Goal: Task Accomplishment & Management: Manage account settings

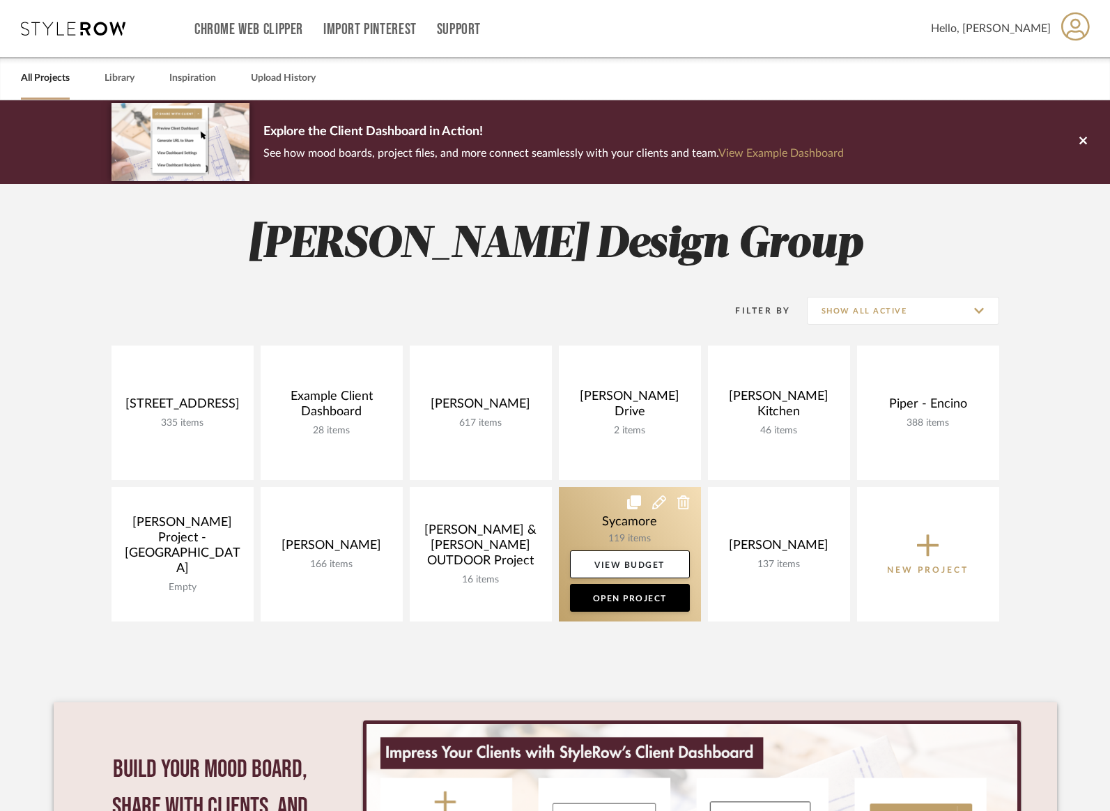
click at [623, 520] on link at bounding box center [630, 554] width 142 height 134
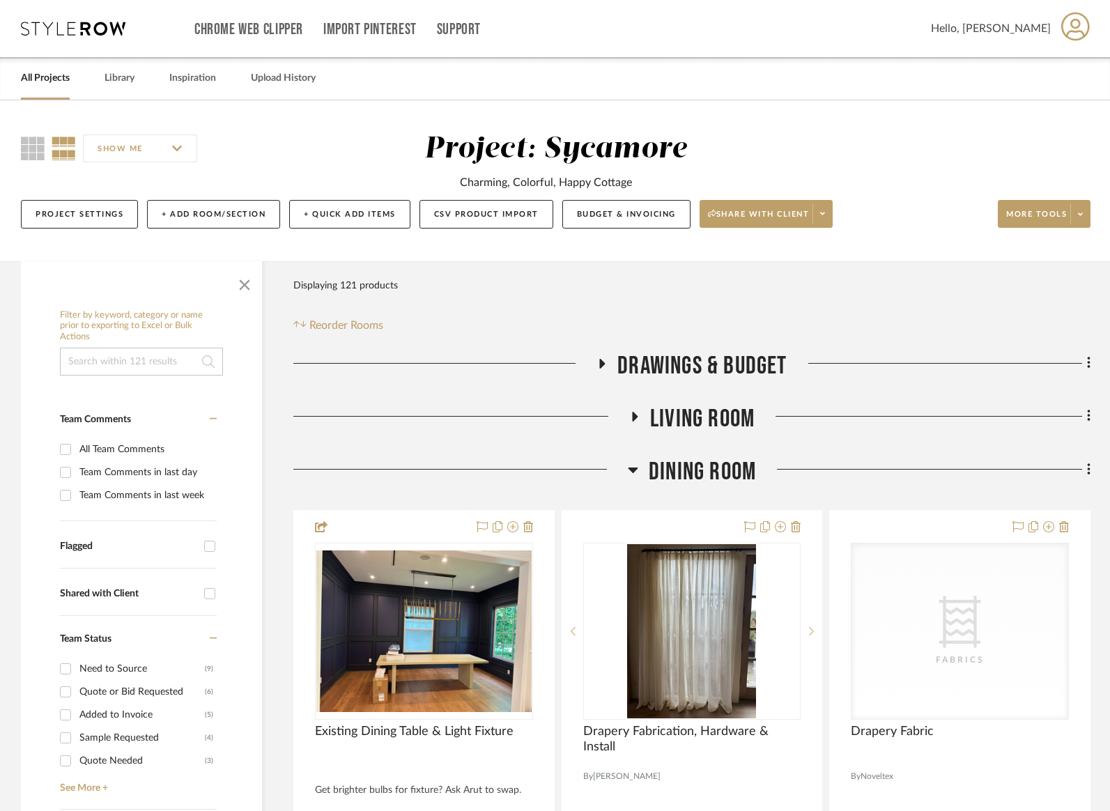
drag, startPoint x: 726, startPoint y: 478, endPoint x: 698, endPoint y: 456, distance: 35.7
click at [725, 477] on span "Dining Room" at bounding box center [702, 472] width 107 height 30
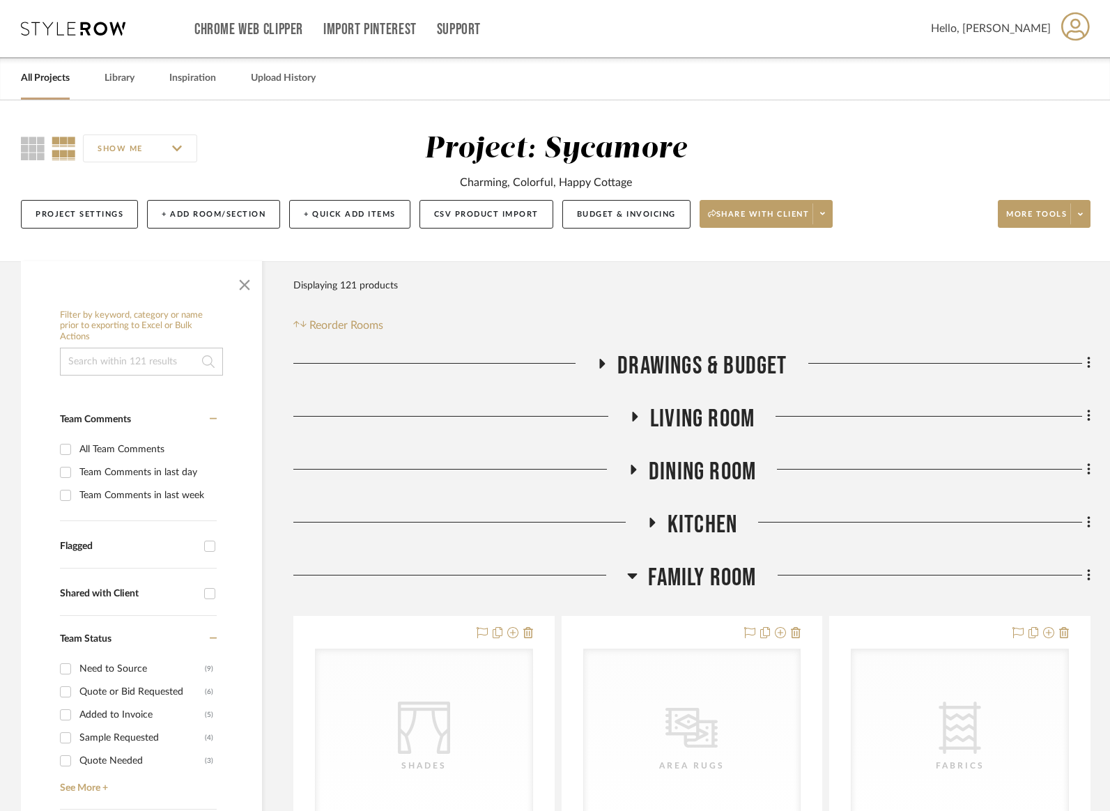
click at [692, 435] on div "Living Room" at bounding box center [691, 422] width 797 height 36
click at [699, 411] on span "Living Room" at bounding box center [702, 419] width 104 height 30
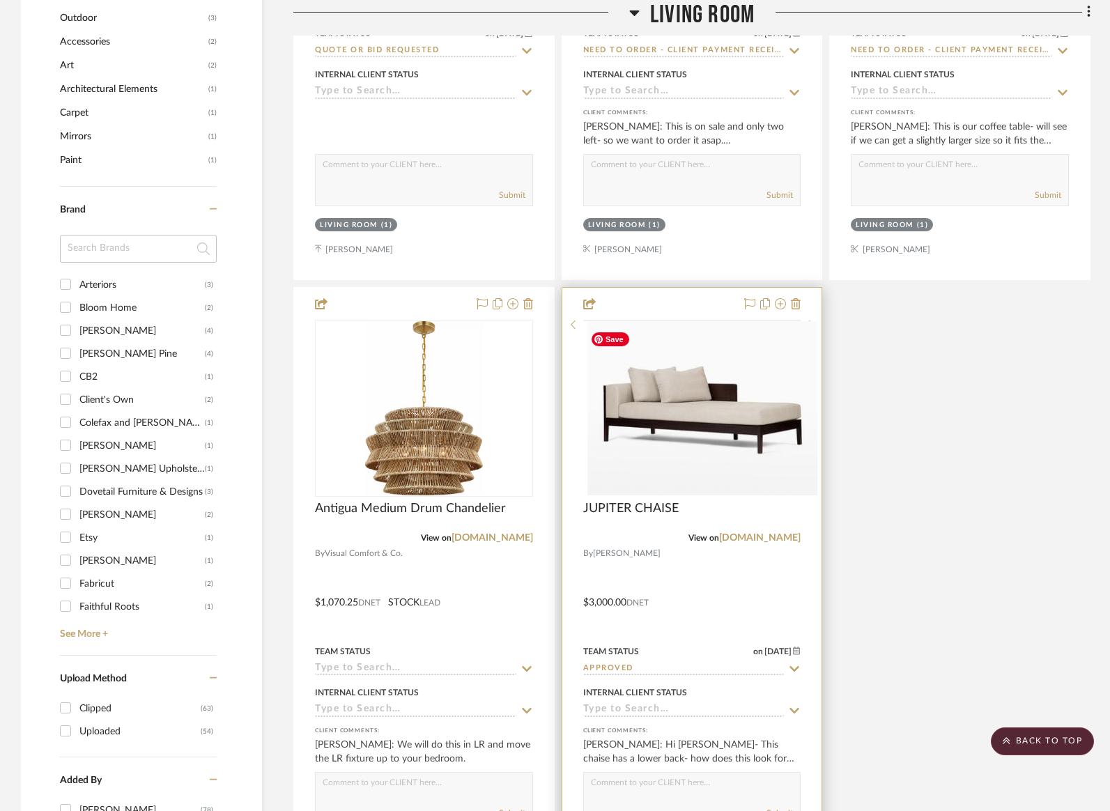
scroll to position [1559, 0]
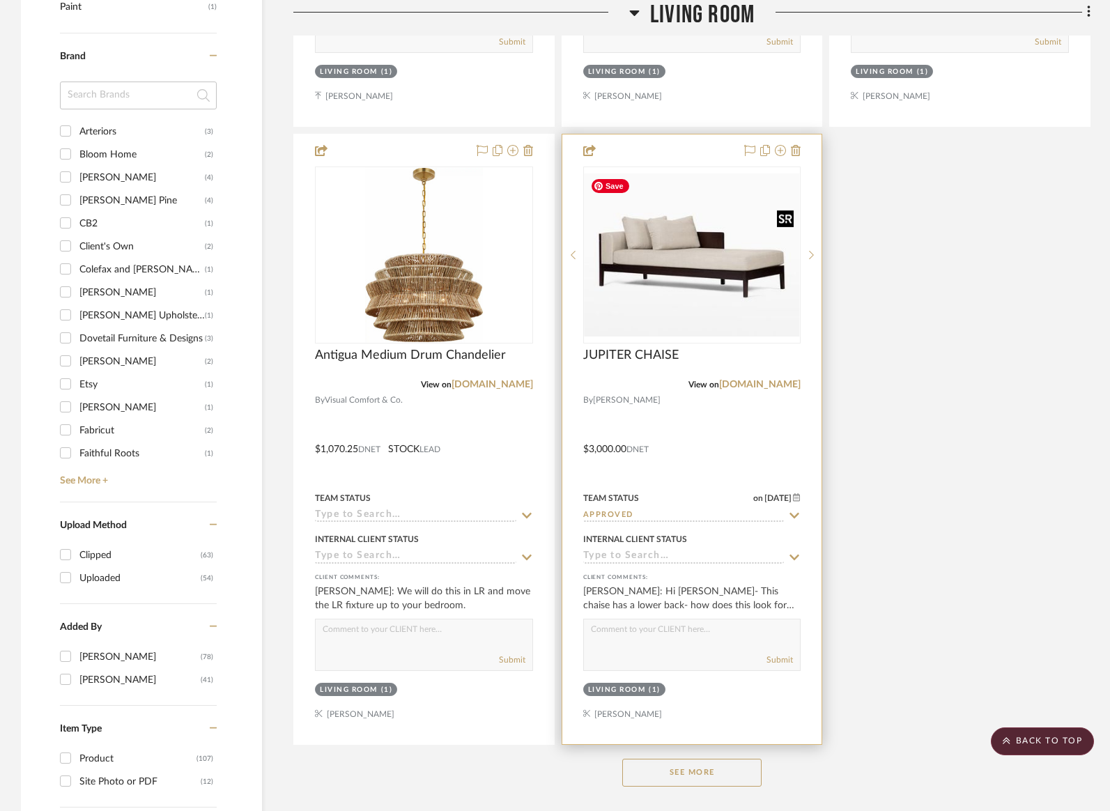
click at [665, 199] on img "0" at bounding box center [691, 254] width 215 height 163
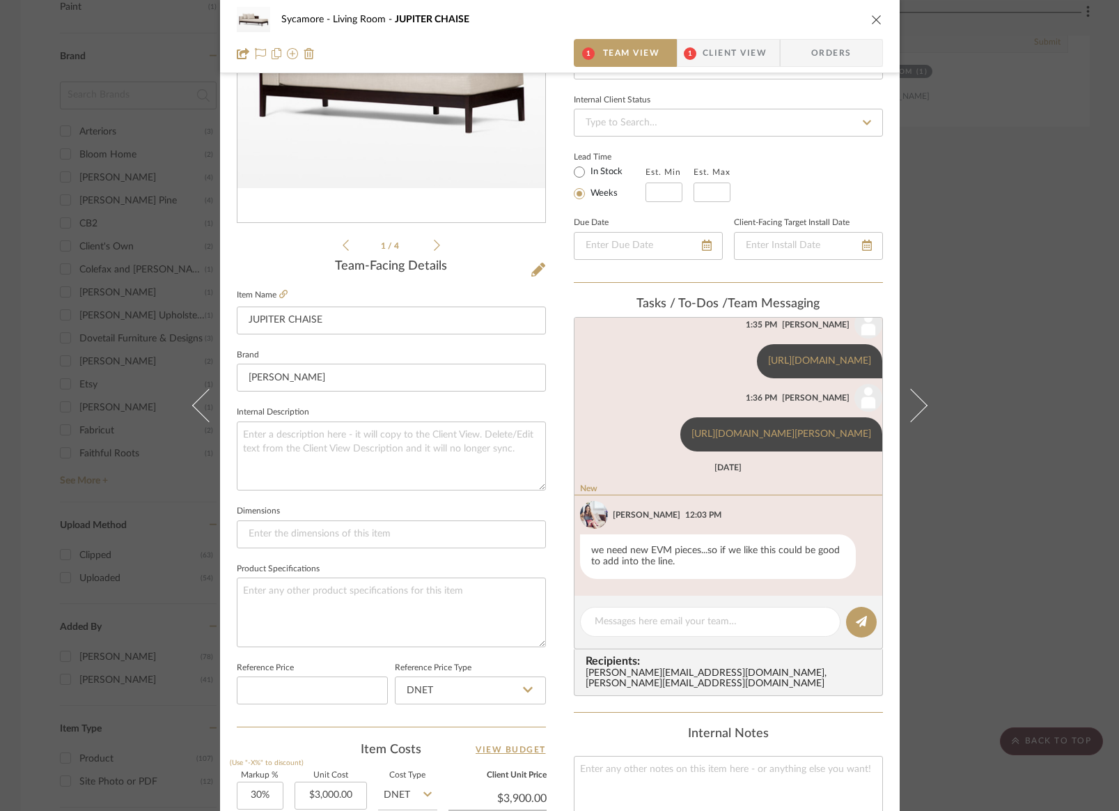
scroll to position [177, 0]
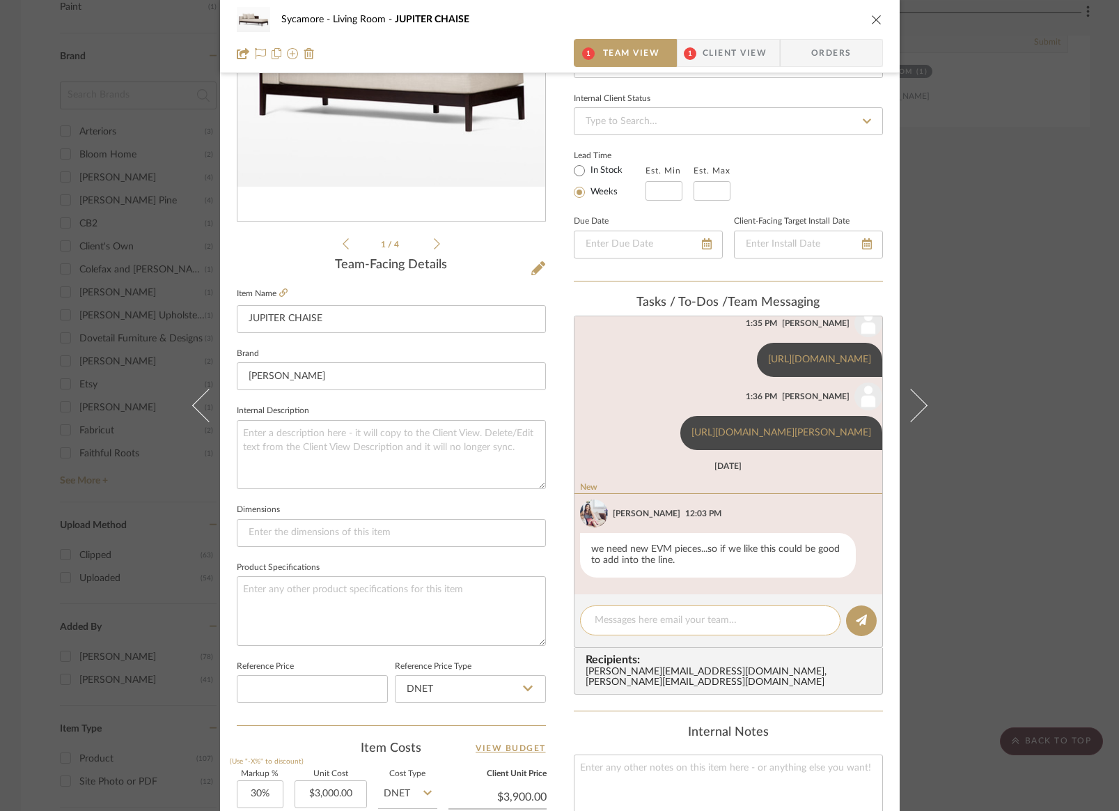
click at [621, 617] on textarea at bounding box center [710, 620] width 231 height 15
type textarea "wood species pref for frame?"
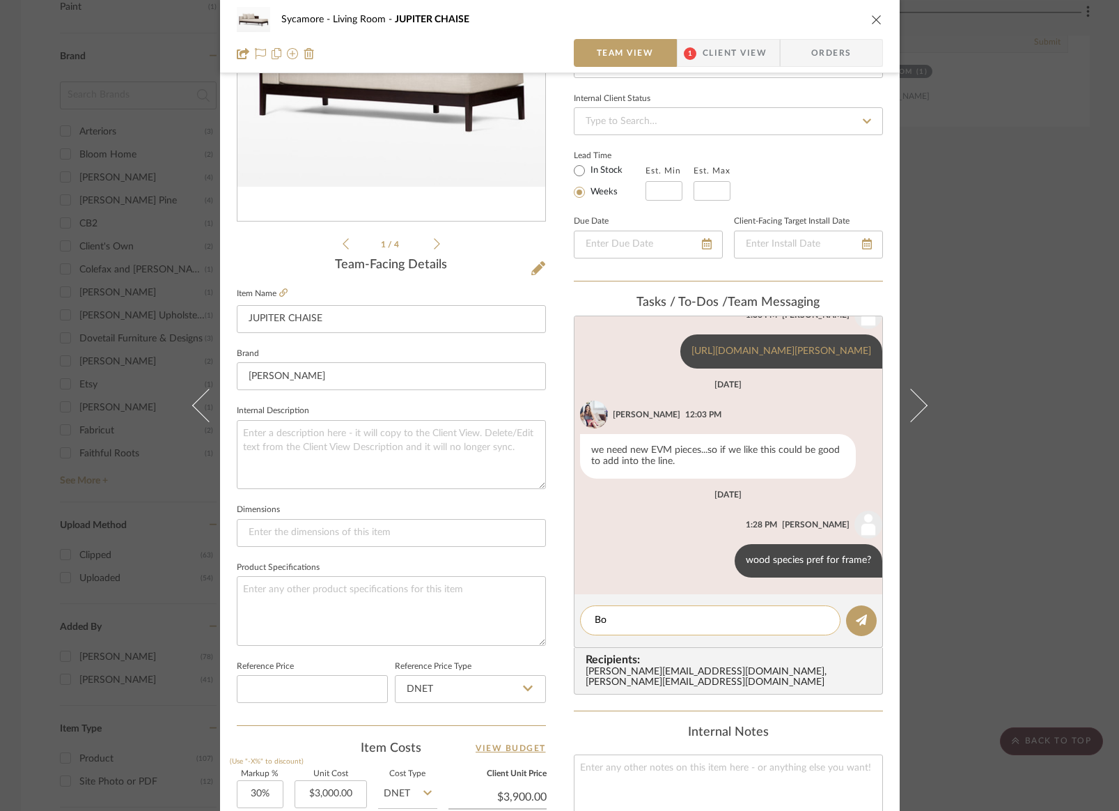
scroll to position [340, 0]
type textarea "B"
type textarea "Quoting with [PERSON_NAME] ([PERSON_NAME]) and [PERSON_NAME] home"
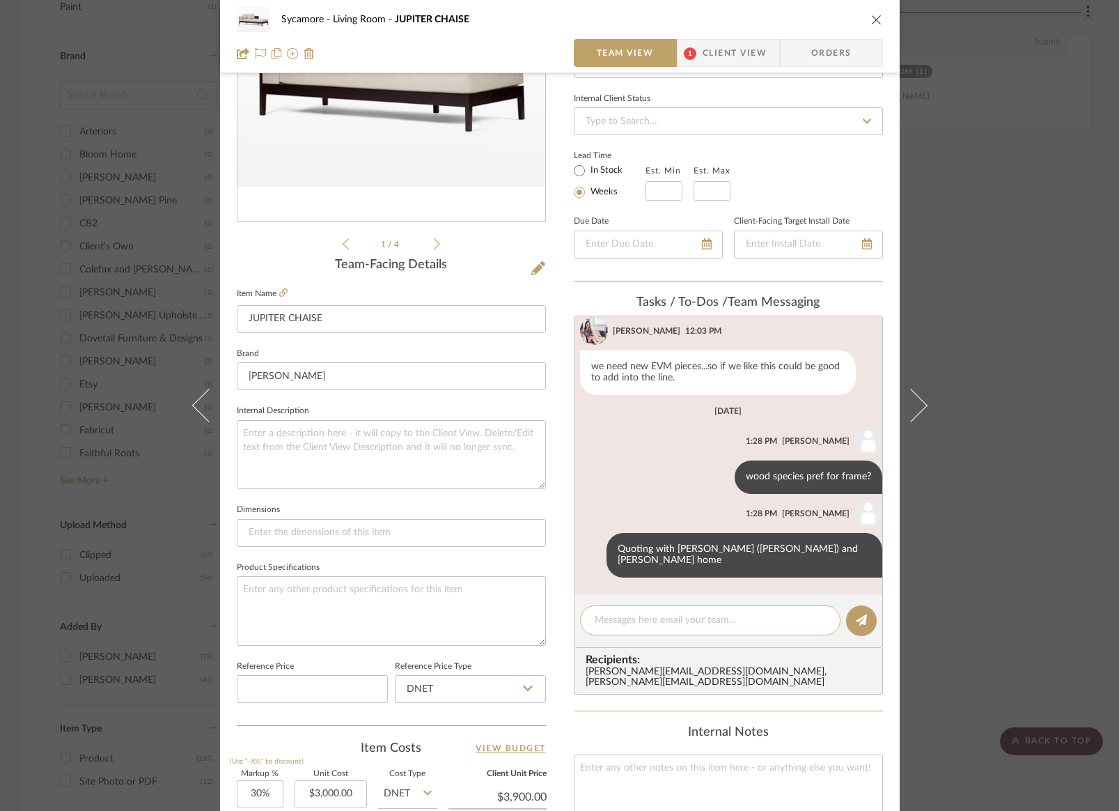
scroll to position [412, 0]
click at [863, 18] on div "Sycamore Living Room JUPITER CHAISE" at bounding box center [560, 20] width 646 height 28
drag, startPoint x: 873, startPoint y: 17, endPoint x: 807, endPoint y: 16, distance: 65.5
click at [873, 17] on icon "close" at bounding box center [876, 19] width 11 height 11
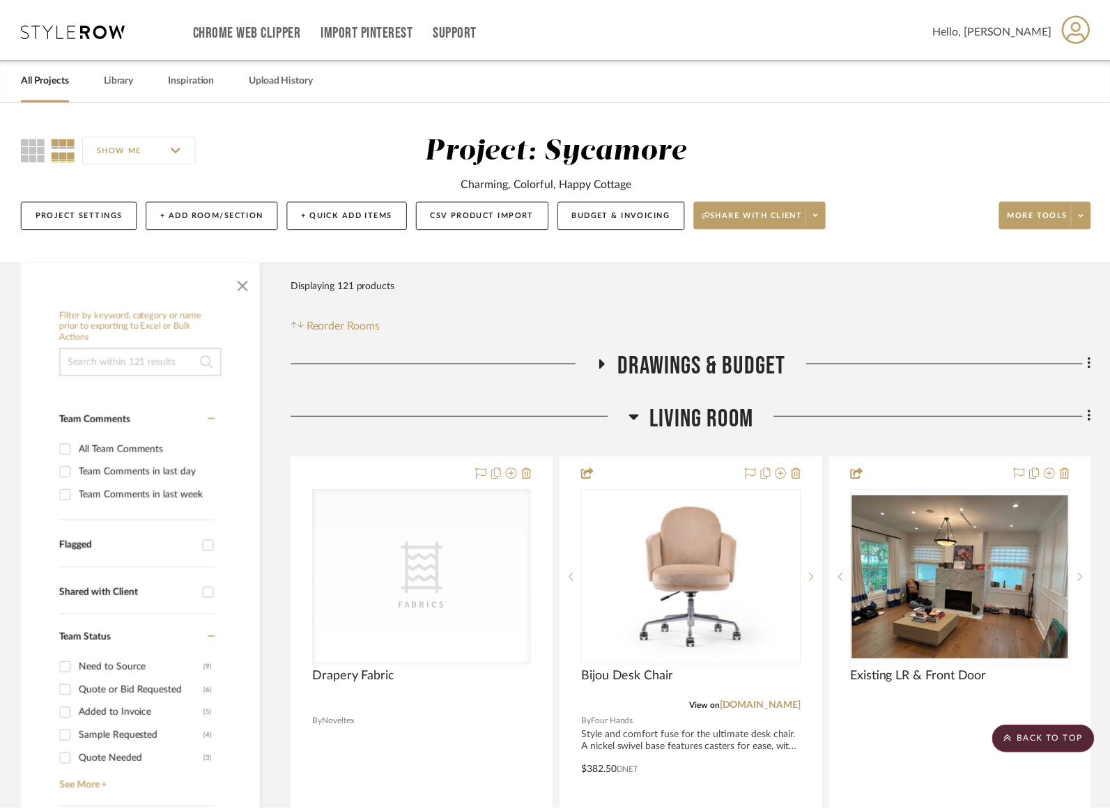
scroll to position [1559, 0]
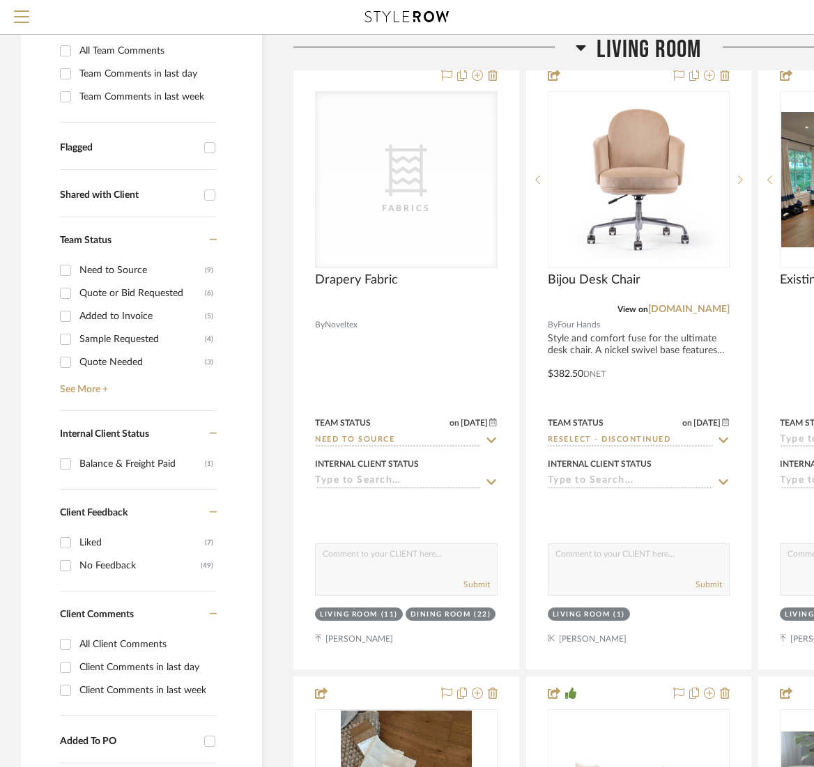
scroll to position [338, 0]
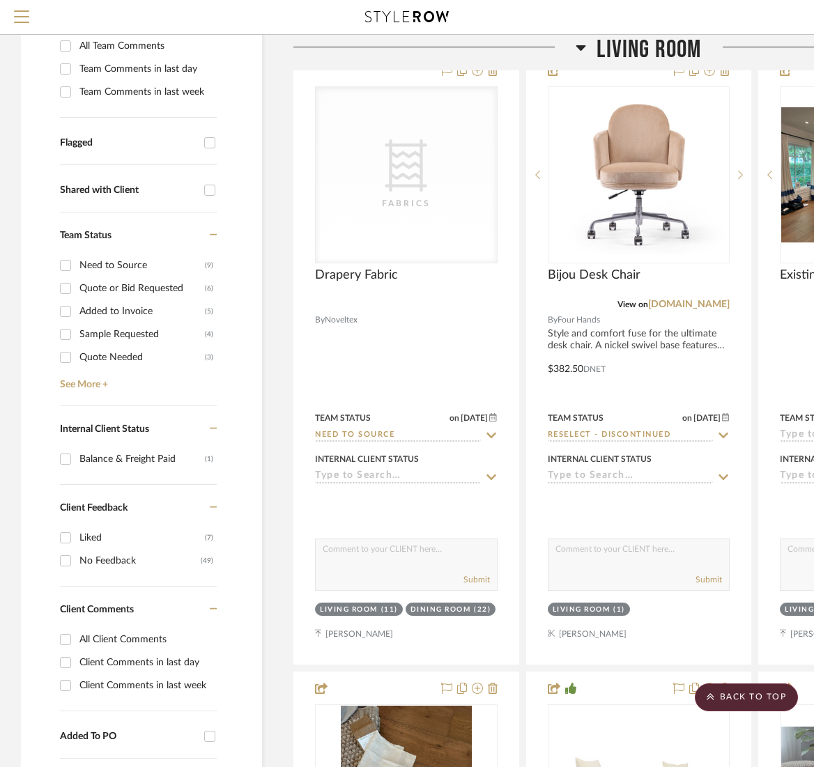
click at [627, 50] on span "Living Room" at bounding box center [648, 50] width 104 height 30
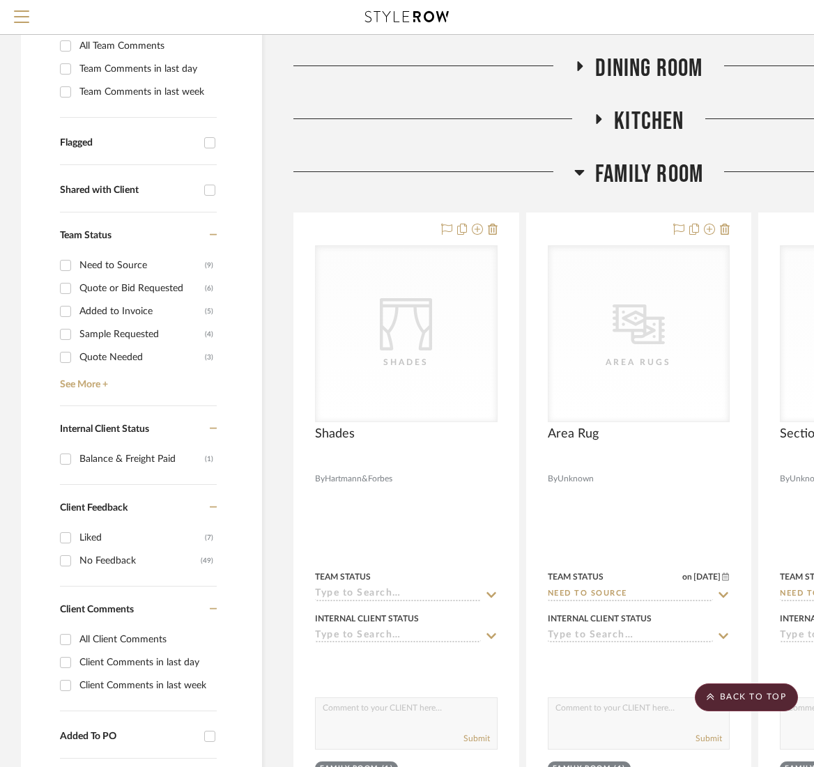
click at [662, 185] on span "Family Room" at bounding box center [649, 175] width 108 height 30
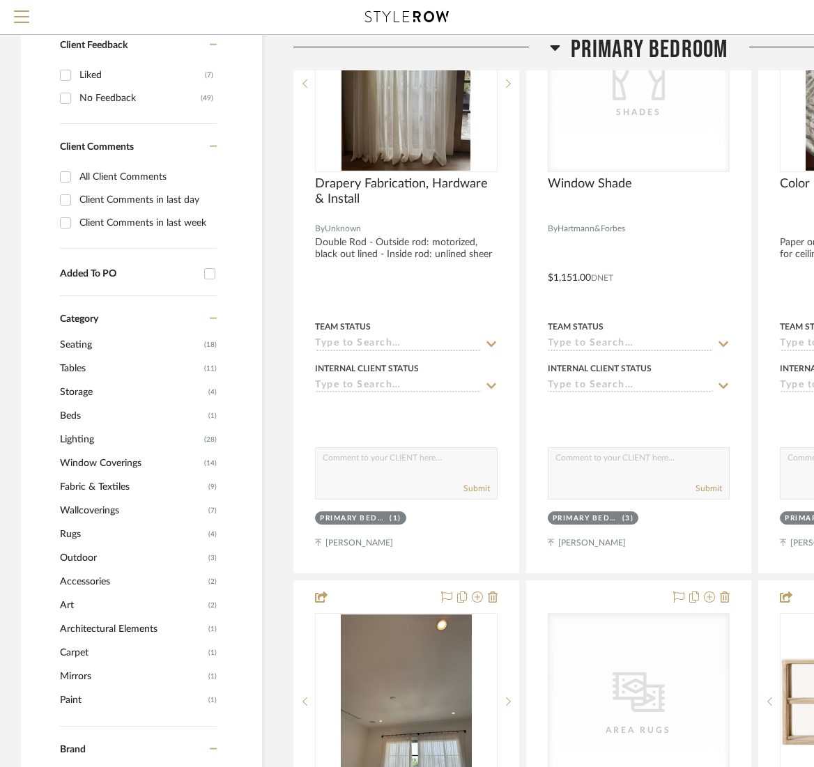
scroll to position [977, 0]
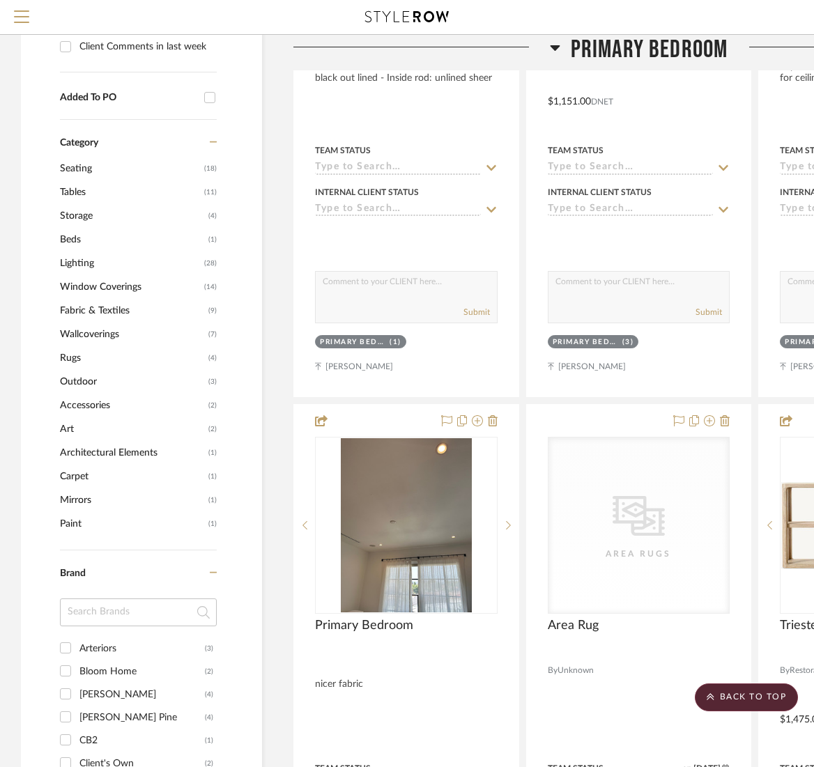
click at [107, 335] on span "Wallcoverings" at bounding box center [132, 335] width 145 height 24
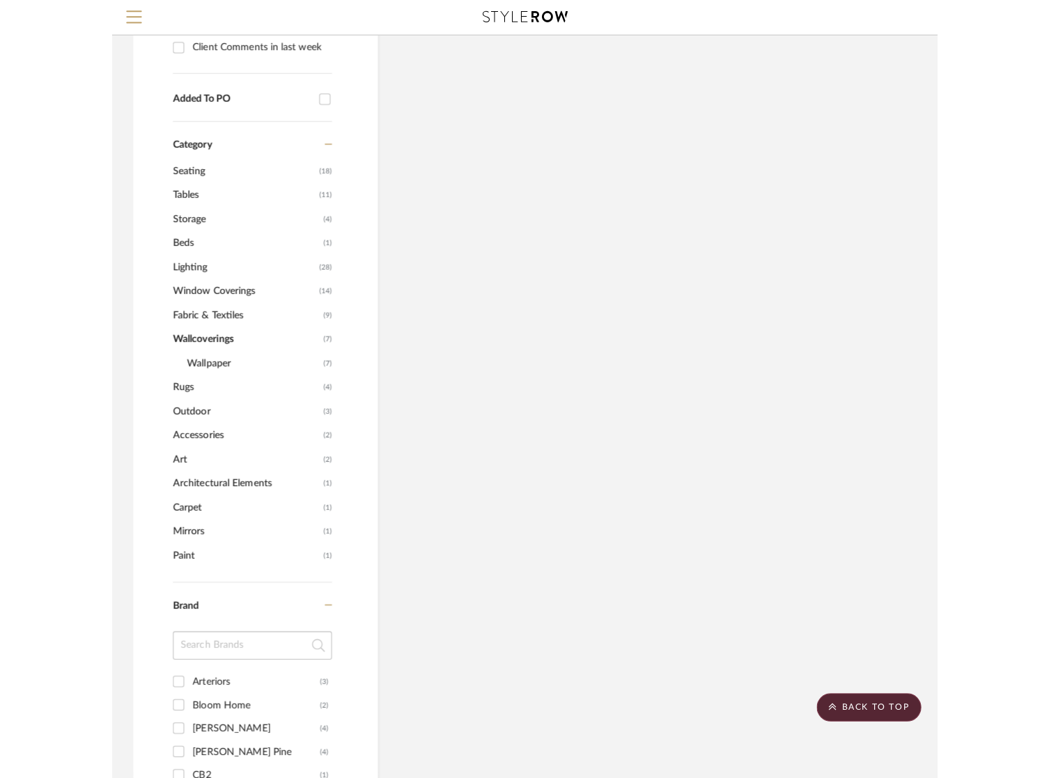
scroll to position [885, 0]
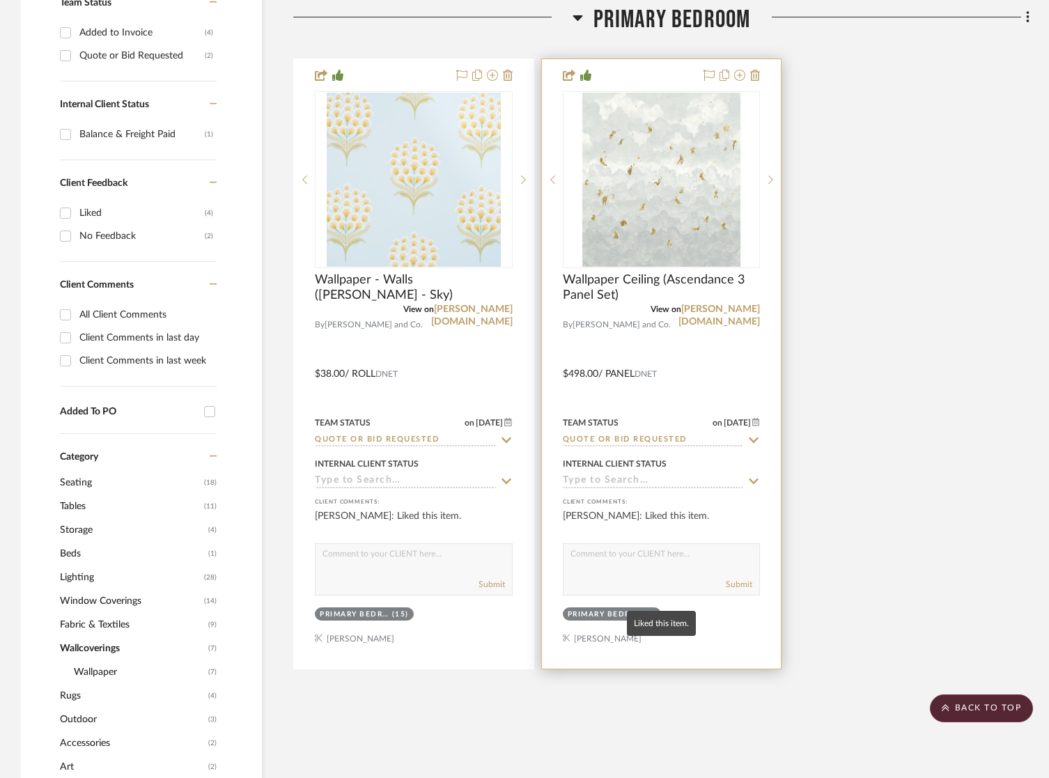
scroll to position [126, 0]
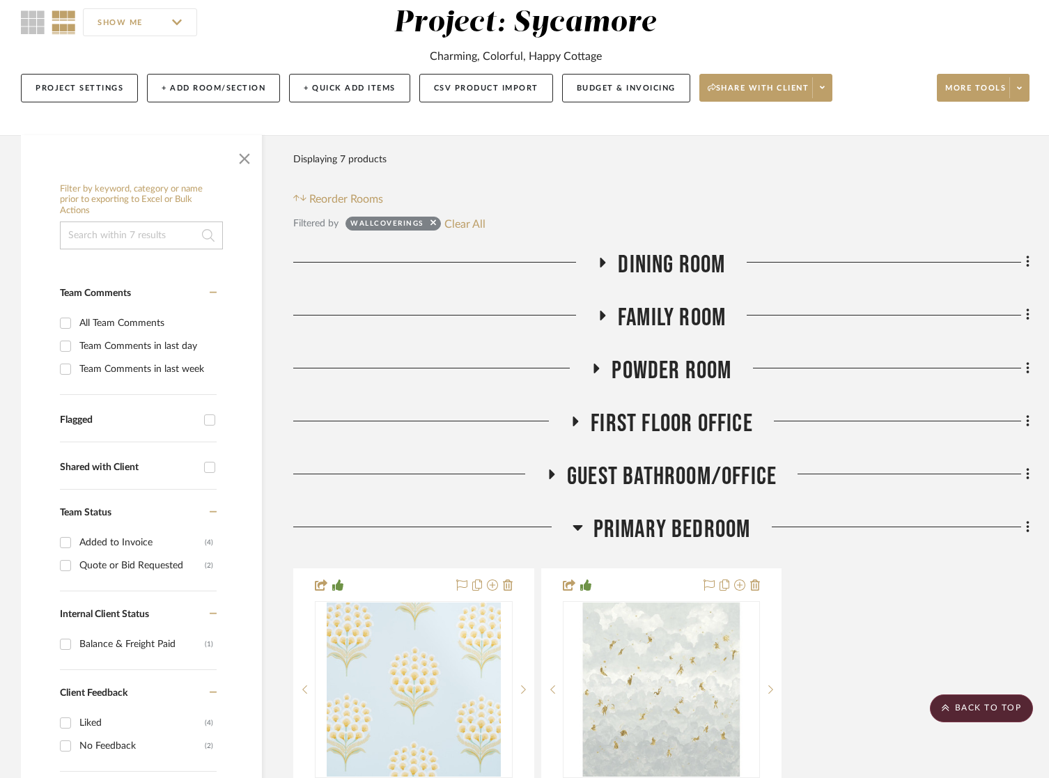
click at [685, 523] on span "Primary Bedroom" at bounding box center [672, 530] width 157 height 30
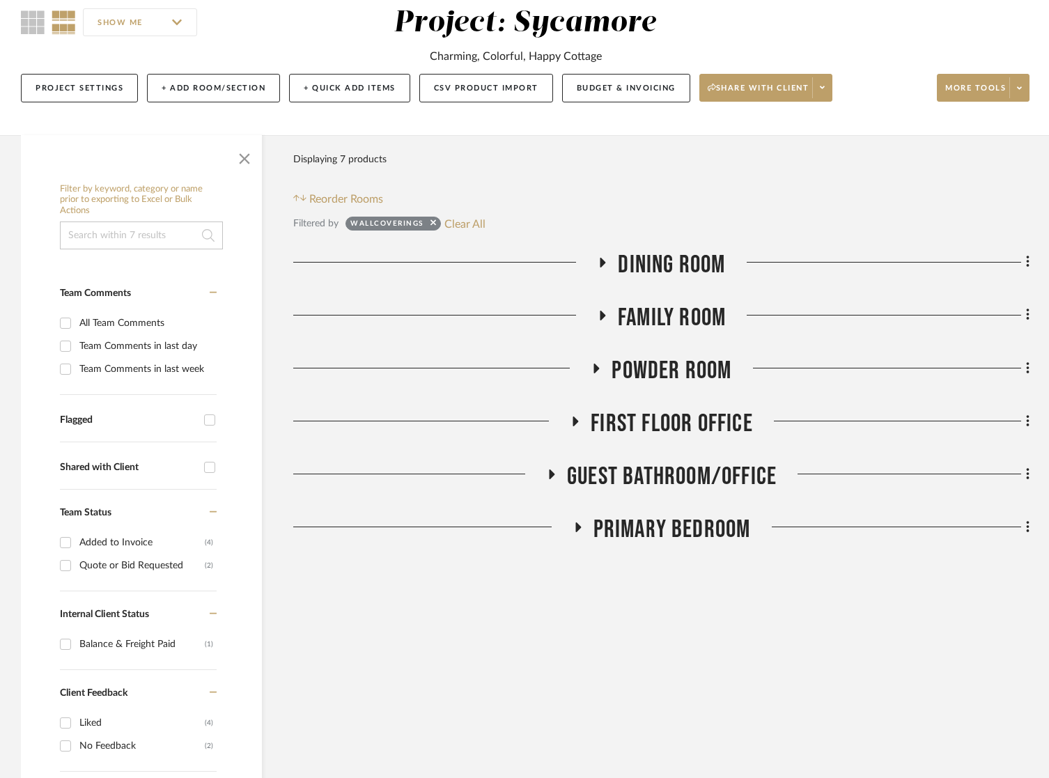
click at [706, 433] on span "First Floor Office" at bounding box center [672, 424] width 162 height 30
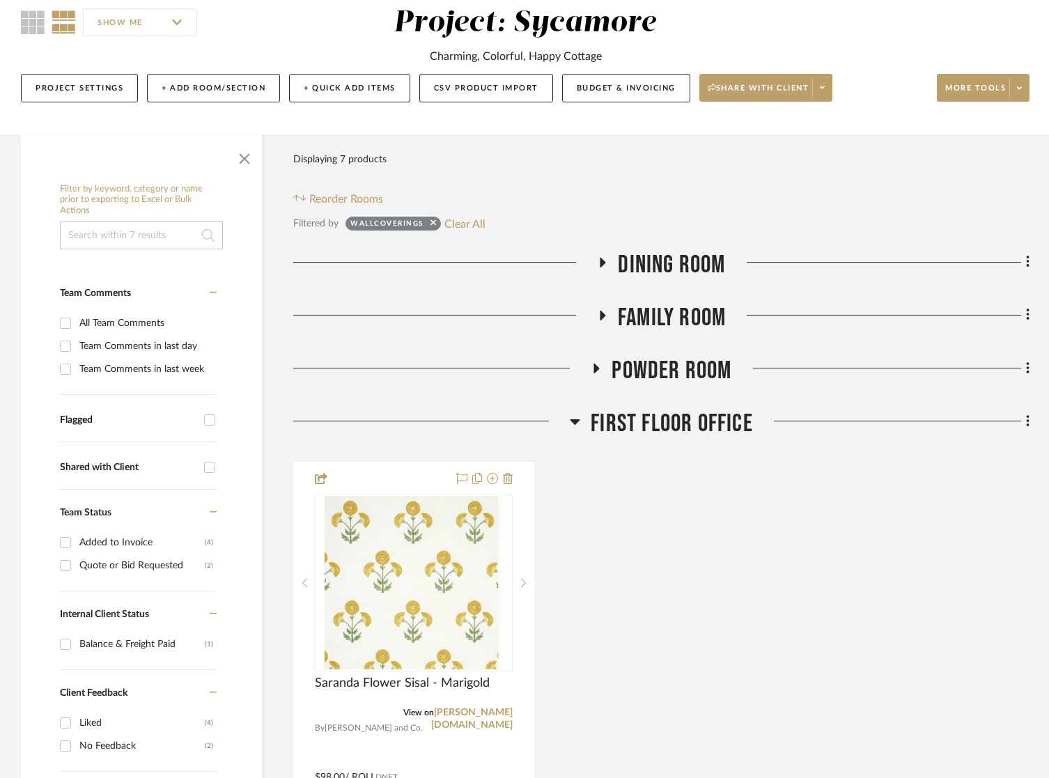
click at [706, 433] on span "First Floor Office" at bounding box center [672, 424] width 162 height 30
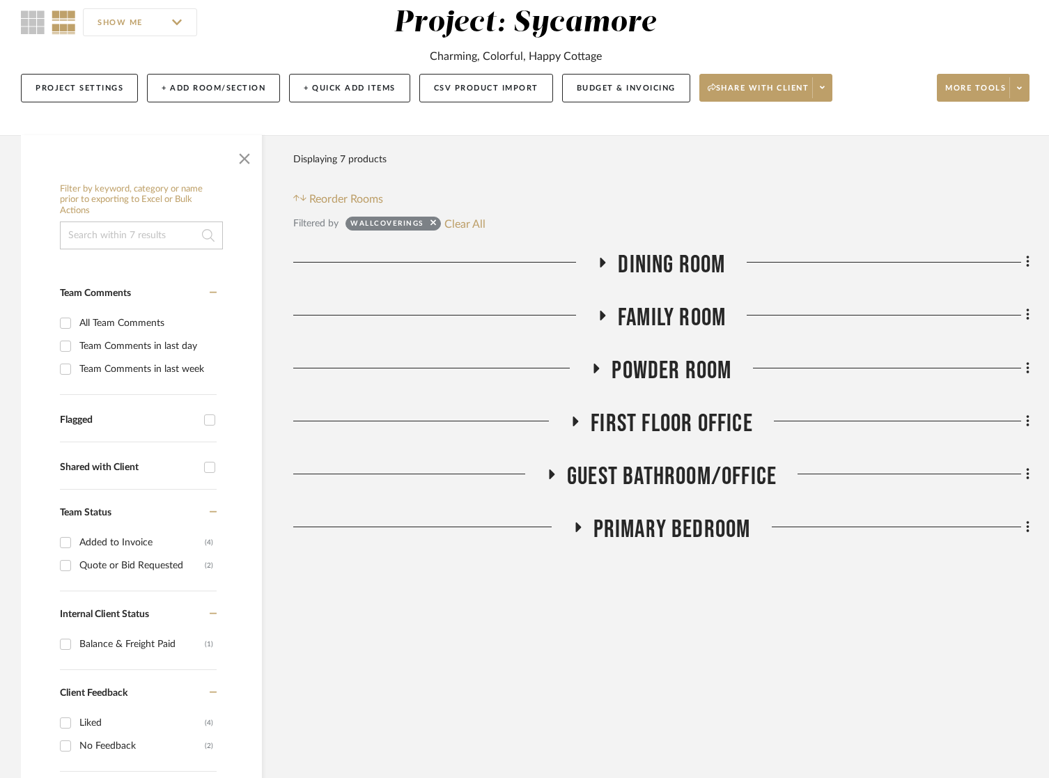
click at [720, 476] on span "Guest Bathroom/Office" at bounding box center [672, 477] width 210 height 30
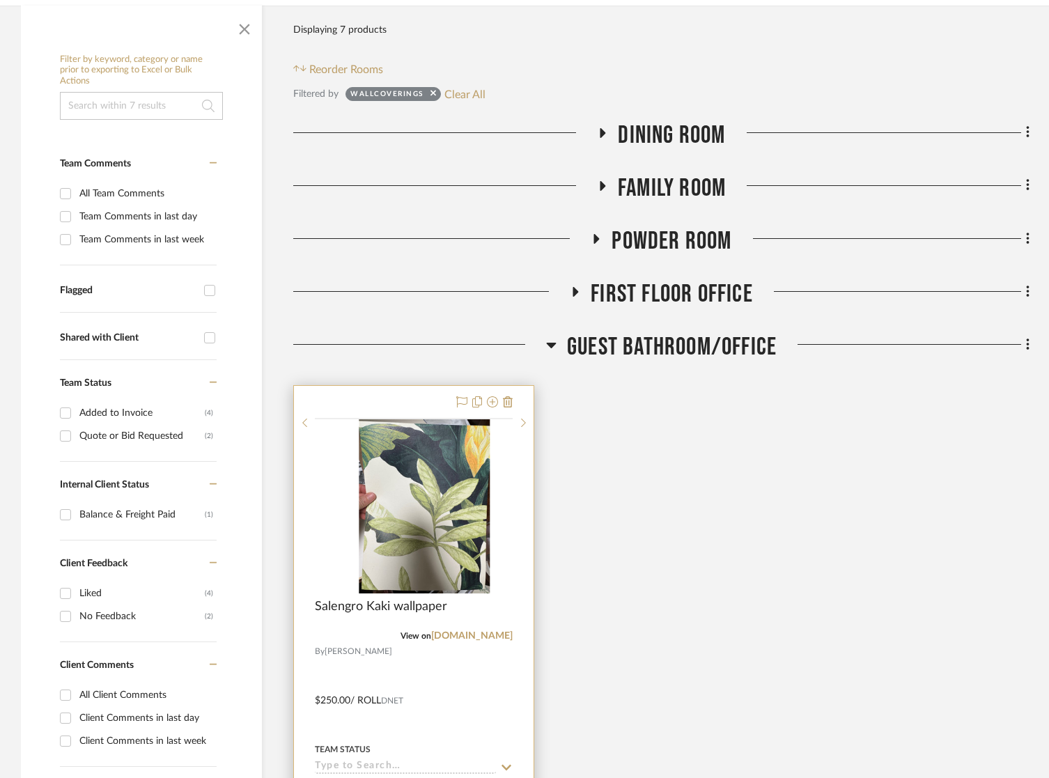
scroll to position [265, 0]
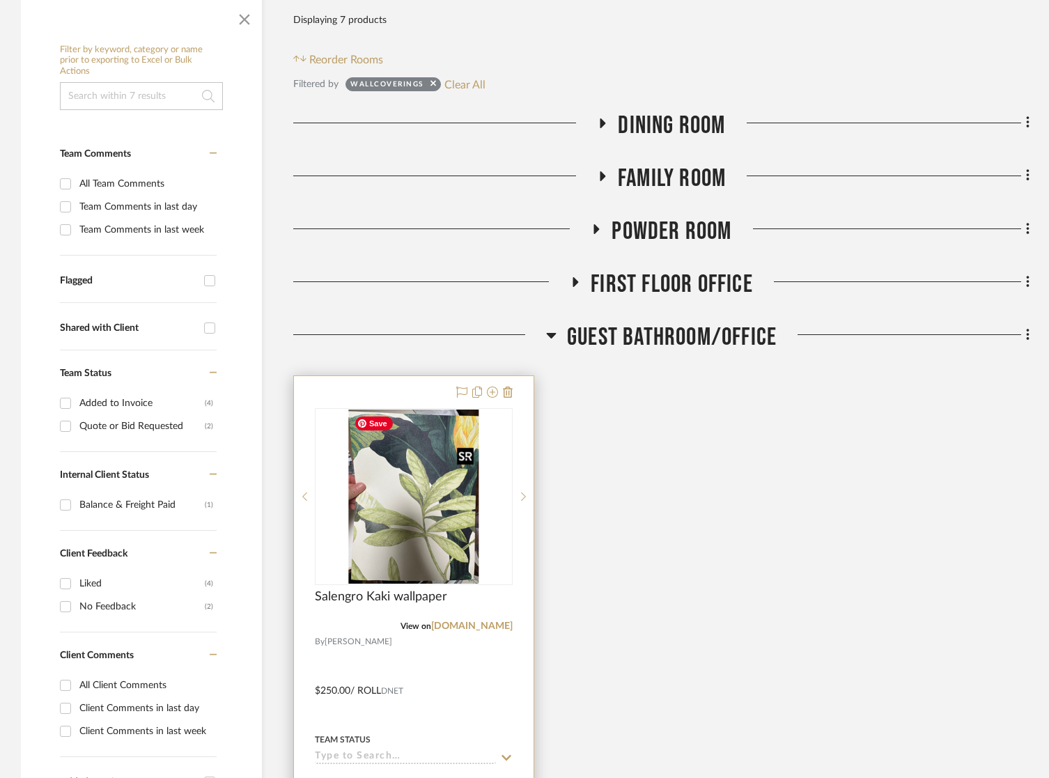
click at [0, 0] on img at bounding box center [0, 0] width 0 height 0
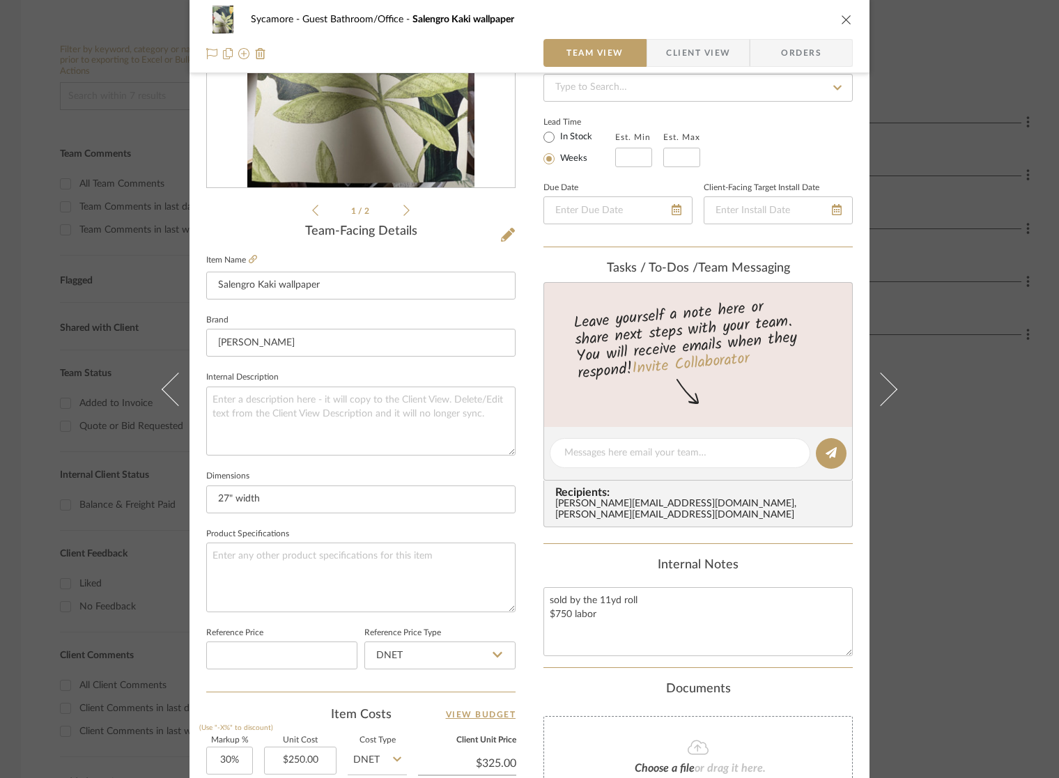
scroll to position [434, 0]
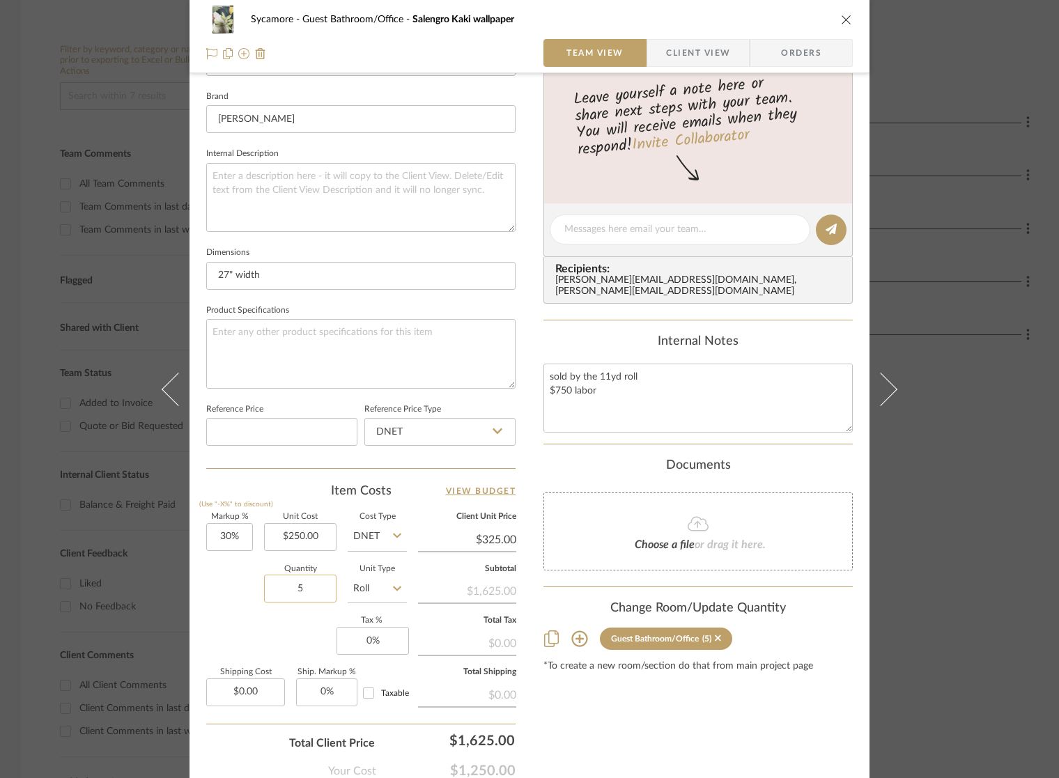
drag, startPoint x: 295, startPoint y: 585, endPoint x: 305, endPoint y: 587, distance: 9.9
click at [295, 585] on input "5" at bounding box center [300, 589] width 72 height 28
type input "3"
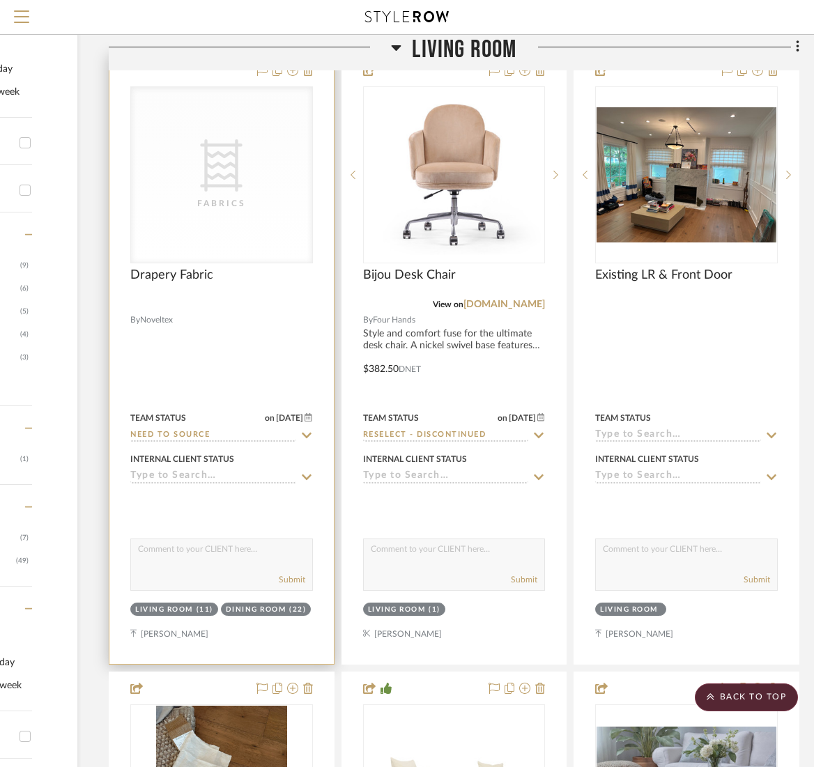
scroll to position [338, 189]
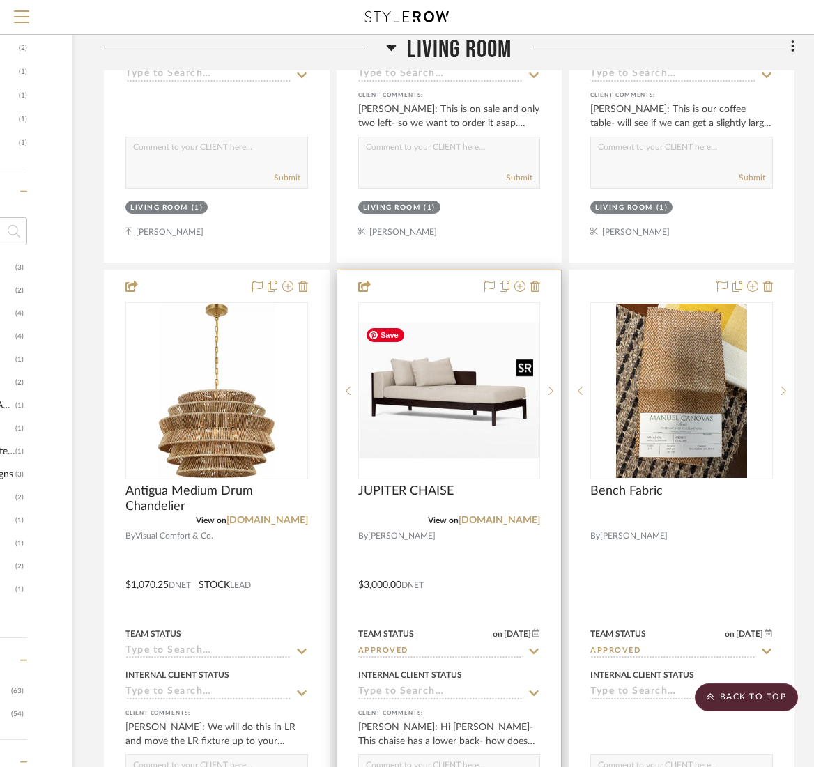
click at [478, 405] on img "0" at bounding box center [449, 391] width 180 height 136
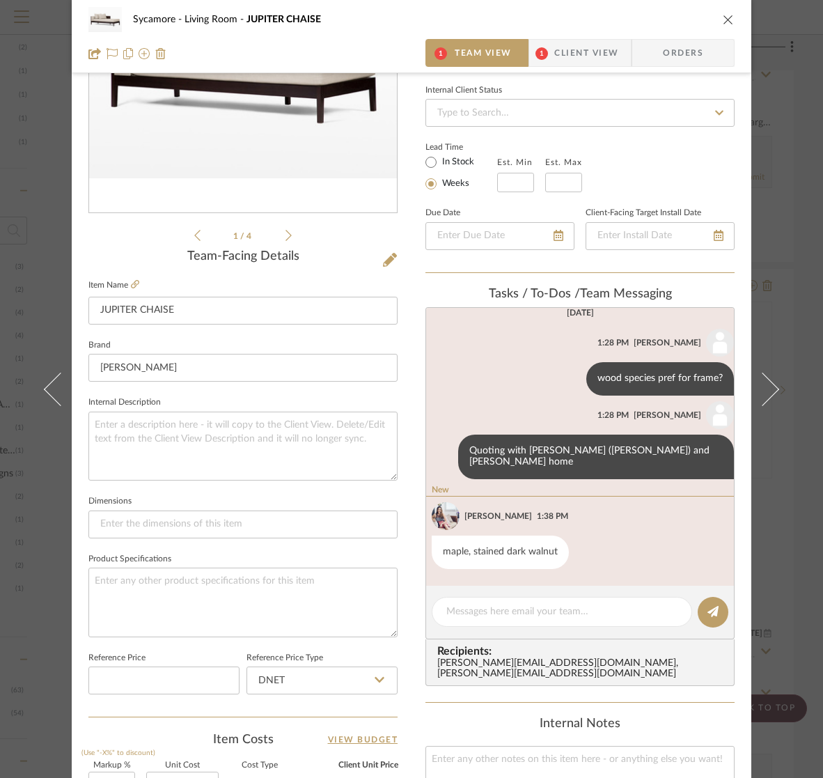
scroll to position [439, 0]
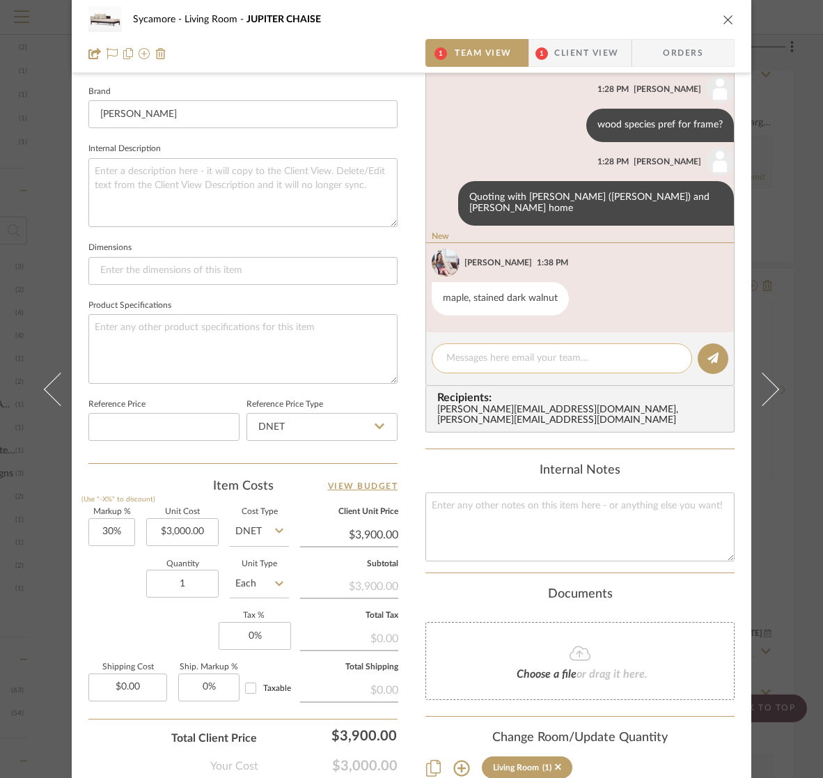
click at [497, 359] on textarea at bounding box center [562, 358] width 231 height 15
type textarea "$2650 from Mark"
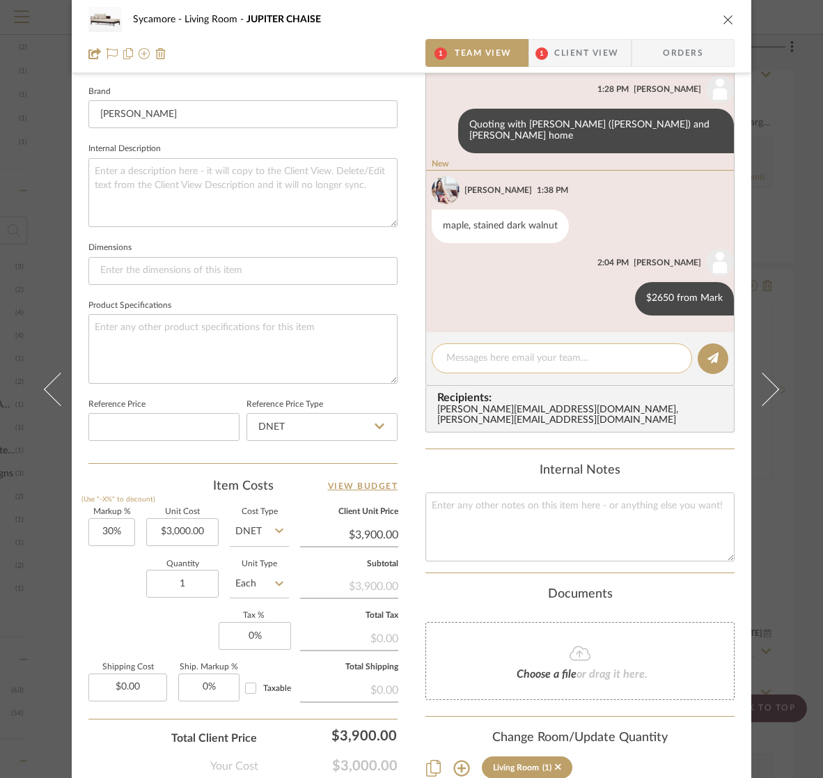
scroll to position [557, 0]
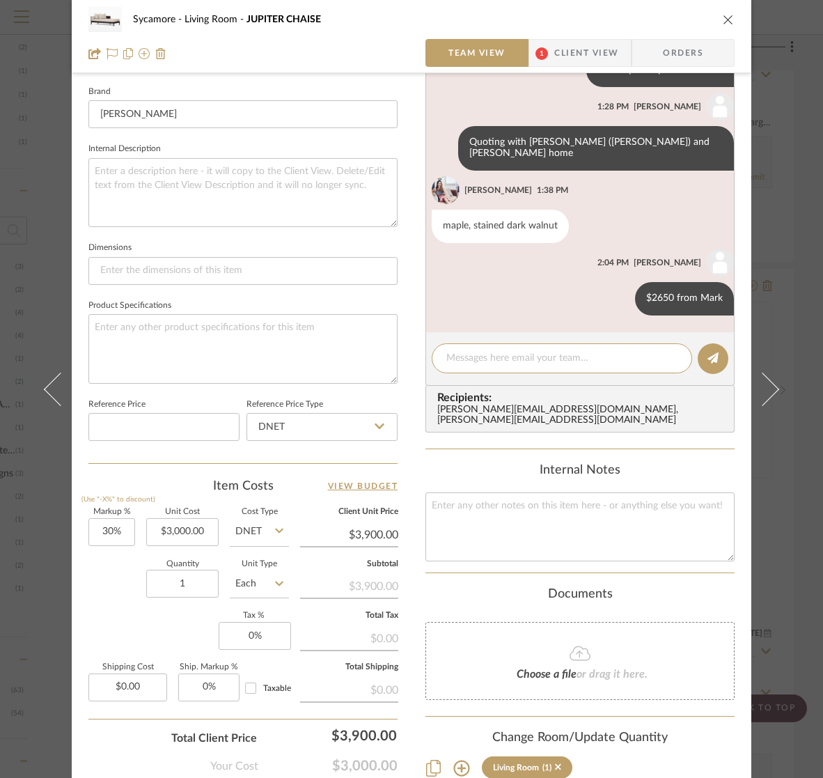
click at [723, 18] on icon "close" at bounding box center [728, 19] width 11 height 11
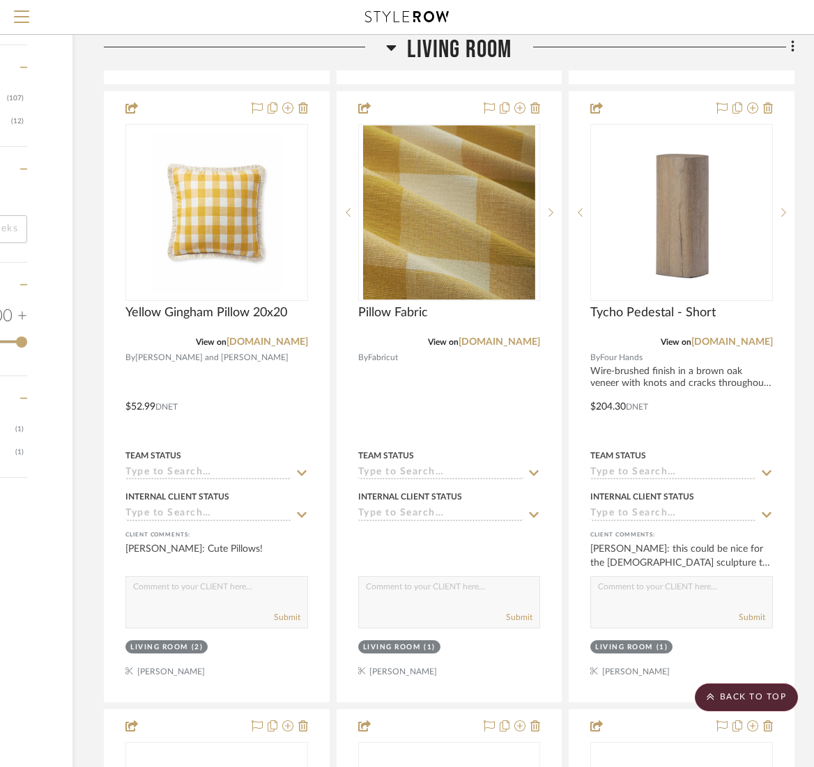
scroll to position [2323, 189]
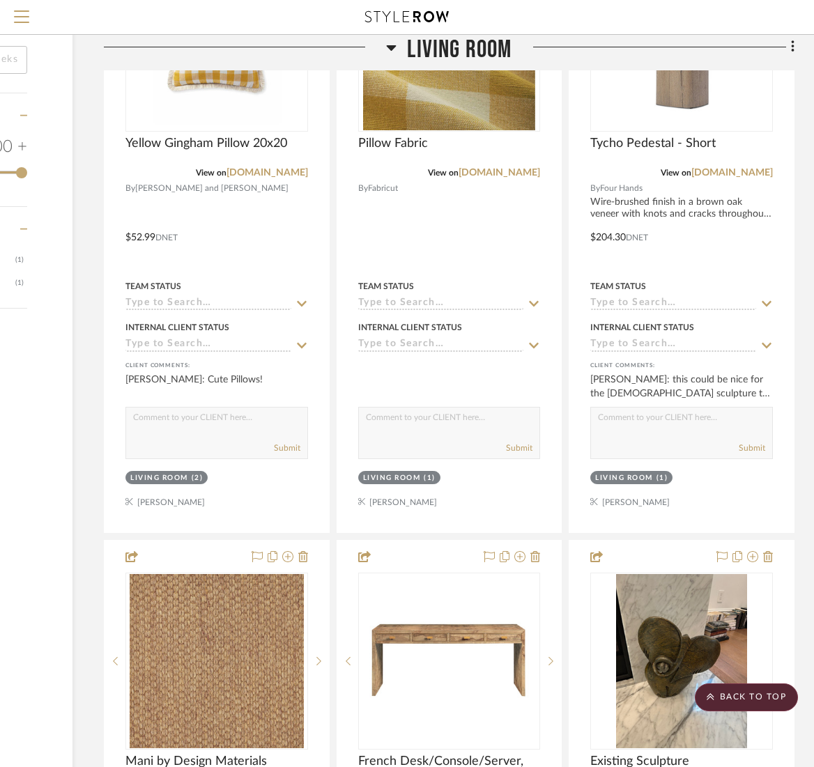
click at [486, 47] on span "Living Room" at bounding box center [459, 50] width 104 height 30
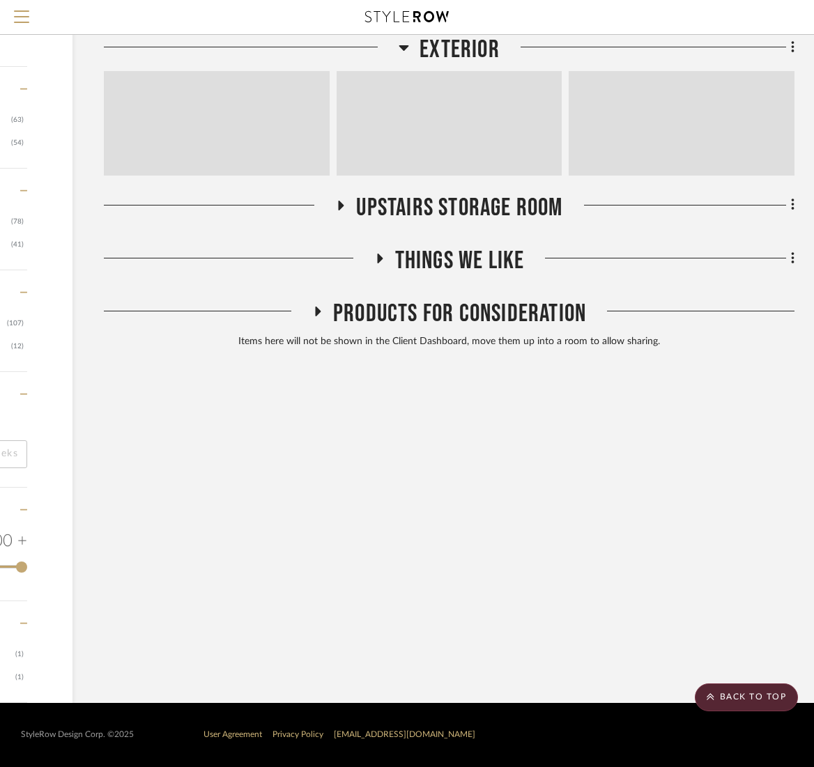
scroll to position [1928, 189]
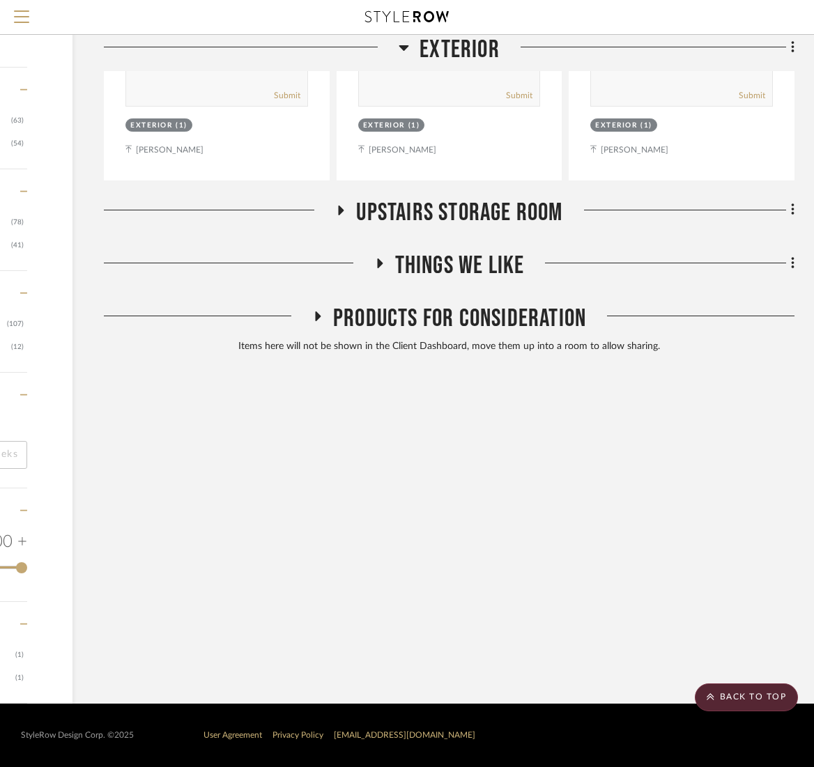
click at [486, 47] on span "Exterior" at bounding box center [459, 50] width 80 height 30
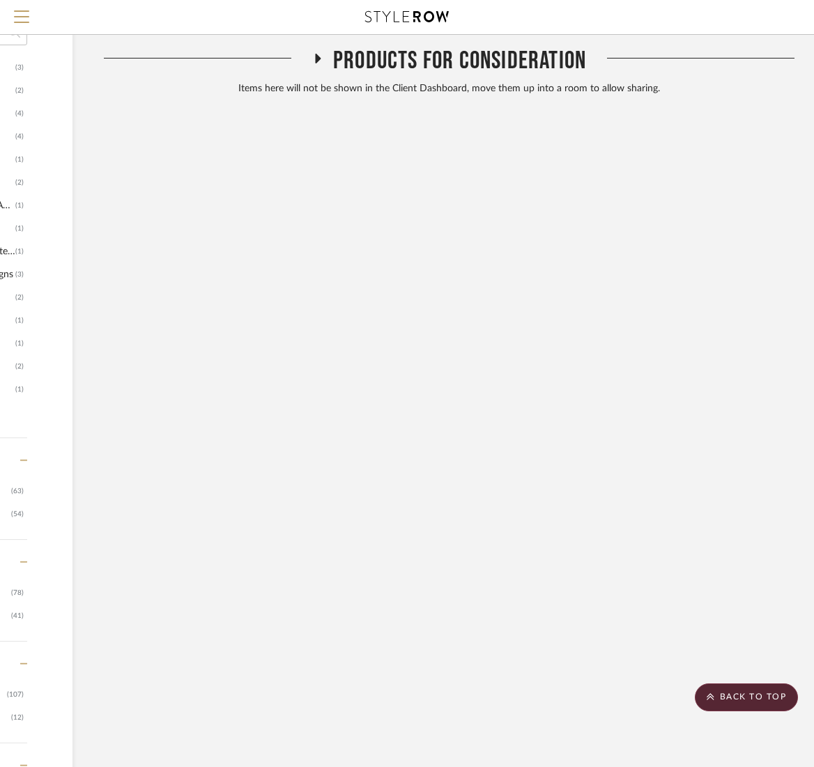
scroll to position [908, 189]
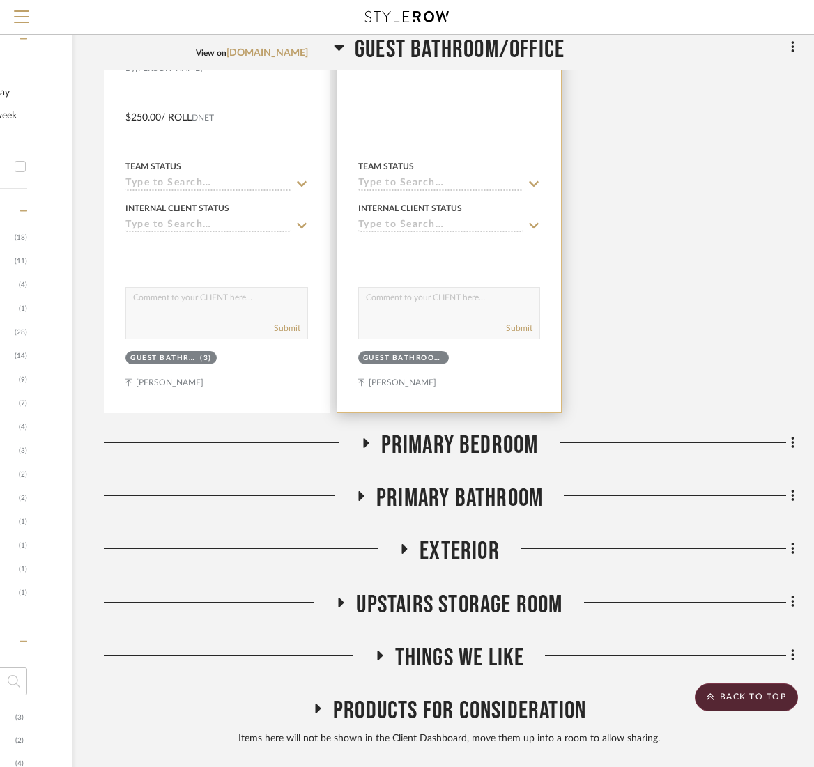
click at [464, 52] on div at bounding box center [449, 53] width 183 height 13
click at [480, 47] on div at bounding box center [449, 53] width 183 height 13
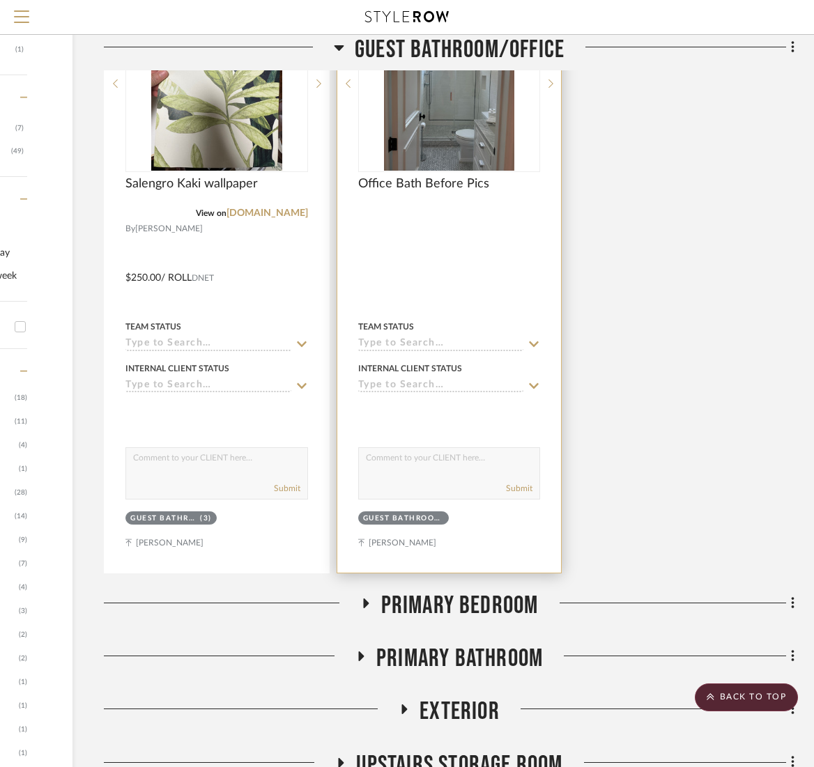
scroll to position [631, 189]
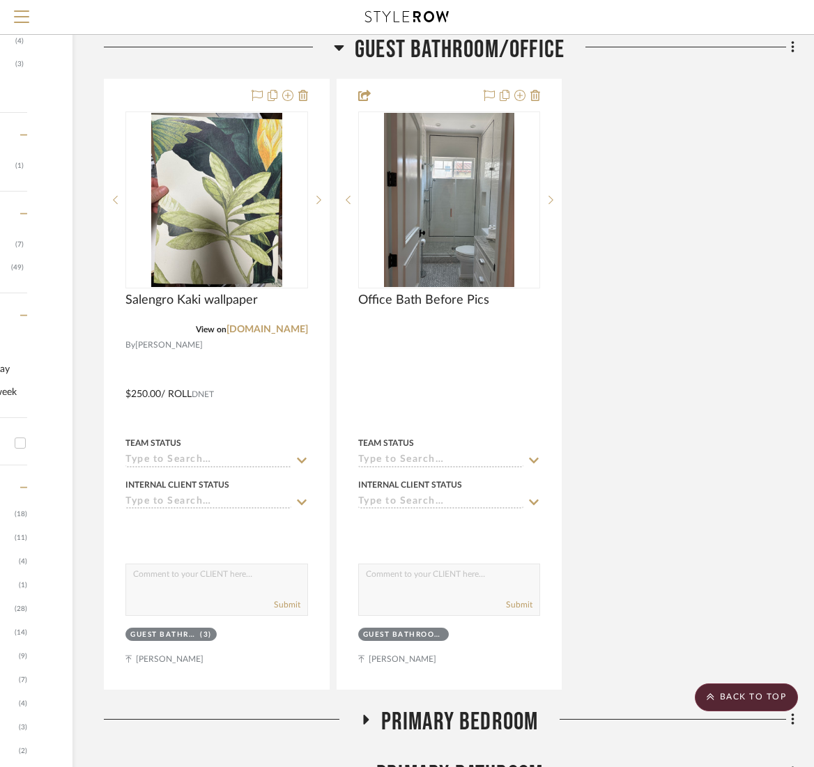
drag, startPoint x: 476, startPoint y: 45, endPoint x: 477, endPoint y: 55, distance: 10.5
click at [476, 45] on span "Guest Bathroom/Office" at bounding box center [460, 50] width 210 height 30
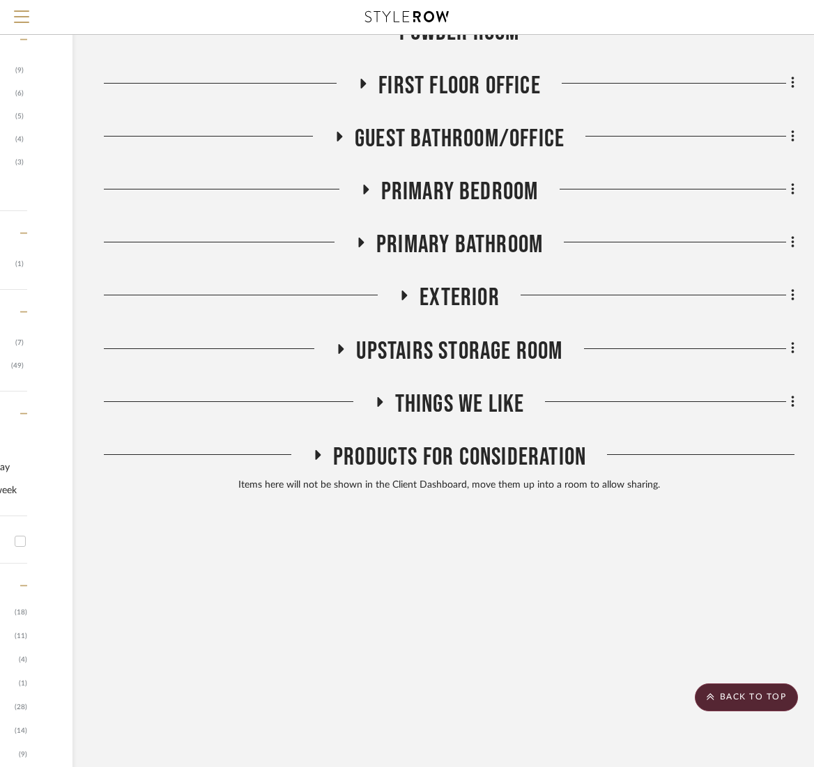
scroll to position [378, 189]
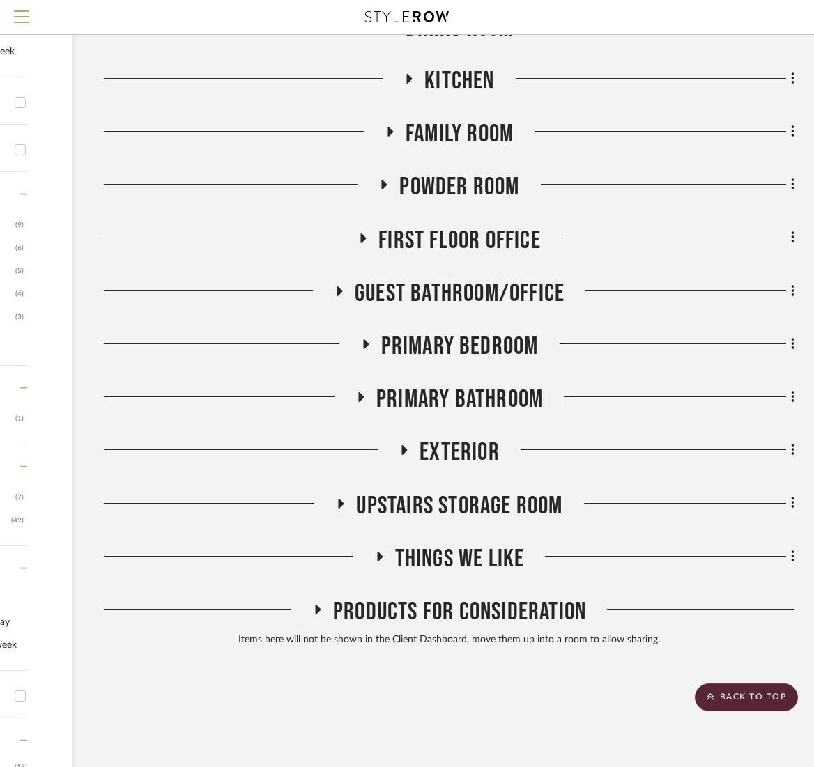
click at [480, 137] on span "Family Room" at bounding box center [459, 134] width 108 height 30
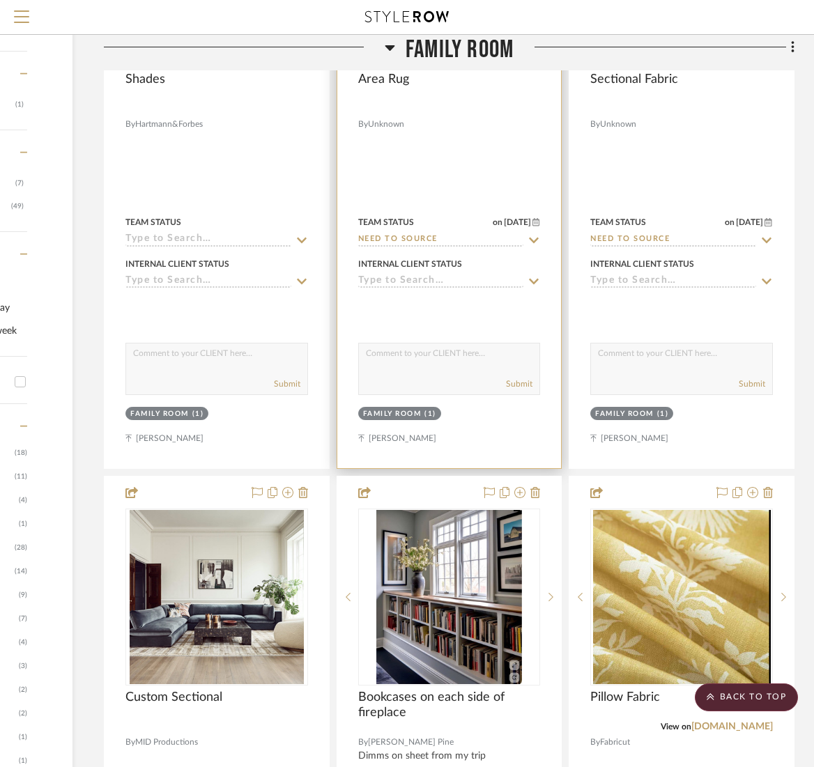
scroll to position [838, 189]
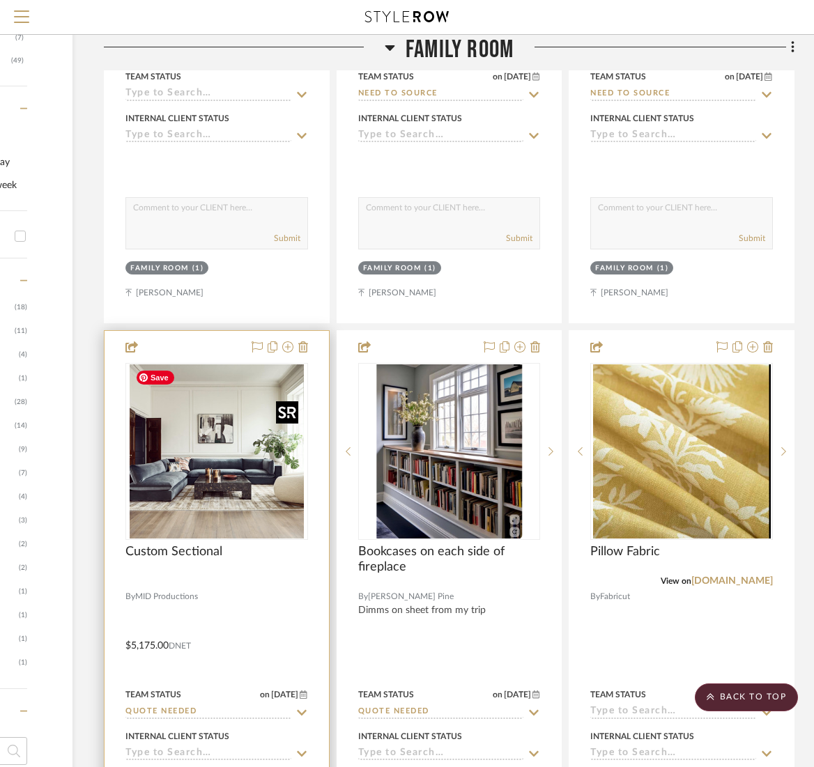
click at [223, 469] on img "0" at bounding box center [217, 451] width 174 height 174
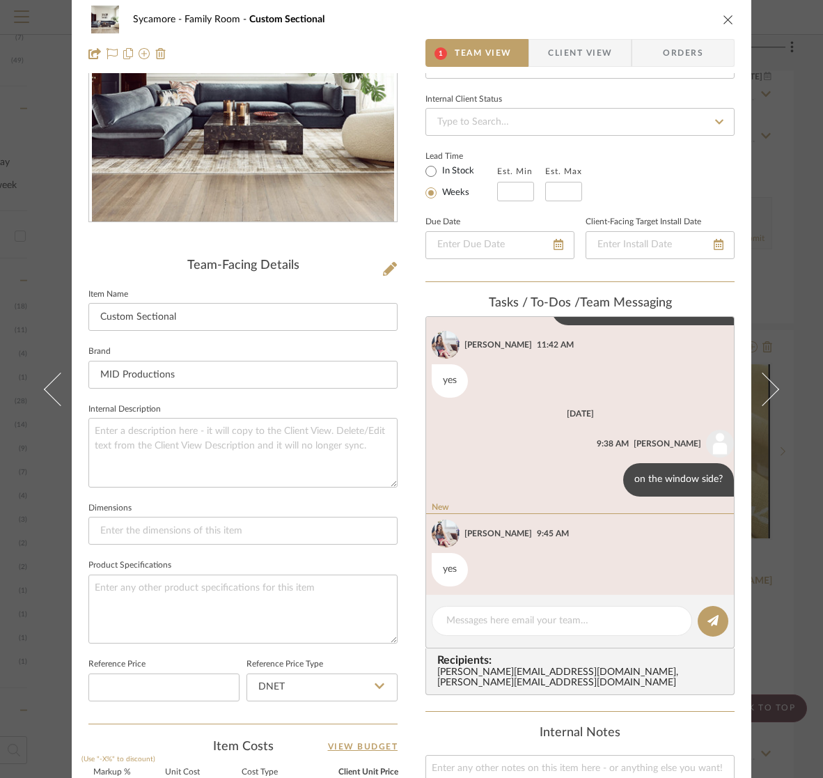
scroll to position [315, 0]
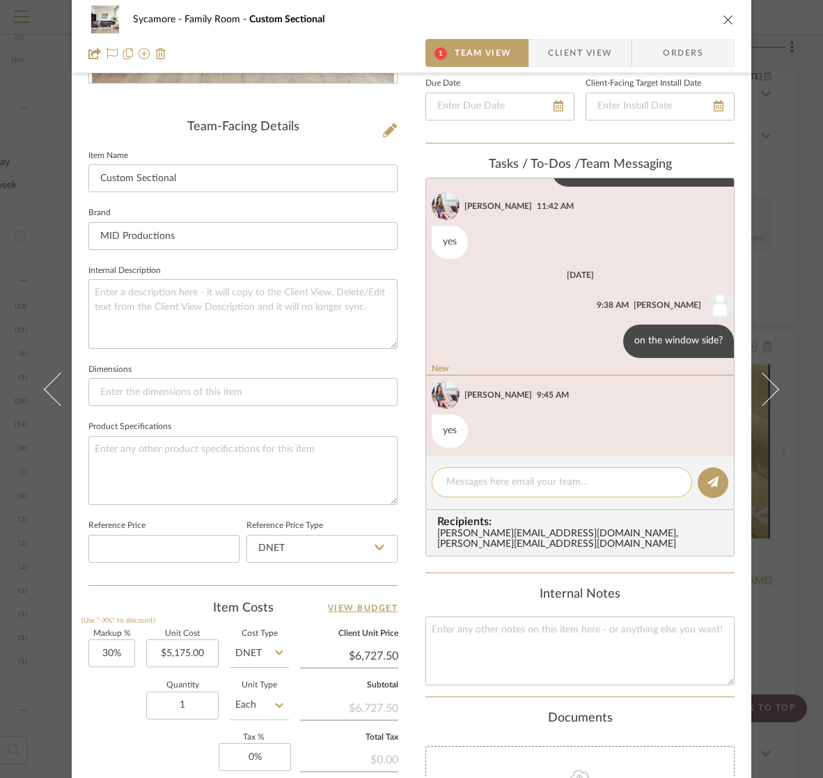
click at [486, 486] on textarea at bounding box center [562, 482] width 231 height 15
type textarea "$8600 from mark"
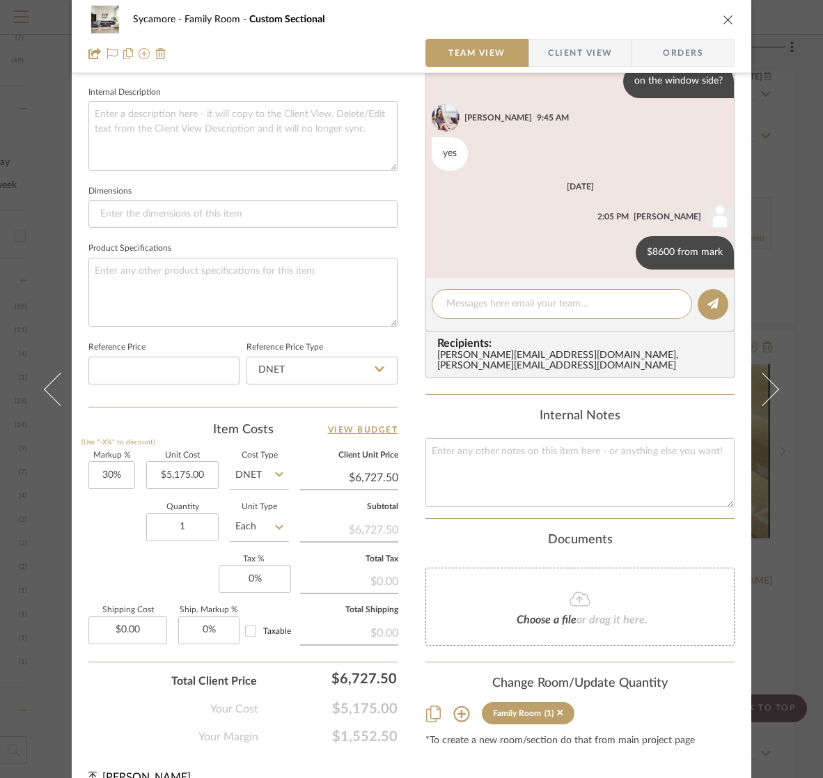
scroll to position [514, 0]
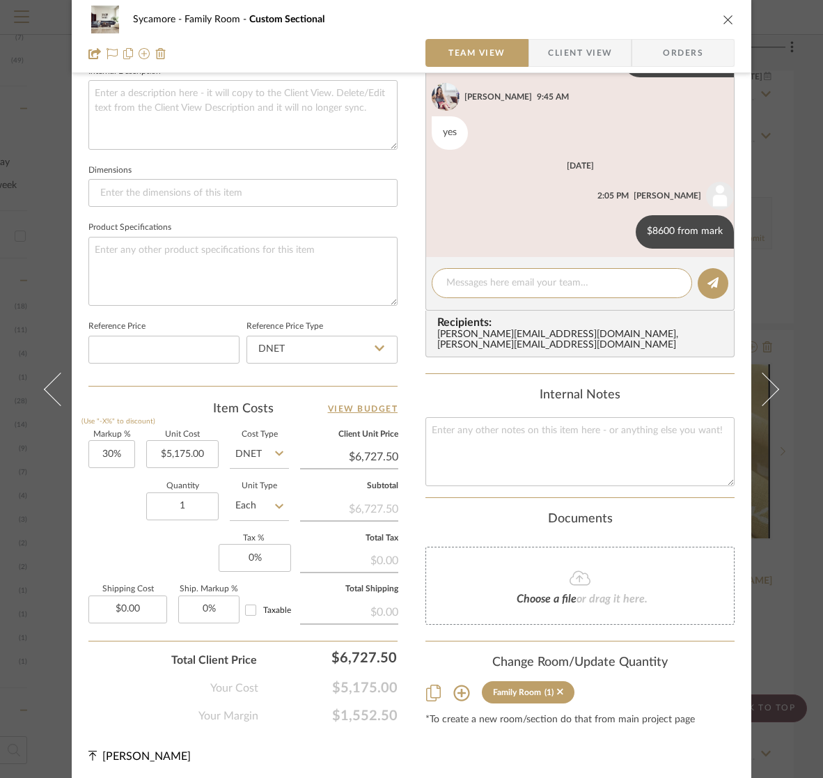
click at [724, 19] on icon "close" at bounding box center [728, 19] width 11 height 11
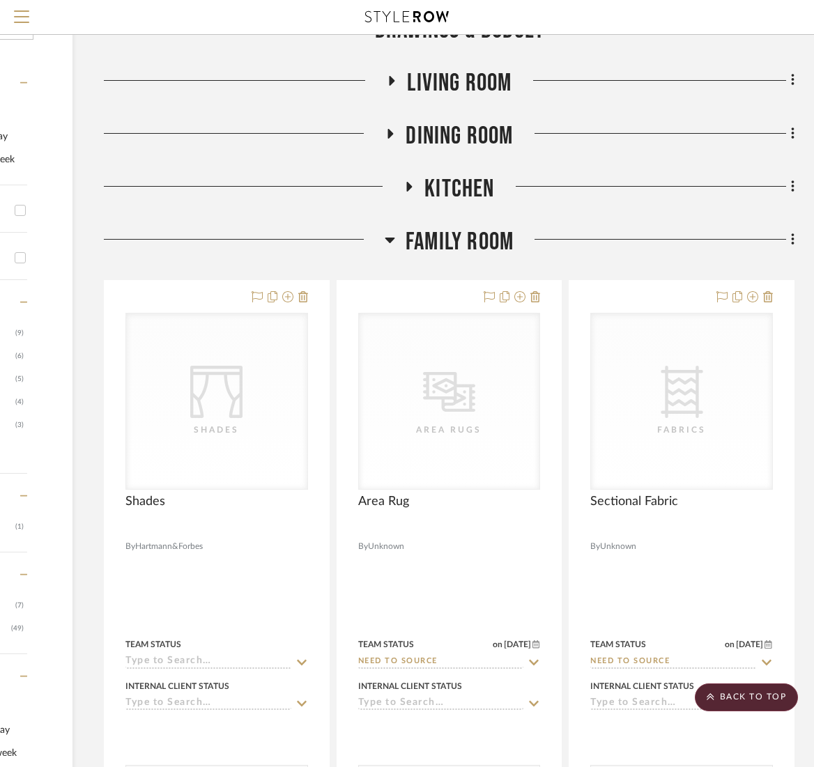
scroll to position [215, 189]
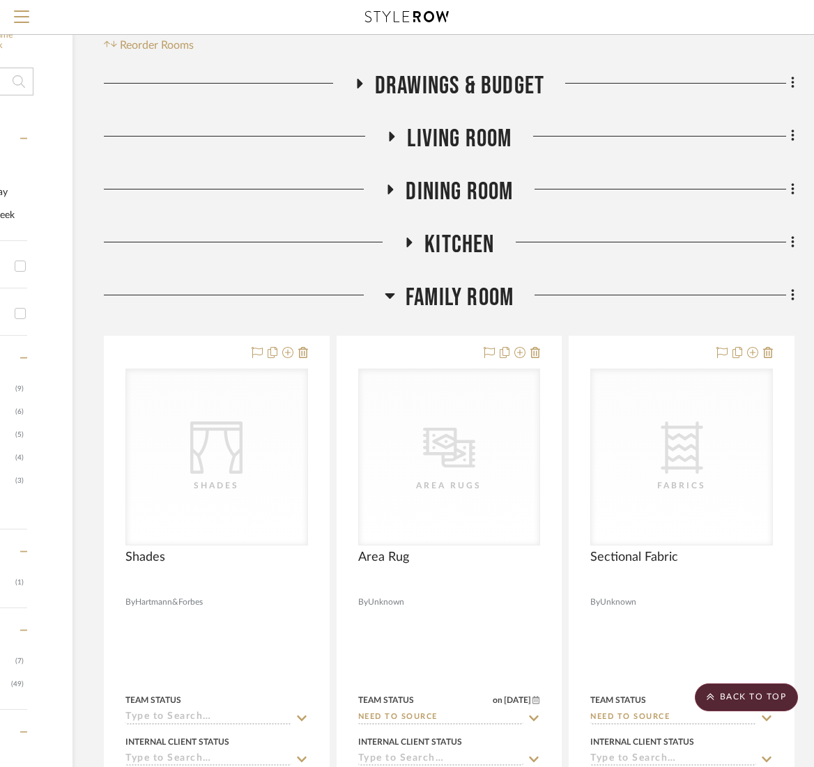
click at [474, 296] on span "Family Room" at bounding box center [459, 298] width 108 height 30
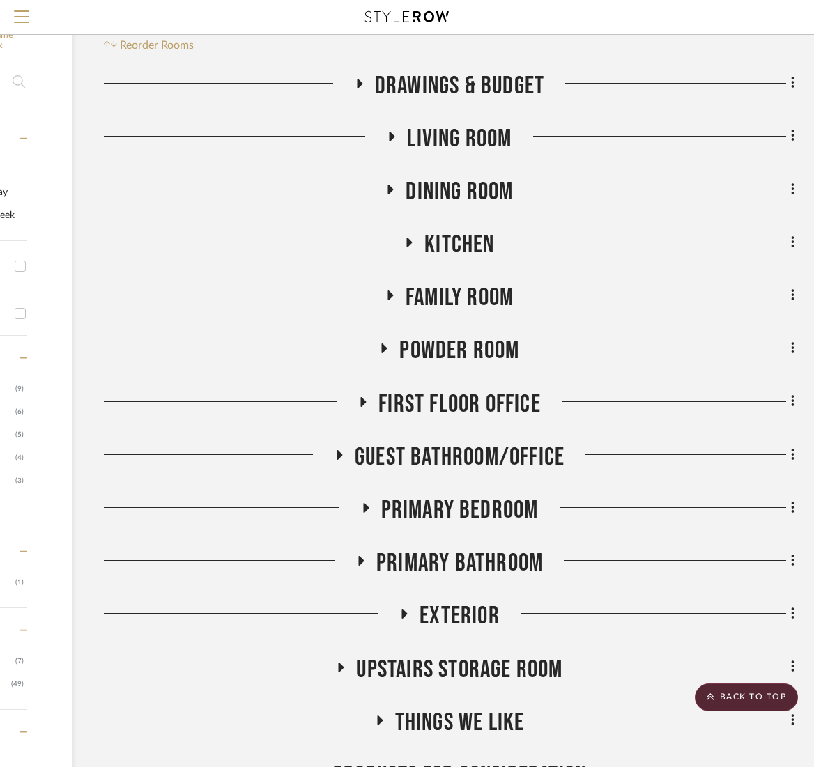
scroll to position [0, 189]
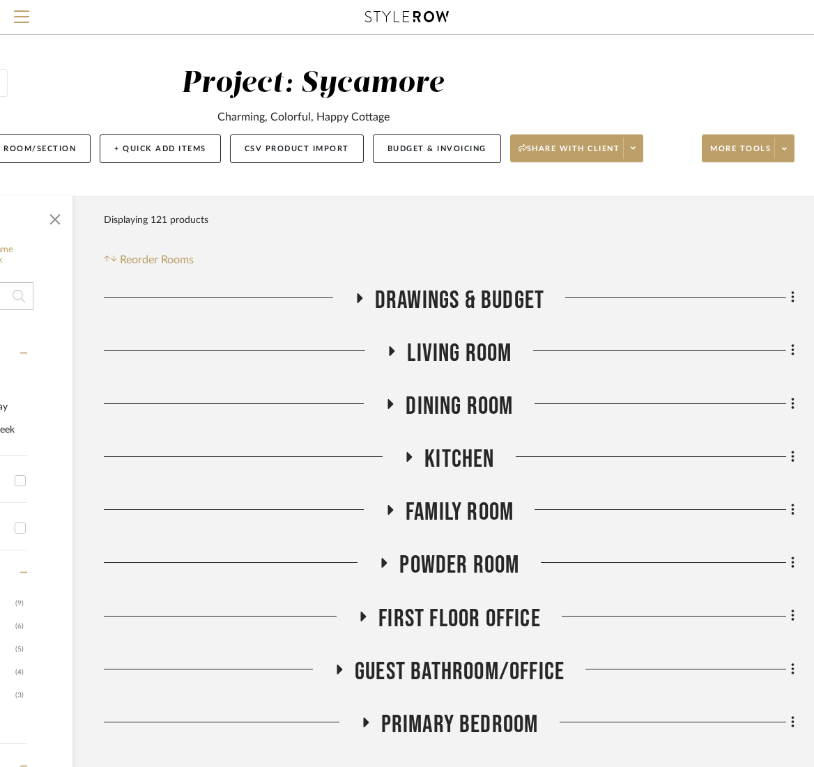
drag, startPoint x: 471, startPoint y: 355, endPoint x: 475, endPoint y: 369, distance: 13.9
click at [471, 355] on span "Living Room" at bounding box center [459, 354] width 104 height 30
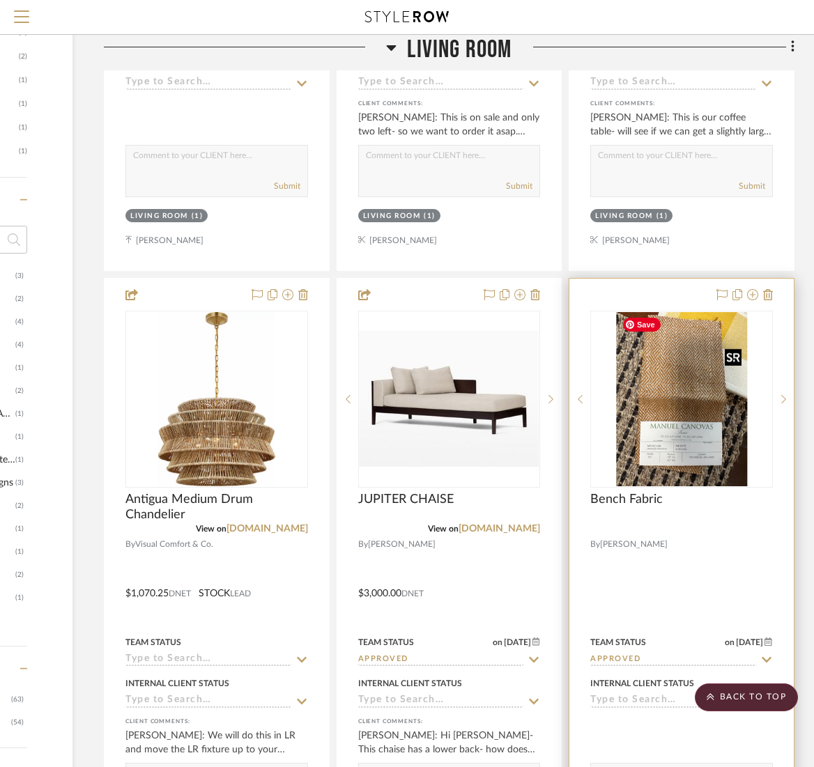
click at [0, 0] on img at bounding box center [0, 0] width 0 height 0
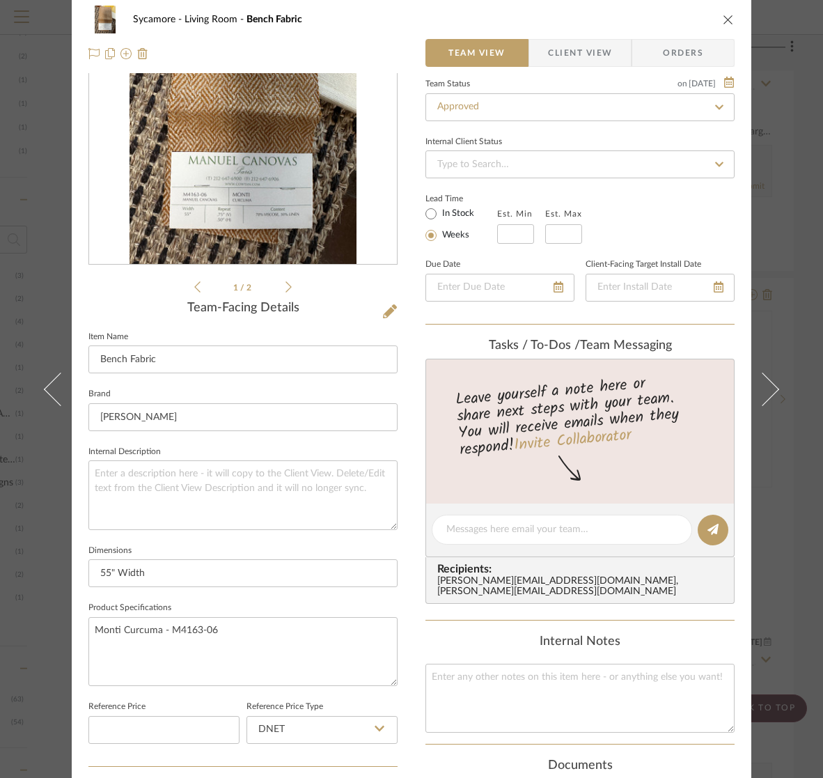
scroll to position [433, 0]
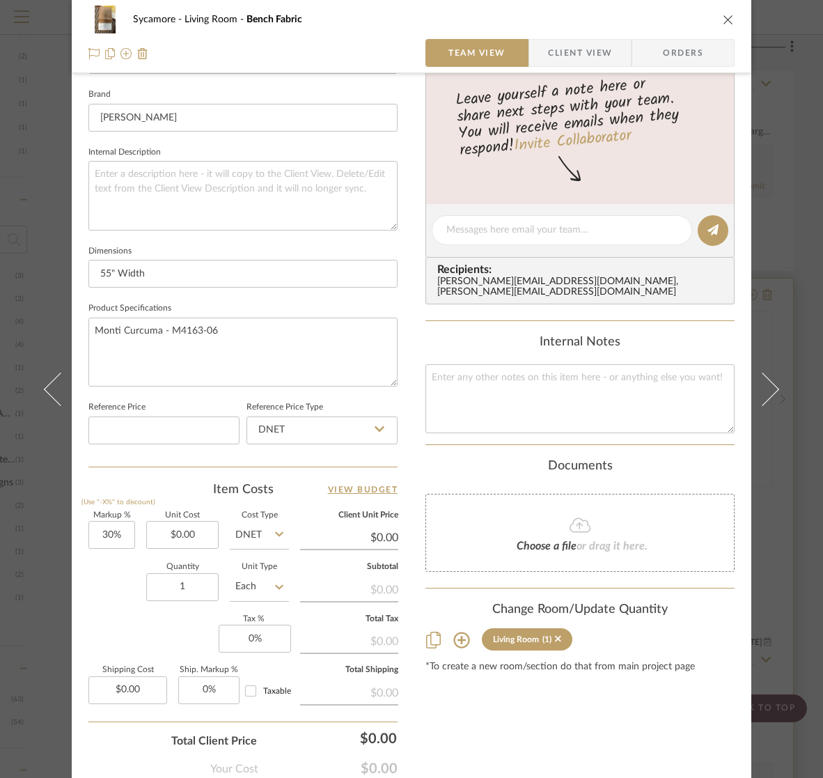
drag, startPoint x: 722, startPoint y: 18, endPoint x: 736, endPoint y: 307, distance: 288.7
click at [723, 18] on icon "close" at bounding box center [728, 19] width 11 height 11
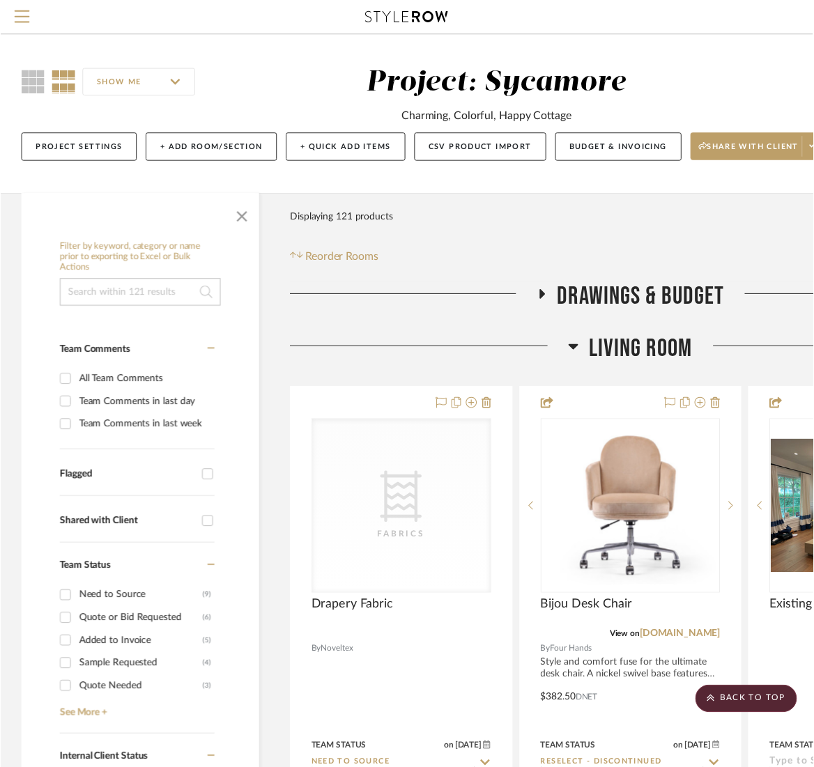
scroll to position [1349, 189]
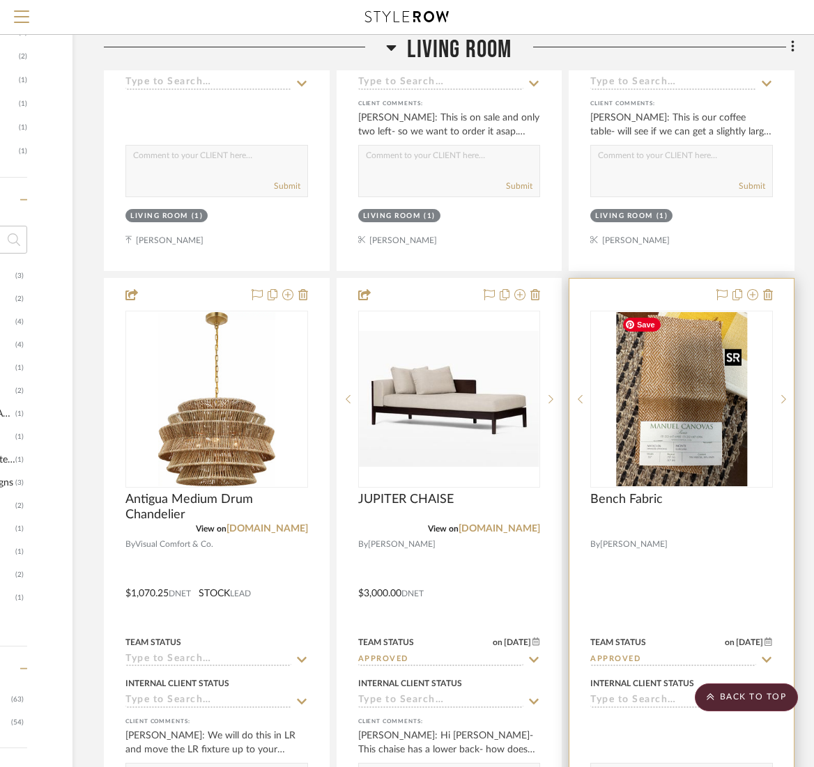
click at [688, 401] on img "0" at bounding box center [681, 399] width 131 height 174
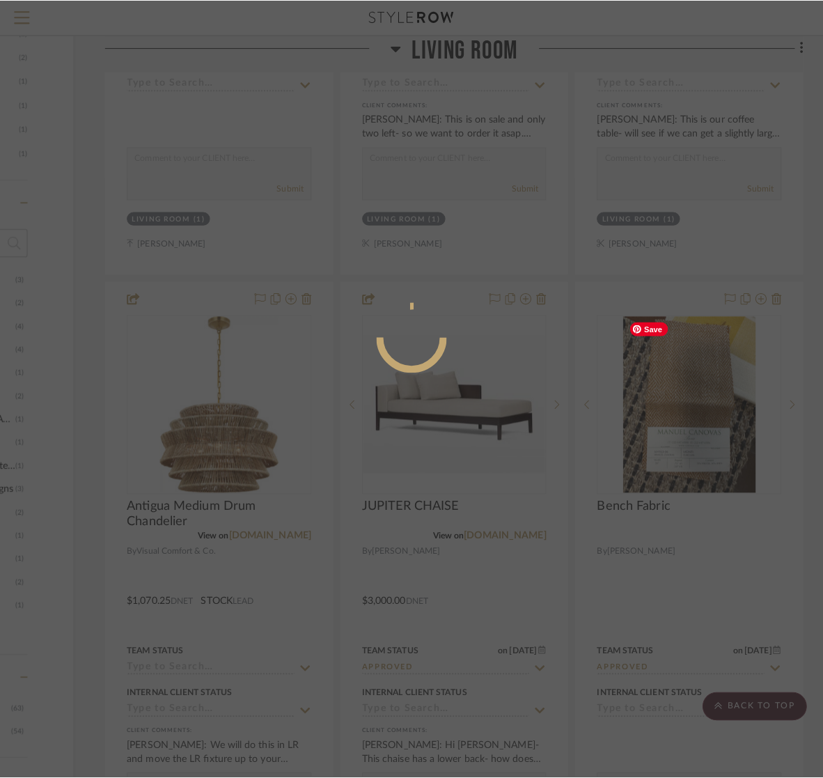
scroll to position [0, 0]
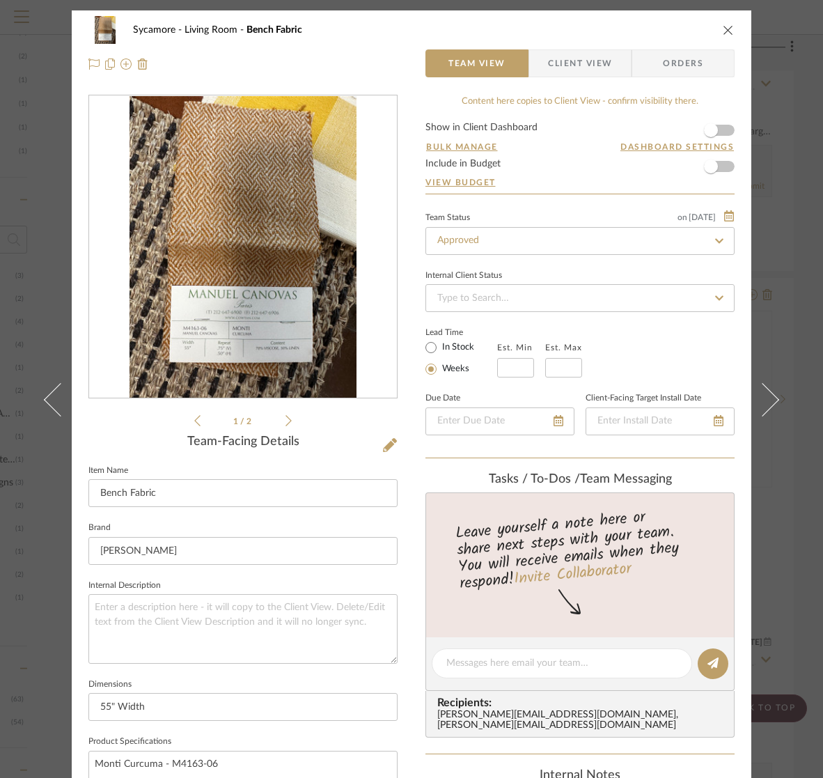
click at [238, 195] on img "0" at bounding box center [243, 247] width 226 height 302
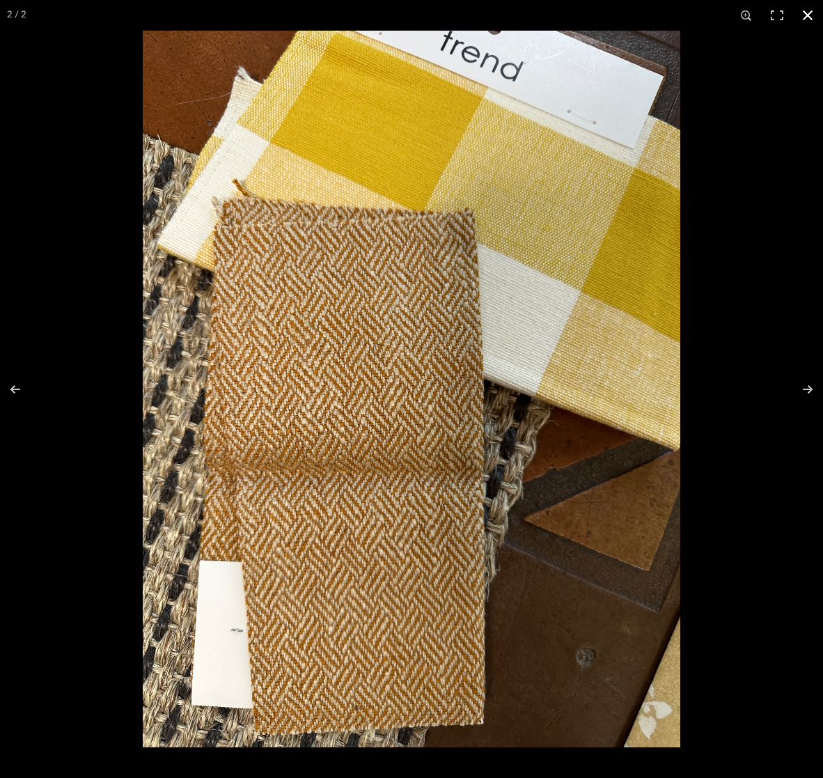
click at [809, 13] on button at bounding box center [808, 15] width 31 height 31
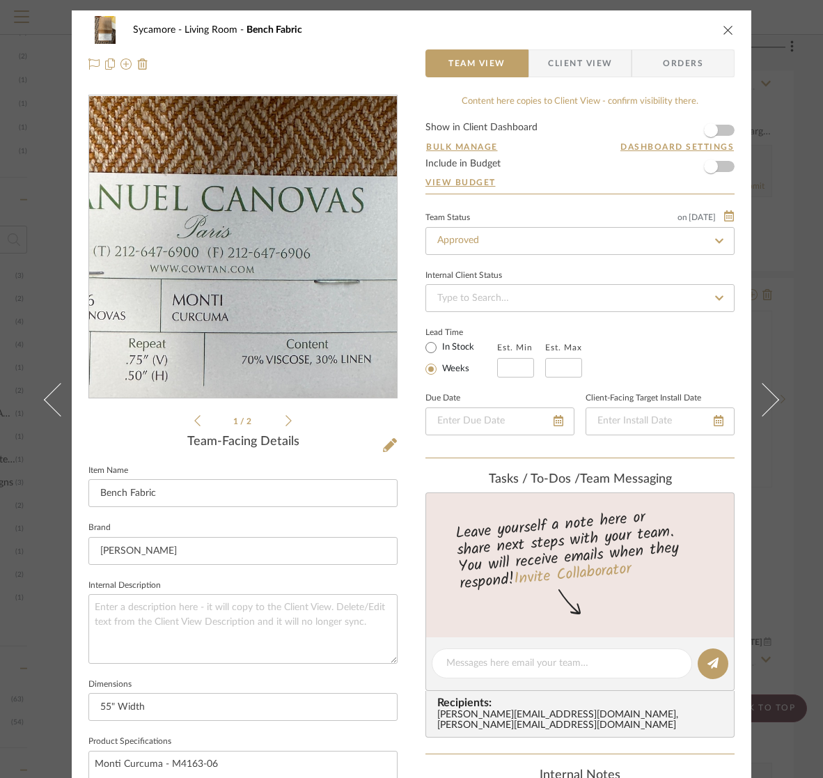
click at [251, 311] on img "0" at bounding box center [243, 247] width 226 height 302
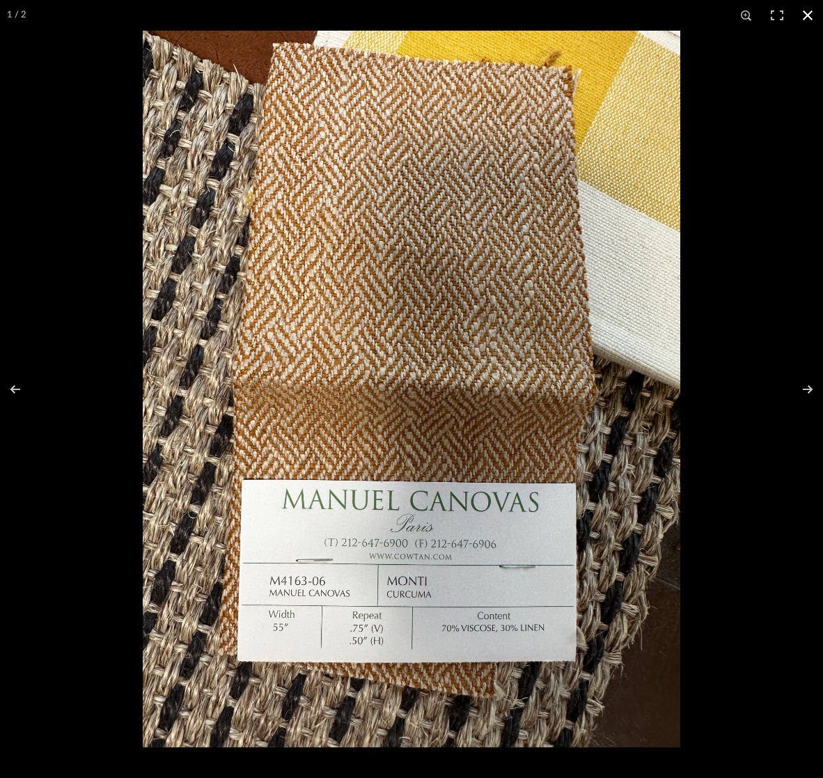
click at [807, 20] on button at bounding box center [808, 15] width 31 height 31
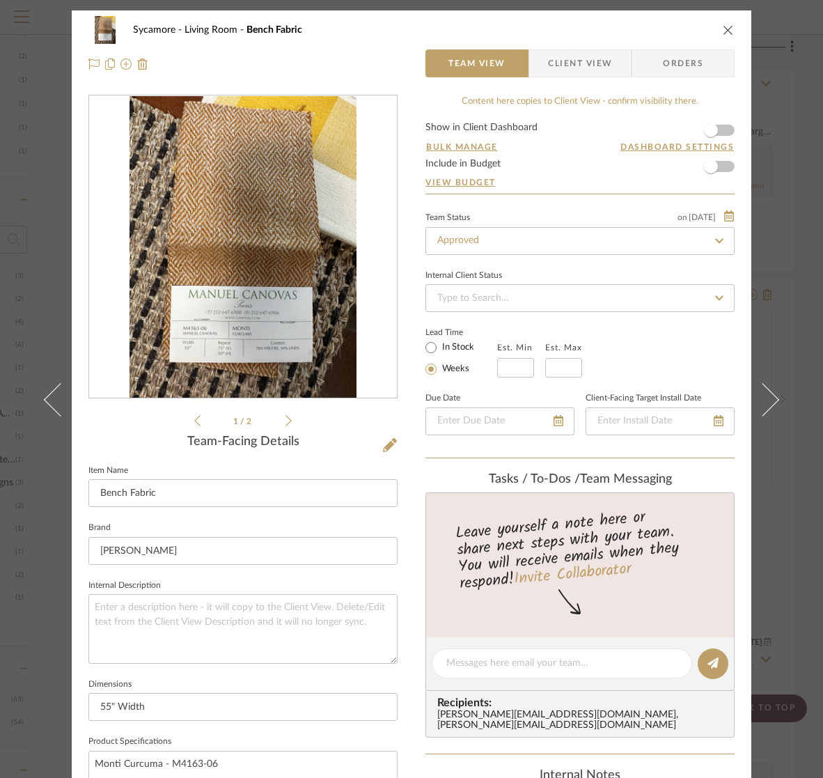
click at [729, 28] on icon "close" at bounding box center [728, 29] width 11 height 11
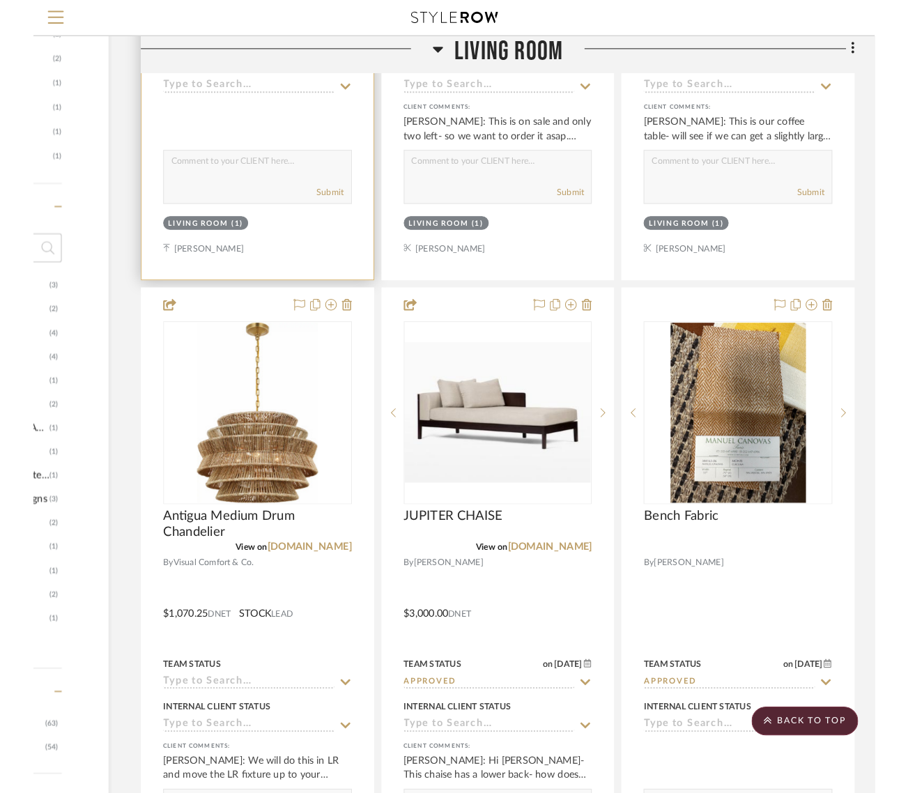
scroll to position [1349, 95]
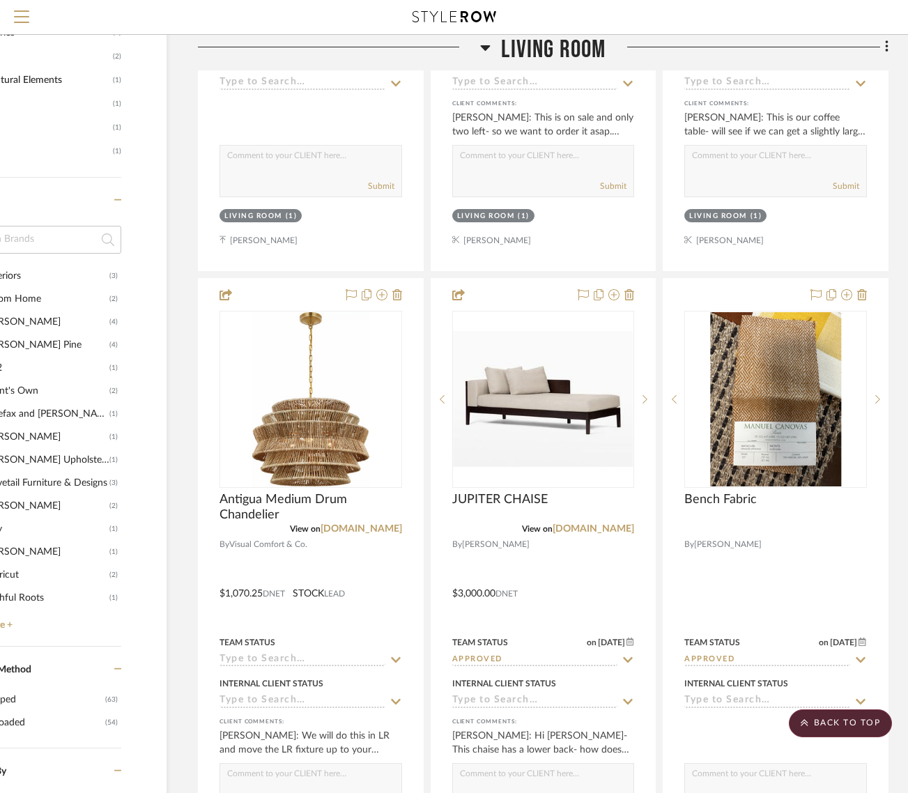
click at [537, 32] on div at bounding box center [453, 17] width 821 height 34
drag, startPoint x: 542, startPoint y: 42, endPoint x: 535, endPoint y: 43, distance: 7.1
click at [541, 42] on span "Living Room" at bounding box center [553, 50] width 104 height 30
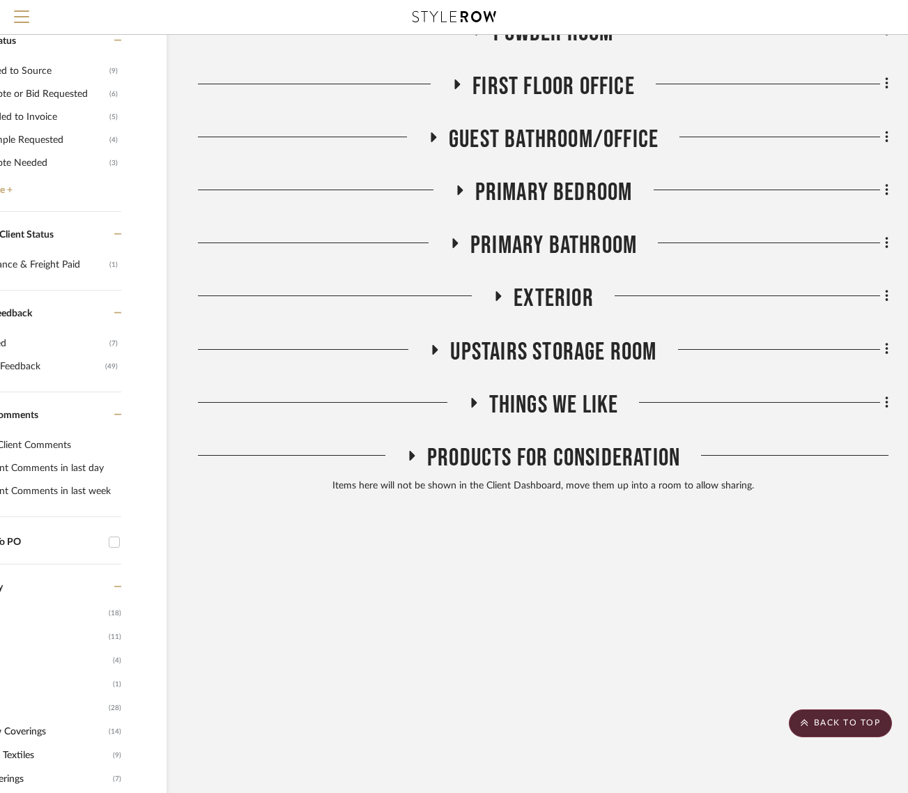
scroll to position [401, 95]
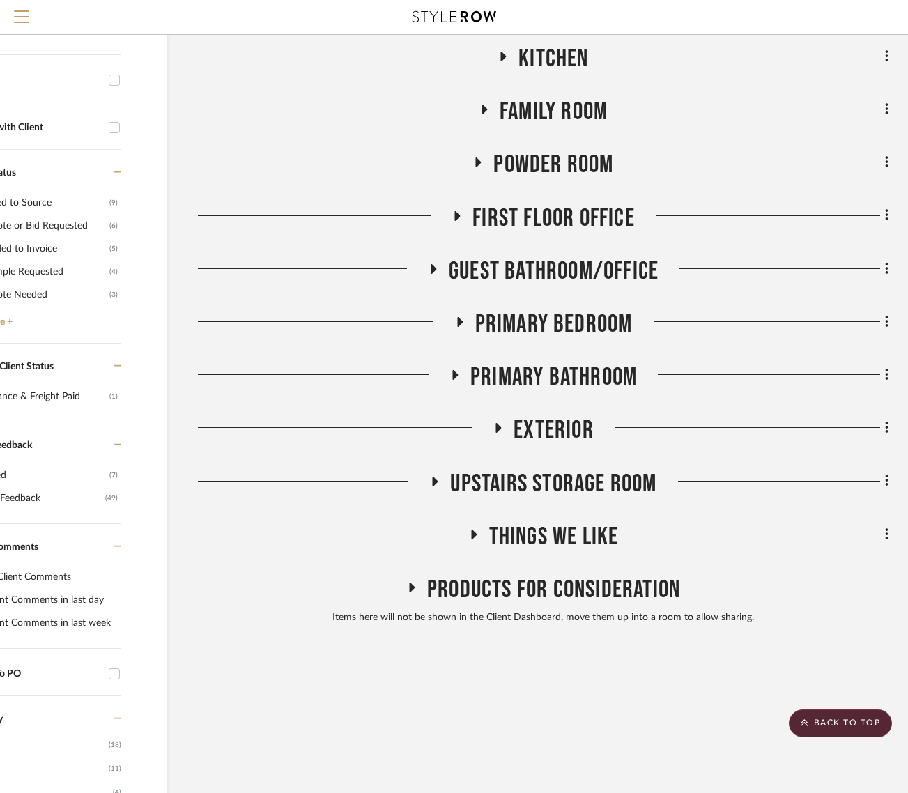
drag, startPoint x: 559, startPoint y: 325, endPoint x: 542, endPoint y: 334, distance: 18.7
click at [559, 325] on span "Primary Bedroom" at bounding box center [553, 324] width 157 height 30
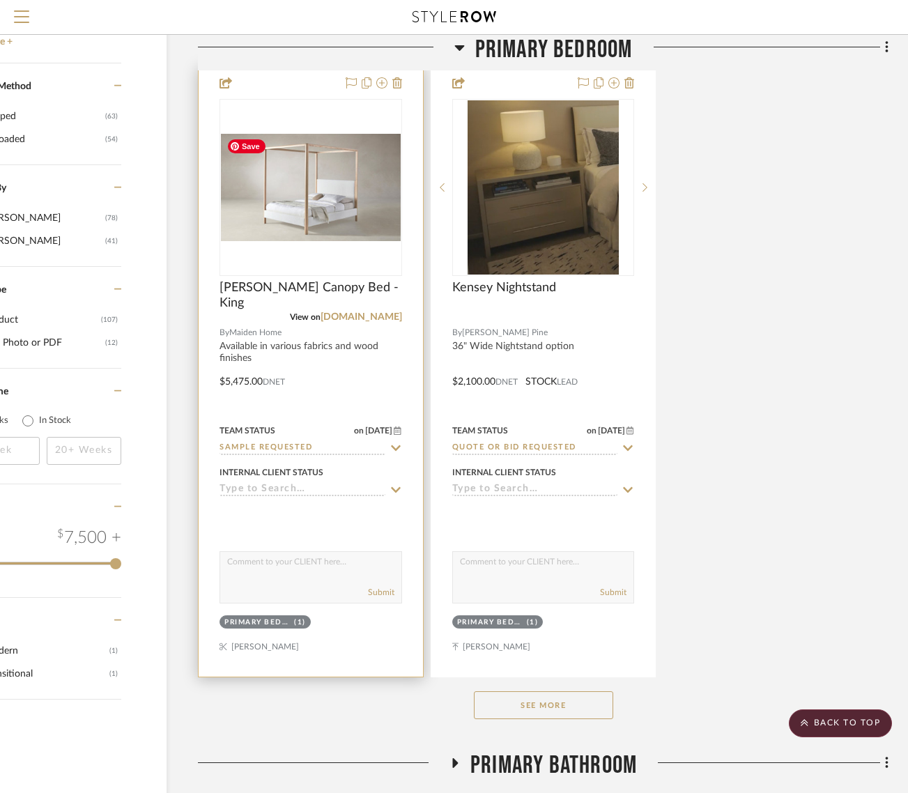
scroll to position [2102, 95]
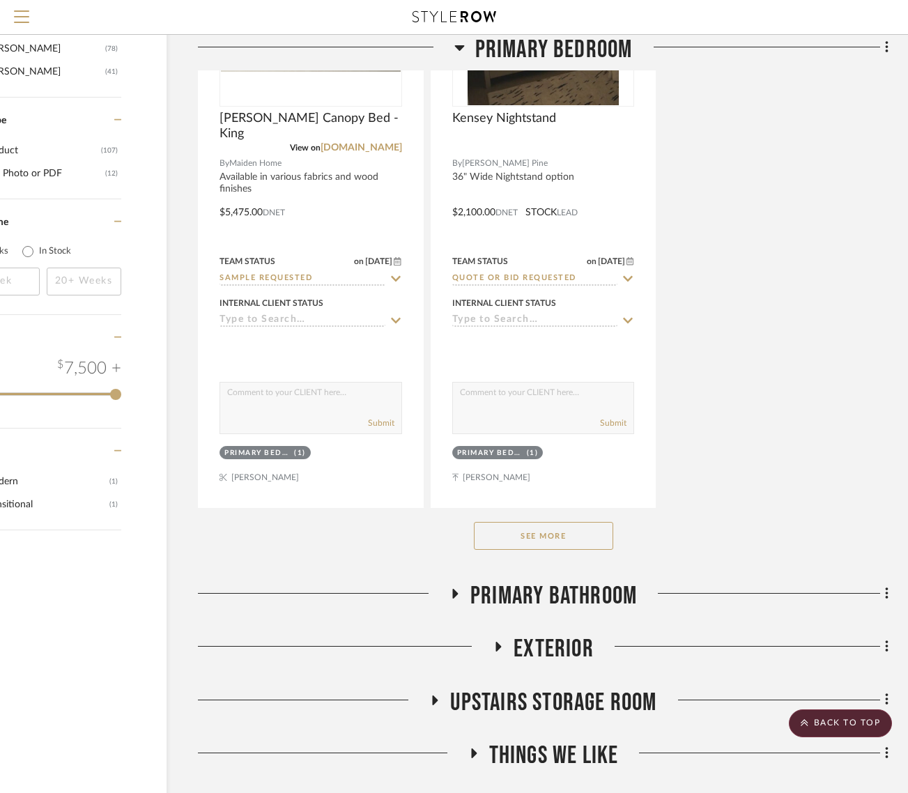
click at [586, 542] on button "See More" at bounding box center [543, 536] width 139 height 28
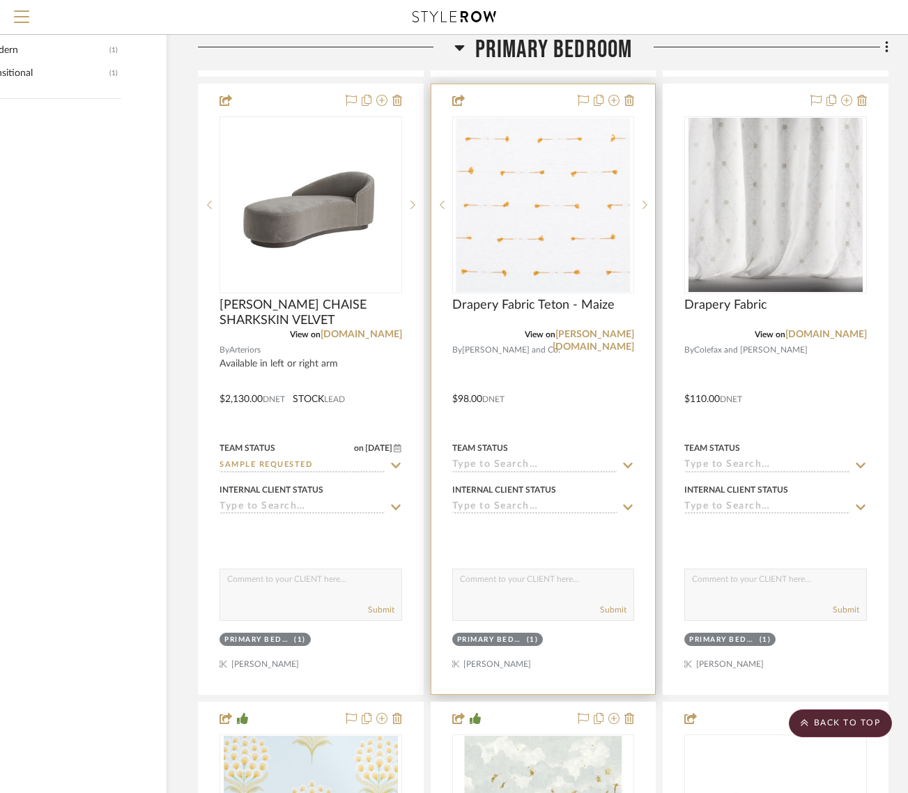
scroll to position [2532, 95]
click at [536, 235] on img "0" at bounding box center [543, 205] width 174 height 174
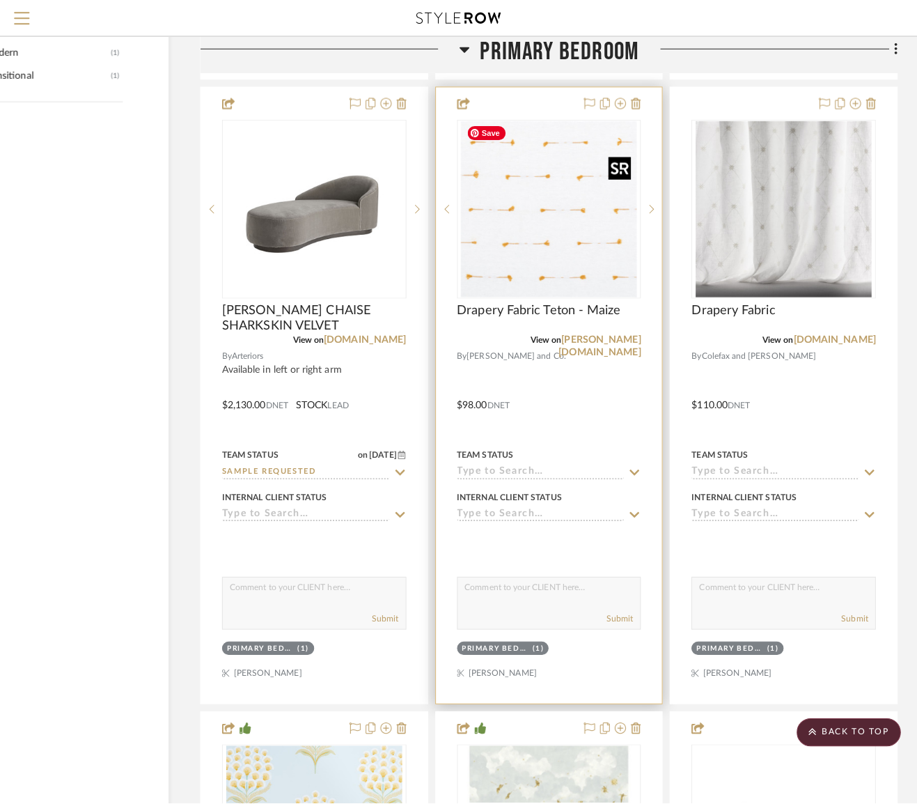
scroll to position [0, 0]
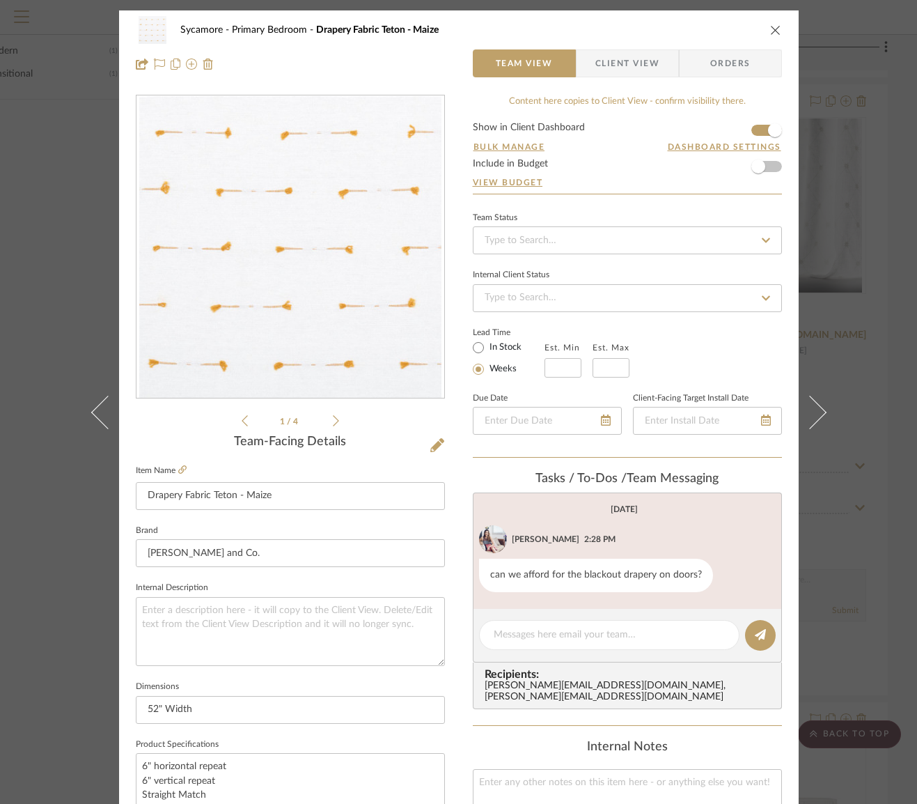
click at [333, 423] on icon at bounding box center [336, 420] width 6 height 13
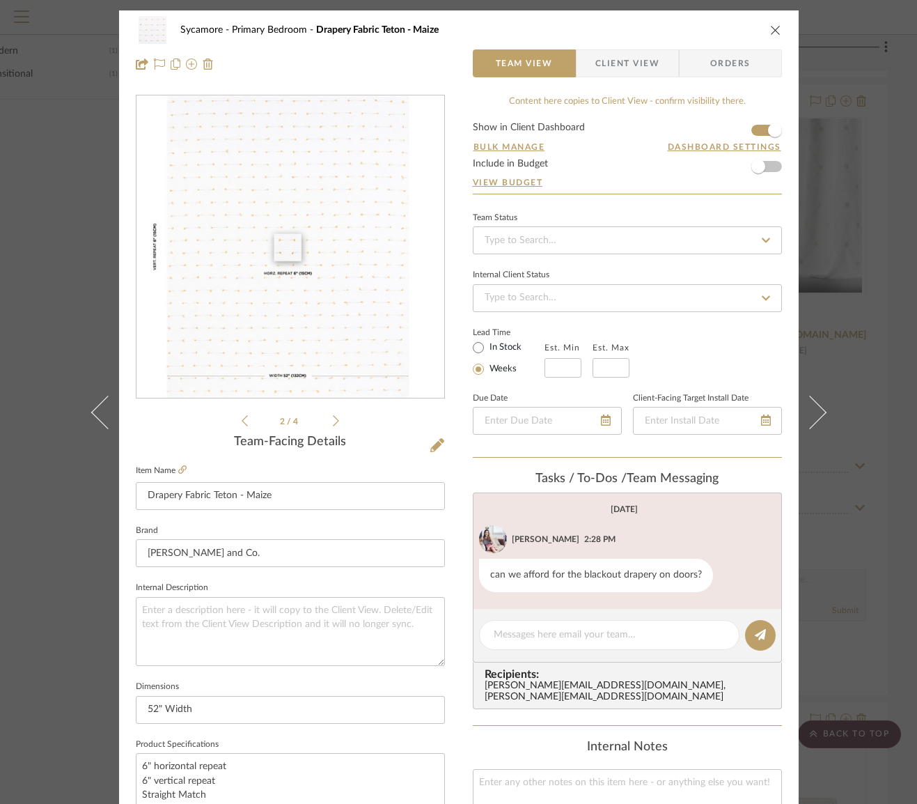
click at [333, 423] on icon at bounding box center [336, 420] width 6 height 13
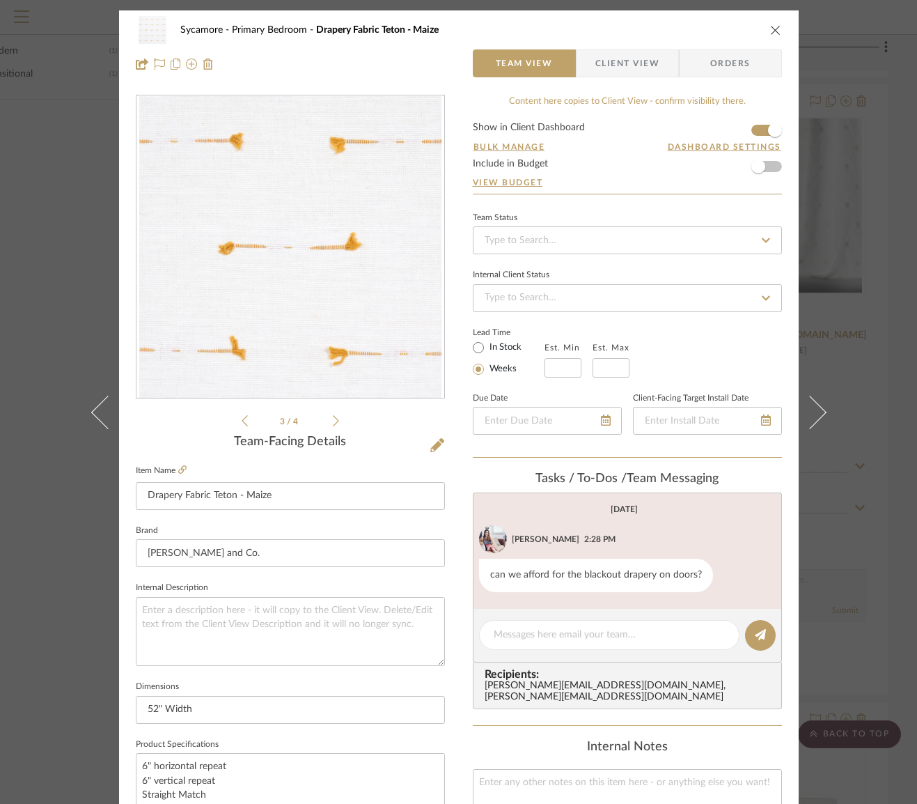
click at [333, 425] on icon at bounding box center [336, 420] width 6 height 13
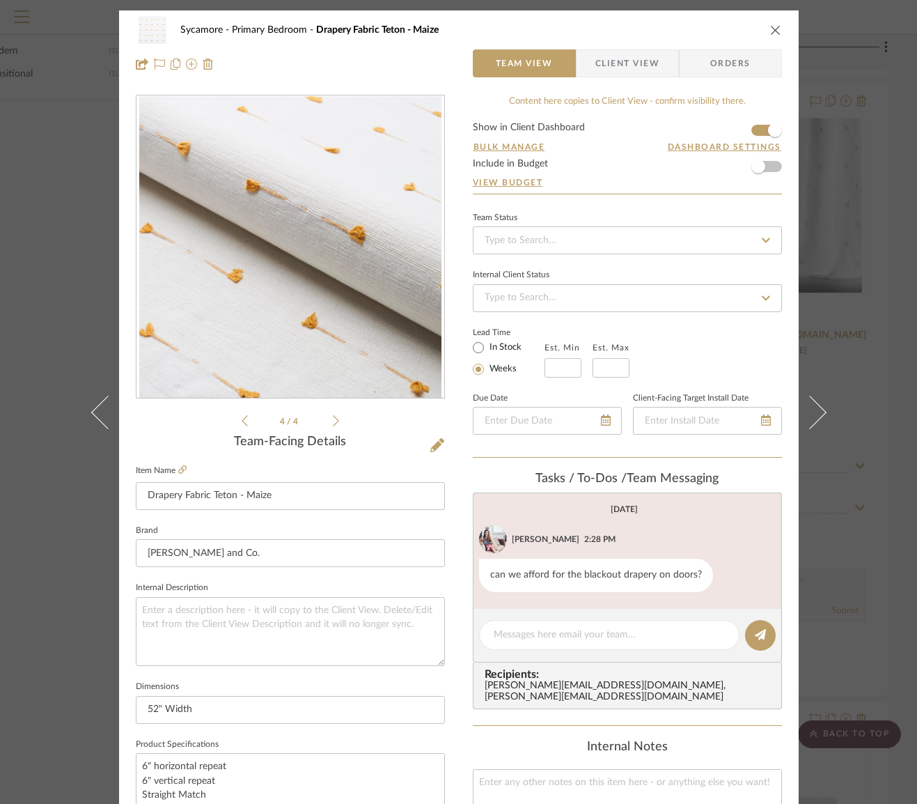
click at [773, 30] on icon "close" at bounding box center [775, 29] width 11 height 11
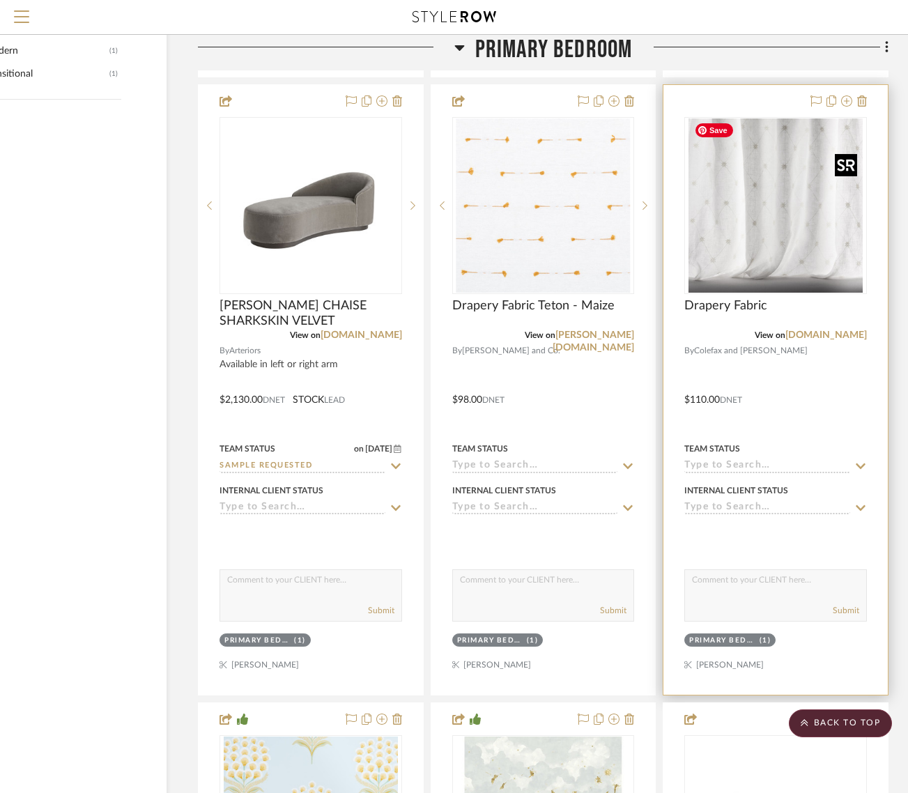
click at [798, 203] on img "0" at bounding box center [775, 205] width 174 height 174
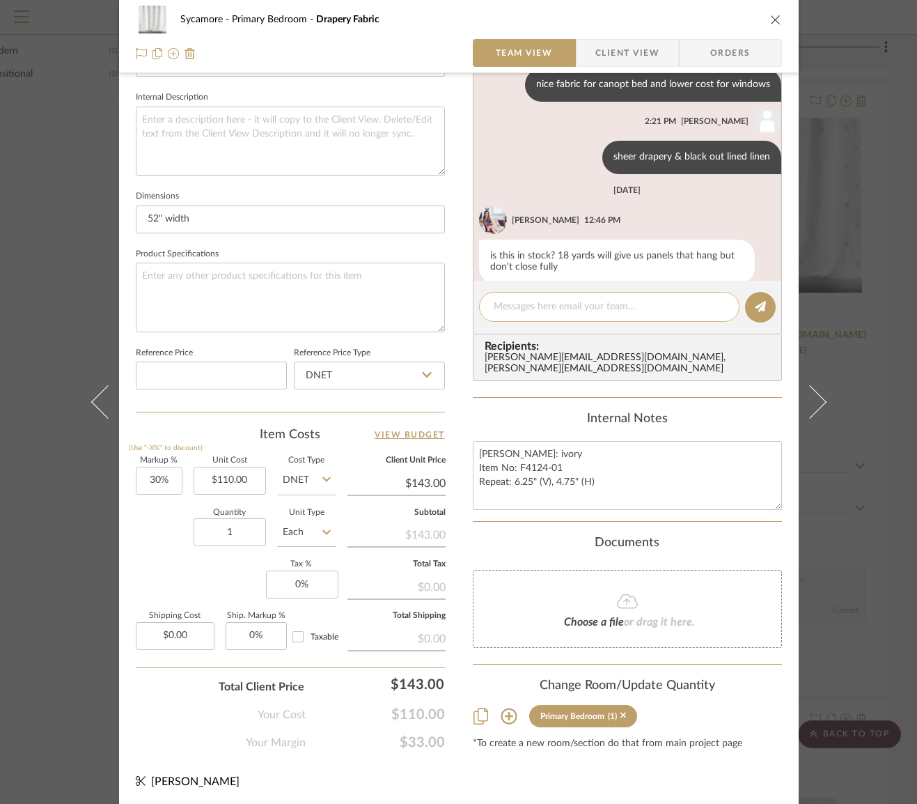
click at [569, 307] on textarea at bounding box center [609, 307] width 231 height 15
click at [553, 303] on textarea "brambila quotes 48 yds for the bed" at bounding box center [609, 307] width 231 height 15
type textarea "brambila quoted 48 yds for the bed"
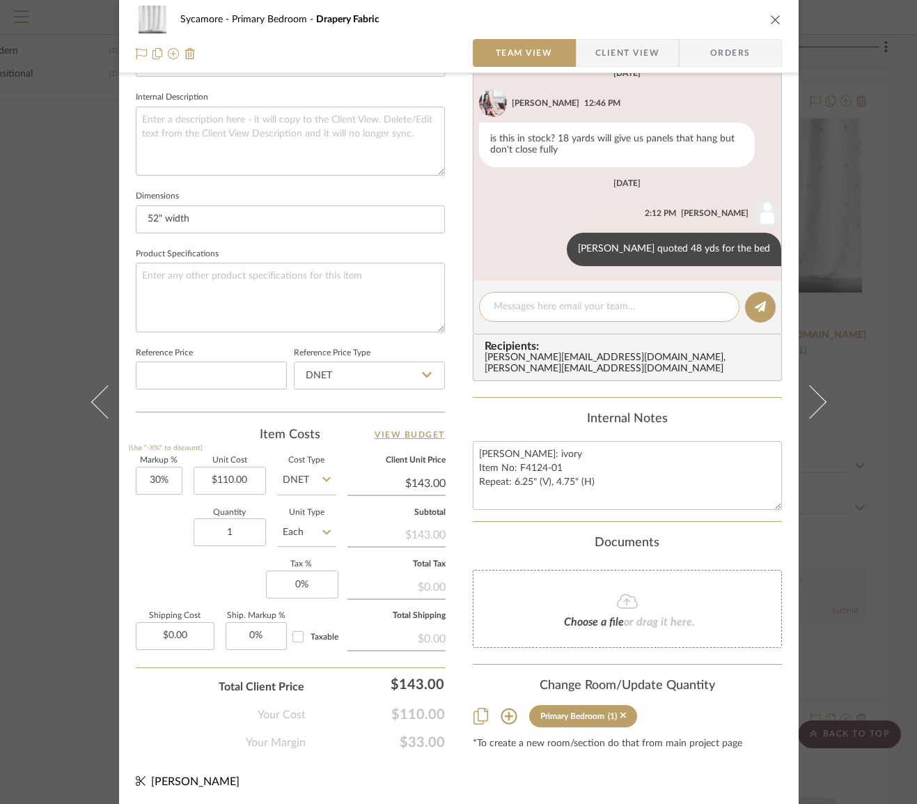
scroll to position [120, 0]
click at [292, 533] on input "Each" at bounding box center [306, 532] width 59 height 28
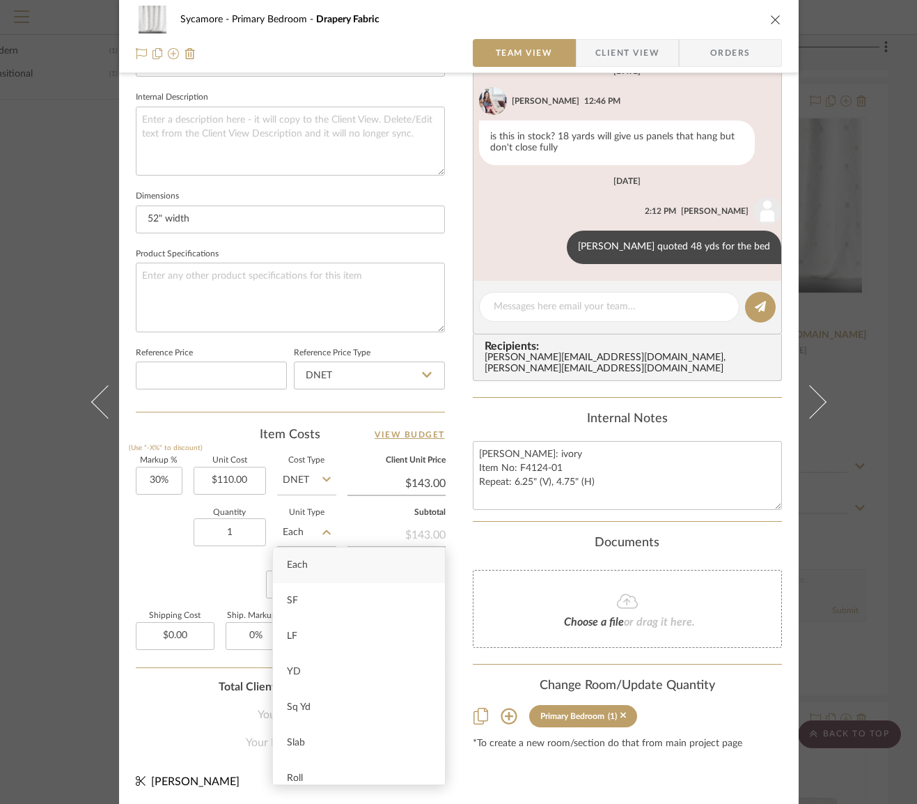
drag, startPoint x: 301, startPoint y: 668, endPoint x: 309, endPoint y: 660, distance: 10.8
click at [301, 667] on div "YD" at bounding box center [359, 672] width 172 height 36
type input "YD"
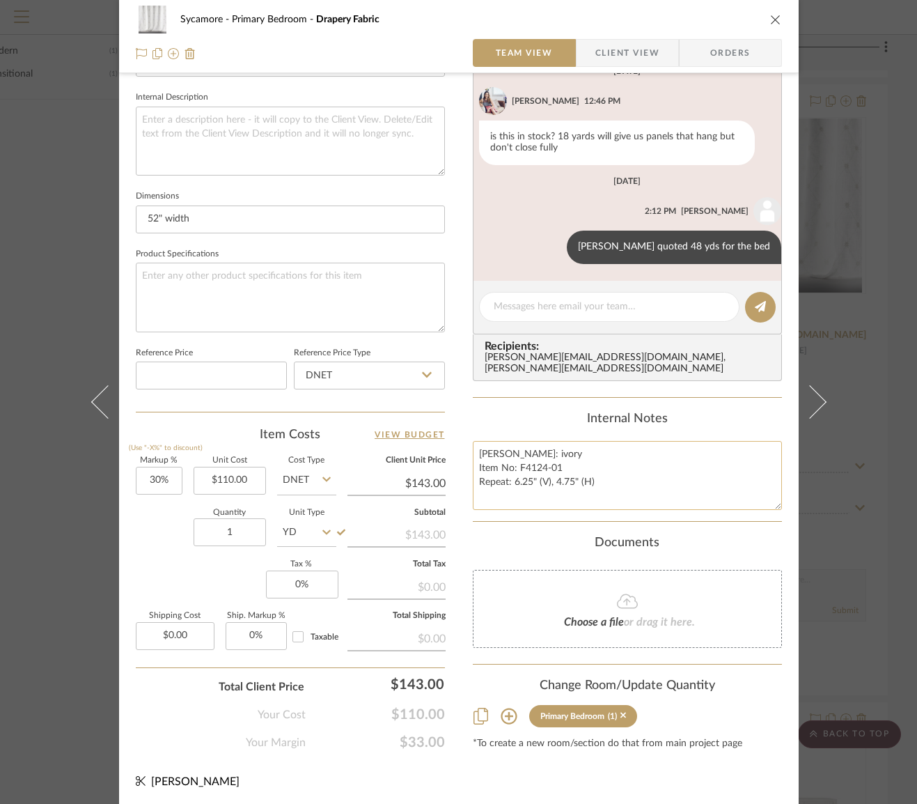
drag, startPoint x: 676, startPoint y: 465, endPoint x: 635, endPoint y: 480, distance: 43.9
click at [676, 465] on textarea "Anise Trellis: ivory Item No: F4124-01 Repeat: 6.25" (V), 4.75" (H)" at bounding box center [627, 475] width 309 height 69
click at [633, 479] on textarea "Anise Trellis: ivory Item No: F4124-01 Repeat: 6.25" (V), 4.75" (H)" at bounding box center [627, 475] width 309 height 69
click at [778, 24] on div "Sycamore Primary Bedroom Drapery Fabric Team View Client View Orders" at bounding box center [459, 36] width 680 height 73
click at [773, 17] on icon "close" at bounding box center [775, 19] width 11 height 11
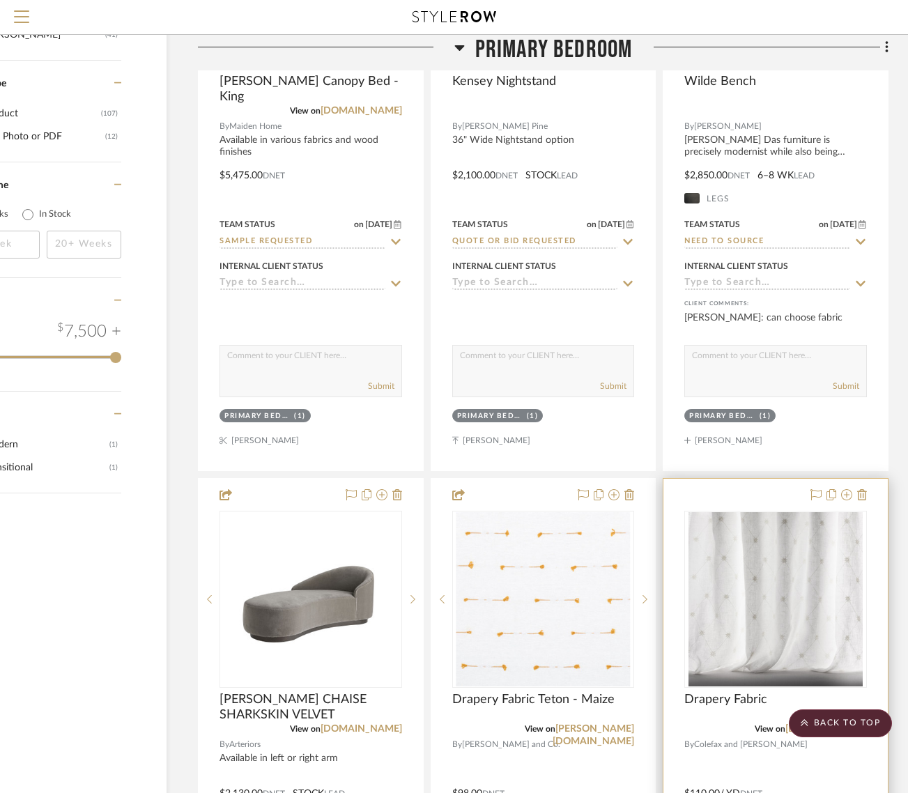
scroll to position [2326, 95]
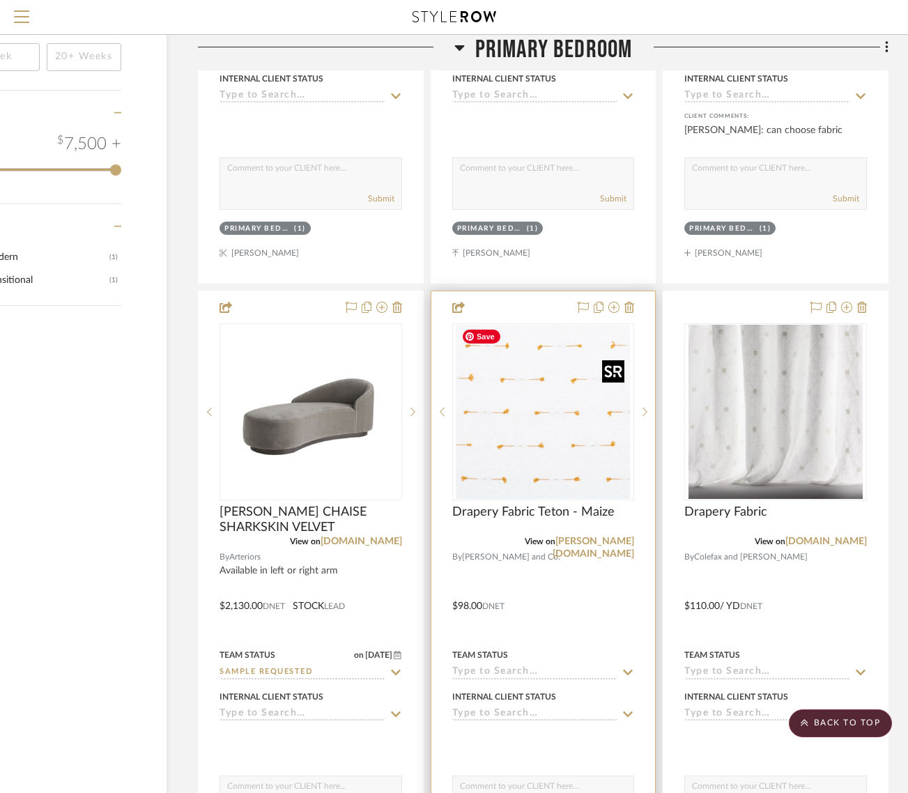
click at [493, 388] on img "0" at bounding box center [543, 412] width 174 height 174
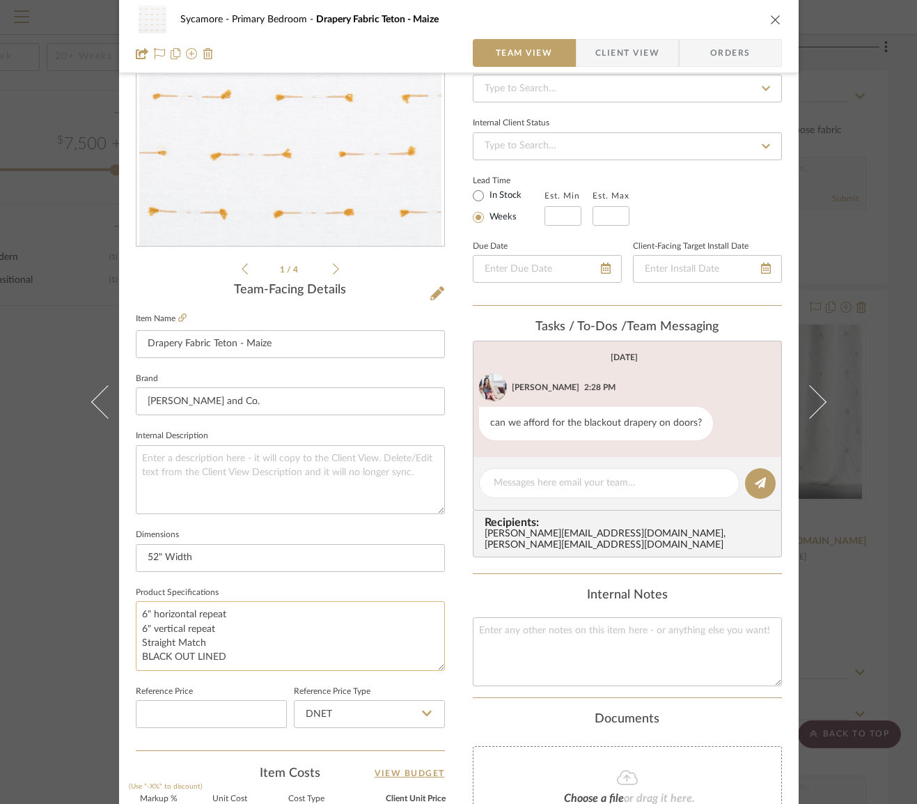
scroll to position [270, 0]
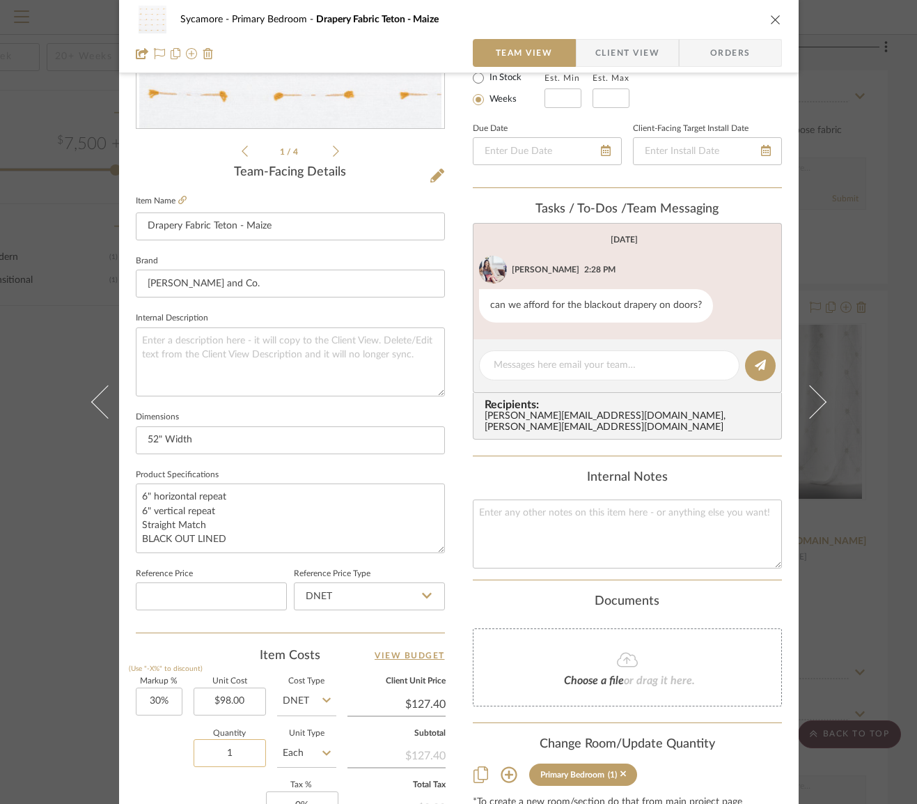
click at [233, 750] on input "1" at bounding box center [230, 753] width 72 height 28
type input "26"
click at [289, 753] on input "Each" at bounding box center [306, 753] width 59 height 28
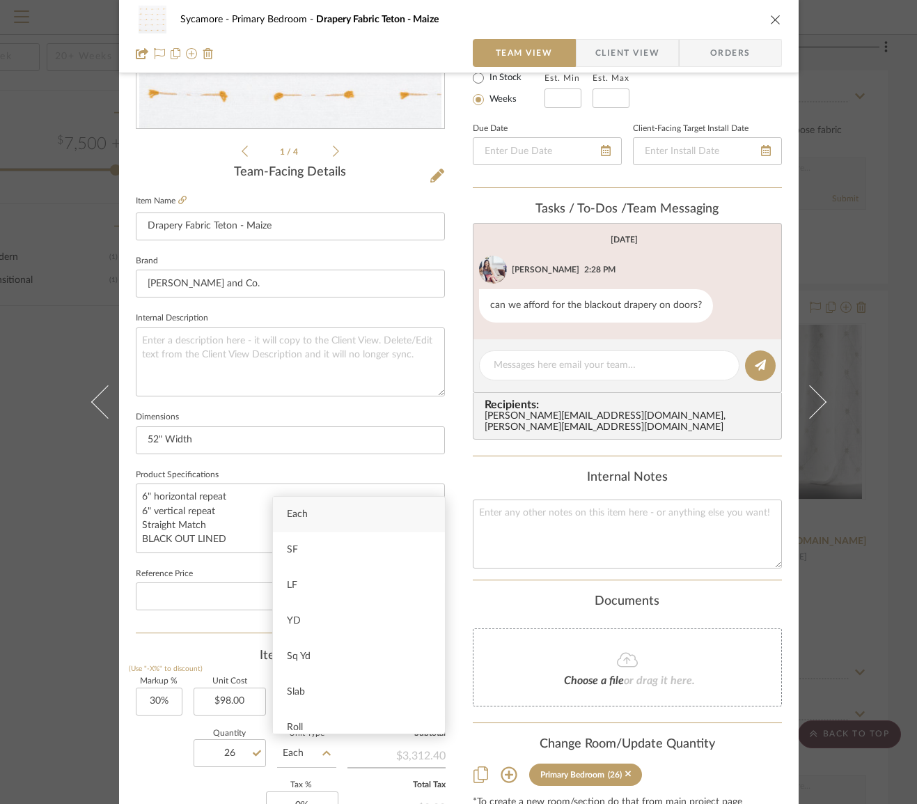
click at [305, 626] on div "YD" at bounding box center [359, 621] width 172 height 36
type input "YD"
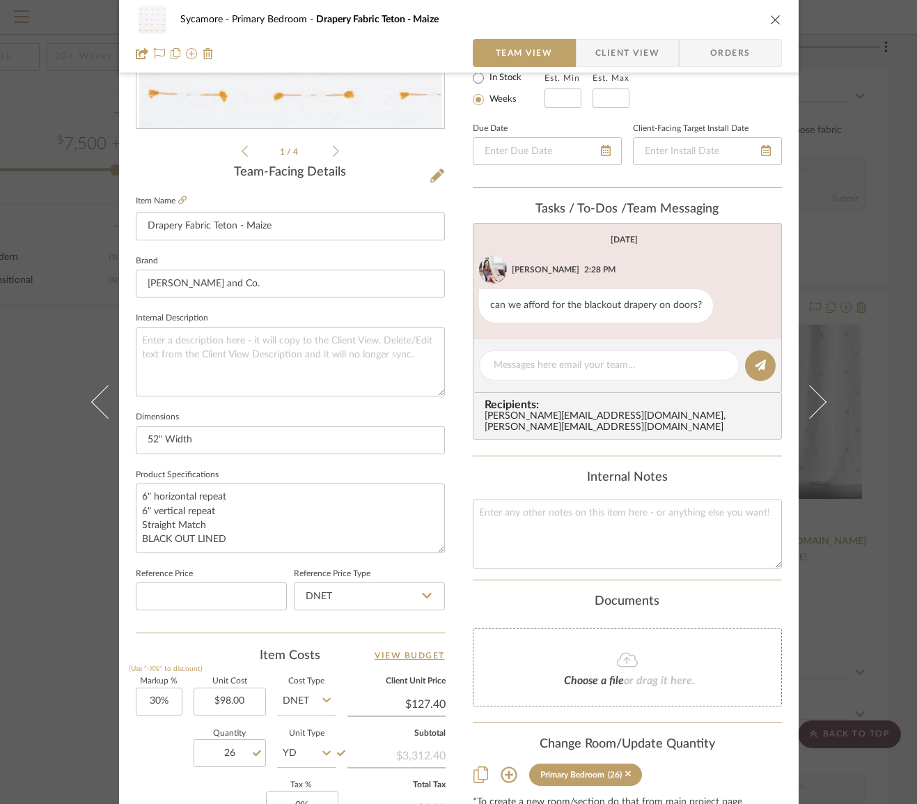
click at [459, 615] on div "Sycamore Primary Bedroom Drapery Fabric Teton - Maize Team View Client View Ord…" at bounding box center [459, 384] width 680 height 1287
click at [770, 23] on icon "close" at bounding box center [775, 19] width 11 height 11
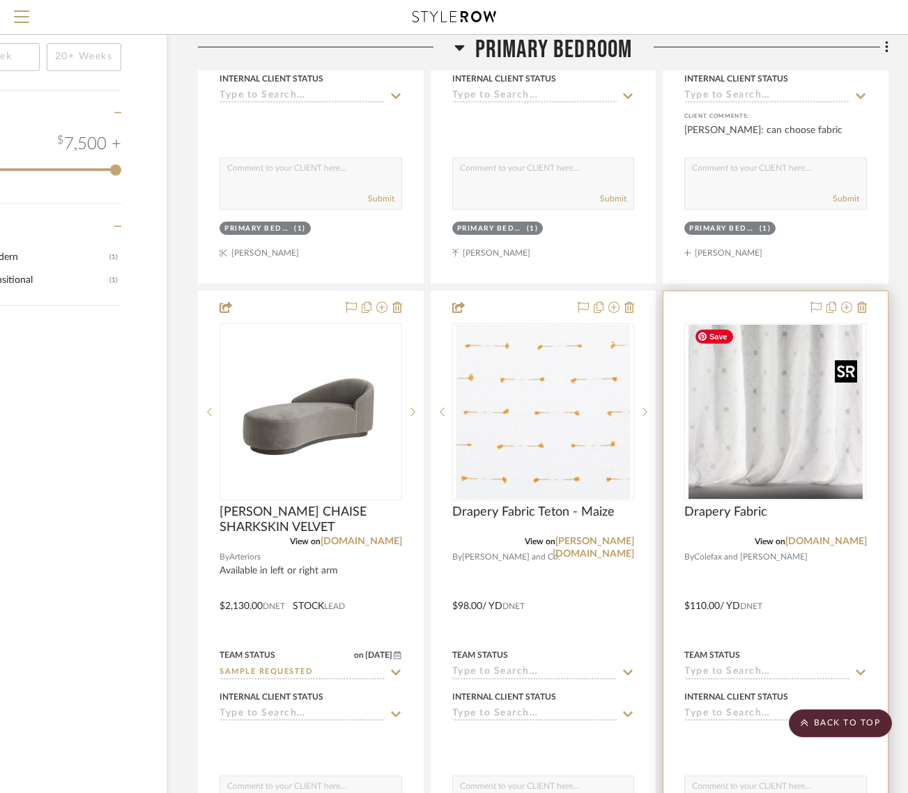
click at [750, 411] on img "0" at bounding box center [775, 412] width 174 height 174
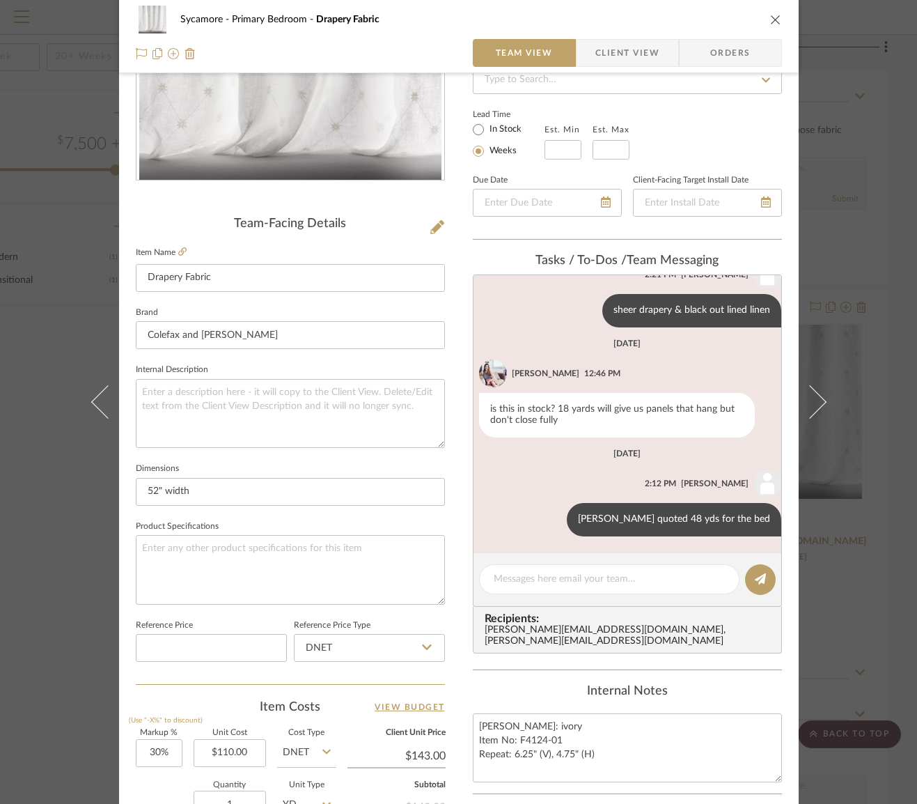
scroll to position [240, 0]
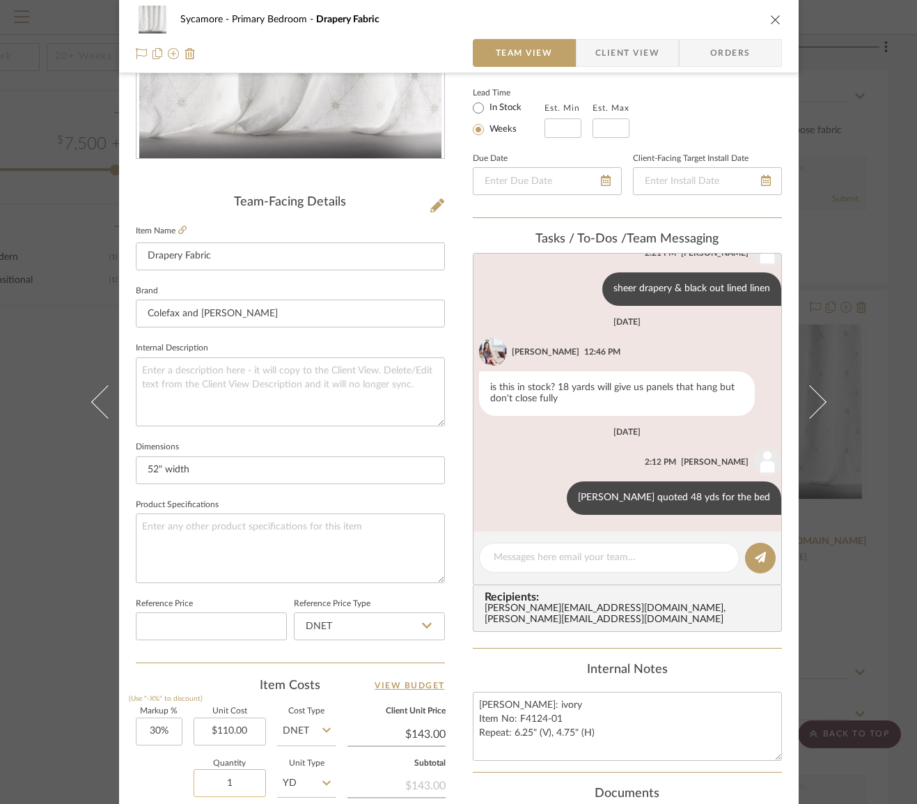
click at [230, 777] on input "1" at bounding box center [230, 783] width 72 height 28
type input "48"
click at [119, 776] on div "Sycamore Primary Bedroom Drapery Fabric Team View Client View Orders Team-Facin…" at bounding box center [459, 414] width 680 height 1287
click at [777, 21] on div "Sycamore Primary Bedroom Drapery Fabric Team View Client View Orders" at bounding box center [459, 36] width 680 height 73
drag, startPoint x: 770, startPoint y: 18, endPoint x: 905, endPoint y: 302, distance: 314.7
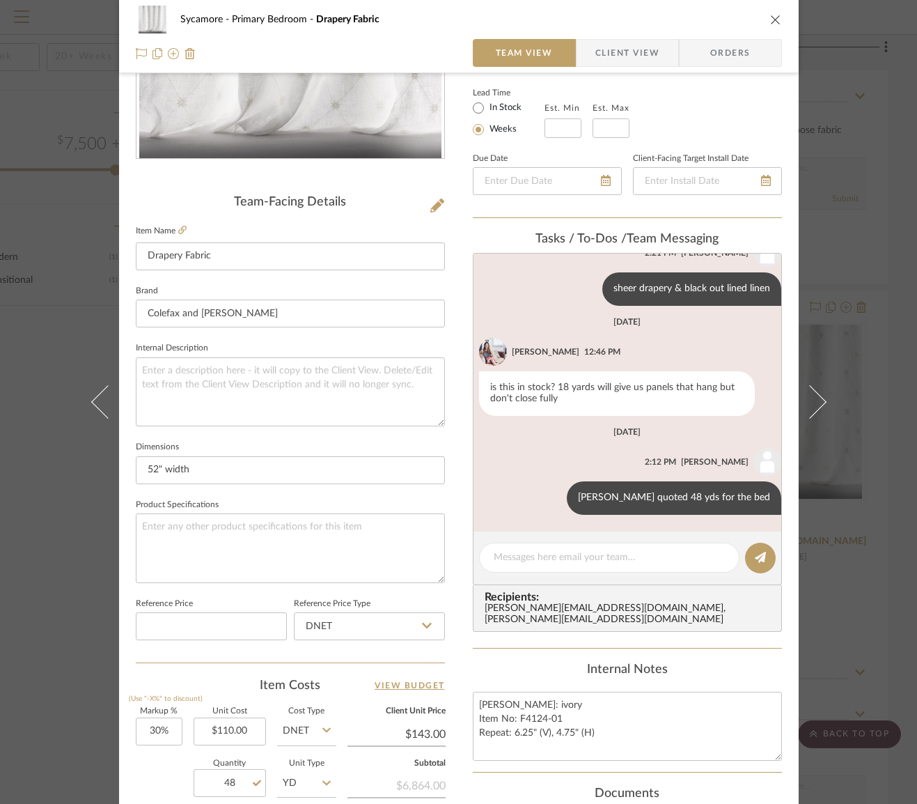
click at [770, 19] on icon "close" at bounding box center [775, 19] width 11 height 11
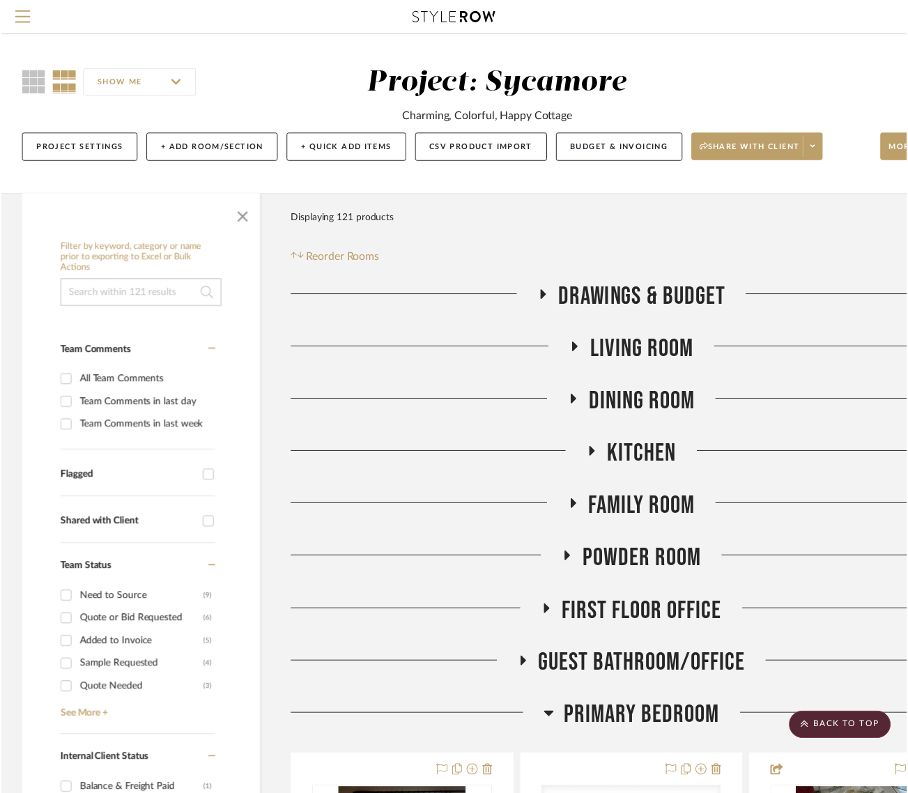
scroll to position [2326, 95]
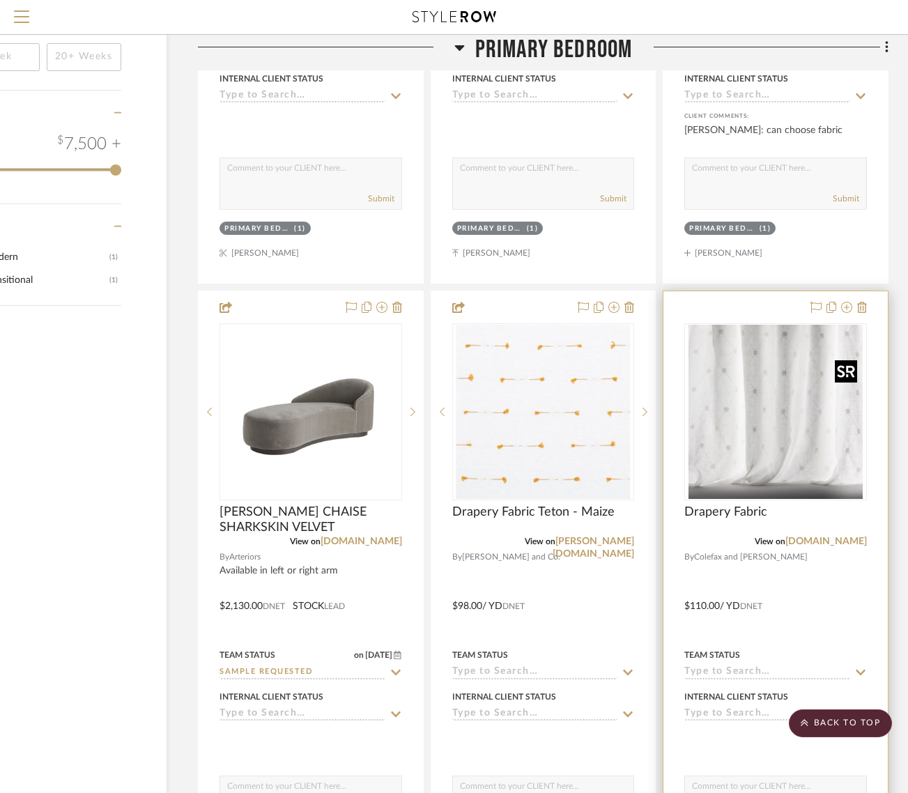
click at [763, 437] on img "0" at bounding box center [775, 412] width 174 height 174
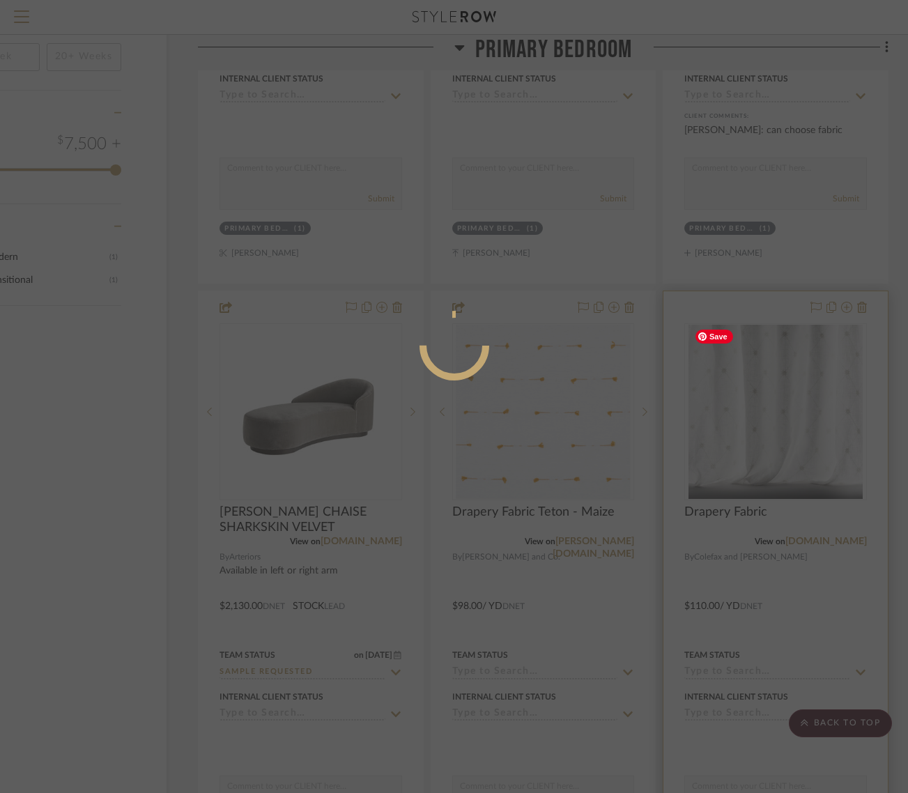
click at [763, 437] on div at bounding box center [454, 396] width 908 height 793
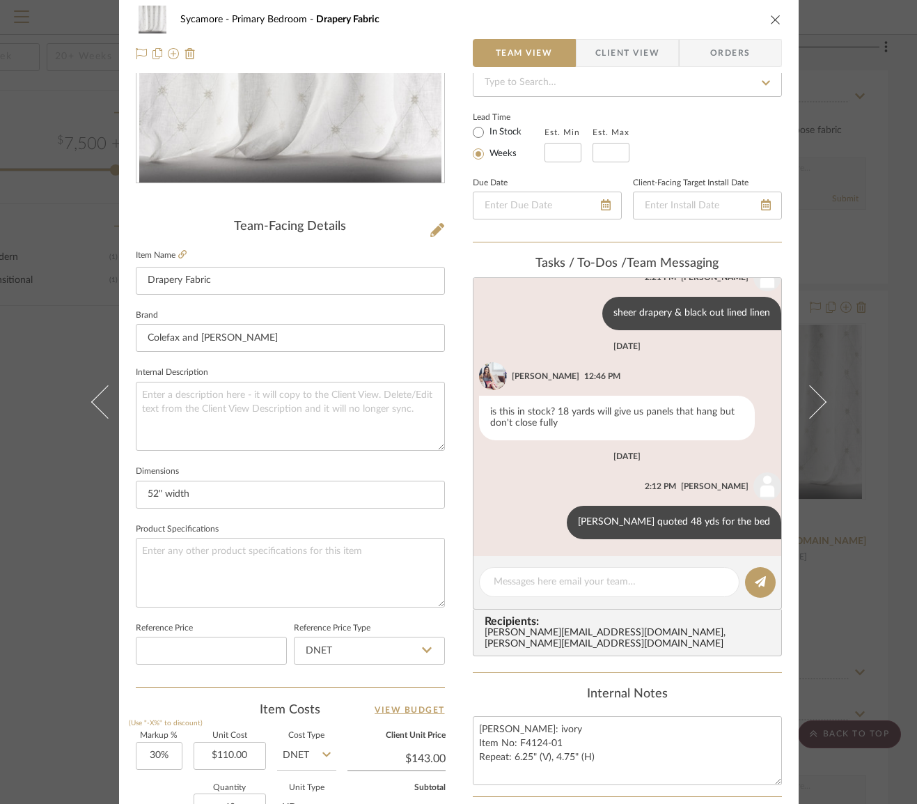
scroll to position [355, 0]
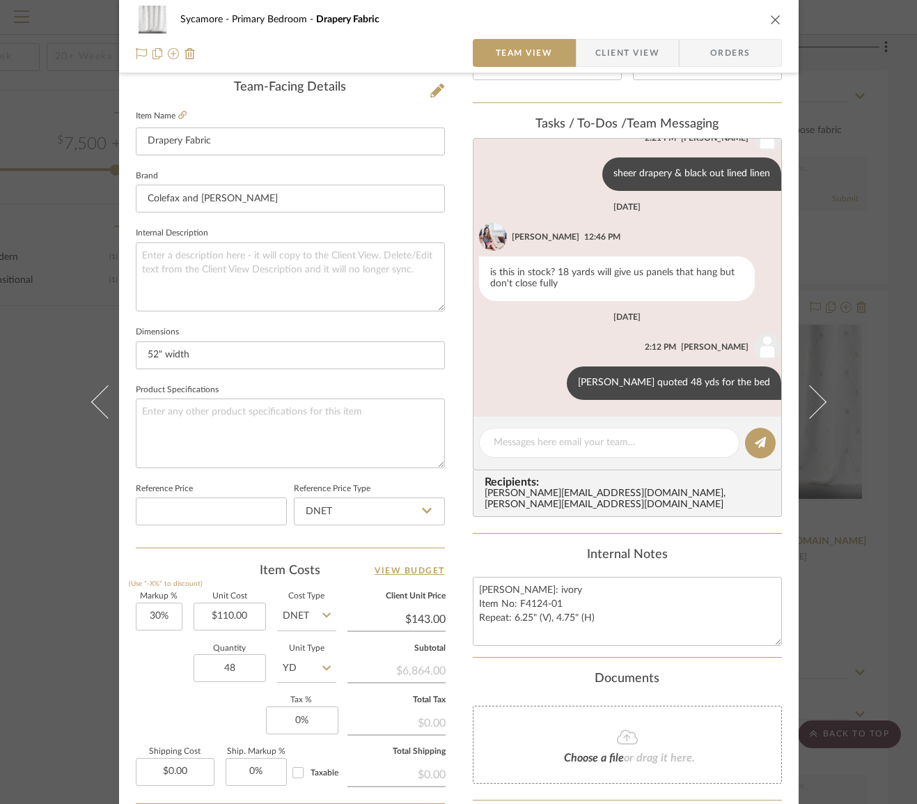
drag, startPoint x: 757, startPoint y: 20, endPoint x: 771, endPoint y: 21, distance: 14.6
click at [757, 20] on div "Sycamore Primary Bedroom Drapery Fabric" at bounding box center [459, 20] width 646 height 28
click at [770, 21] on icon "close" at bounding box center [775, 19] width 11 height 11
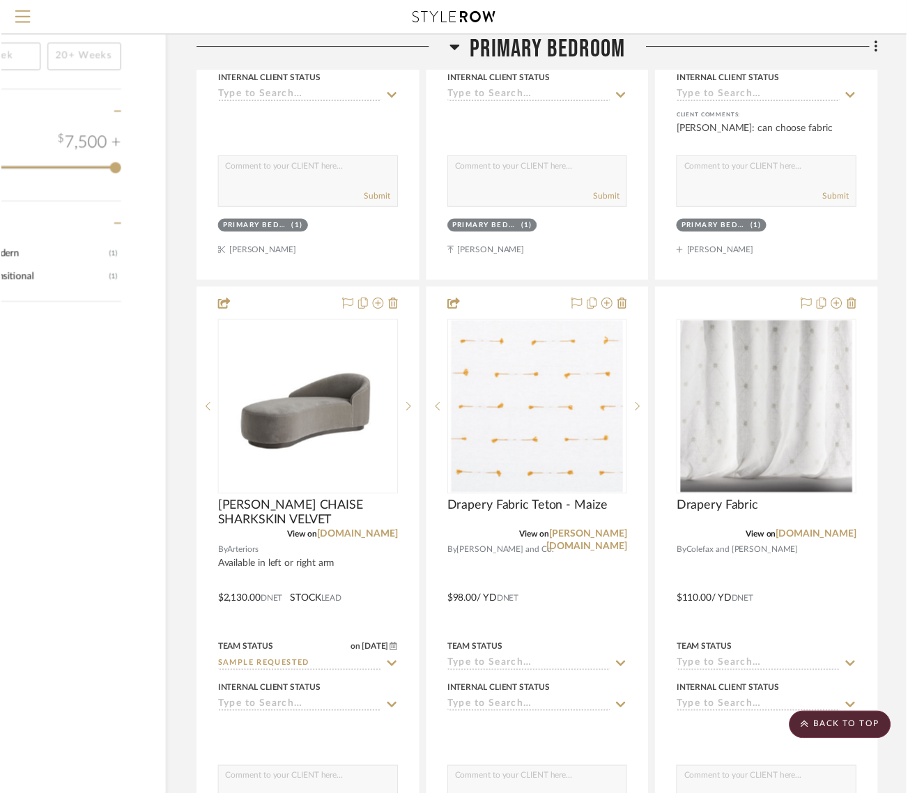
scroll to position [2326, 95]
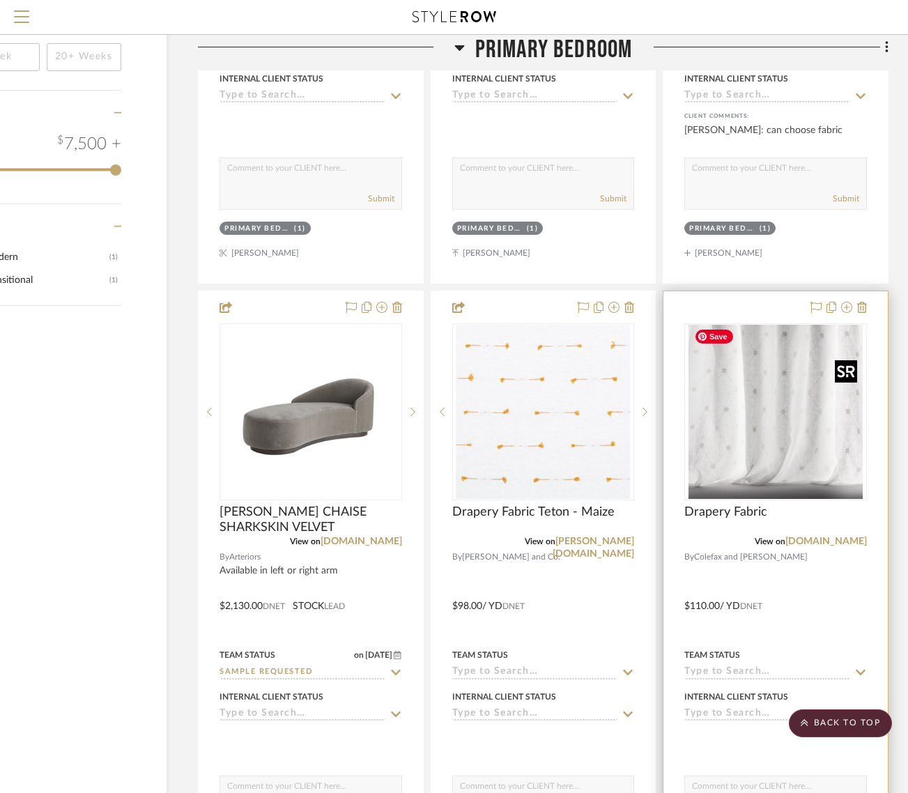
click at [782, 464] on img "0" at bounding box center [775, 412] width 174 height 174
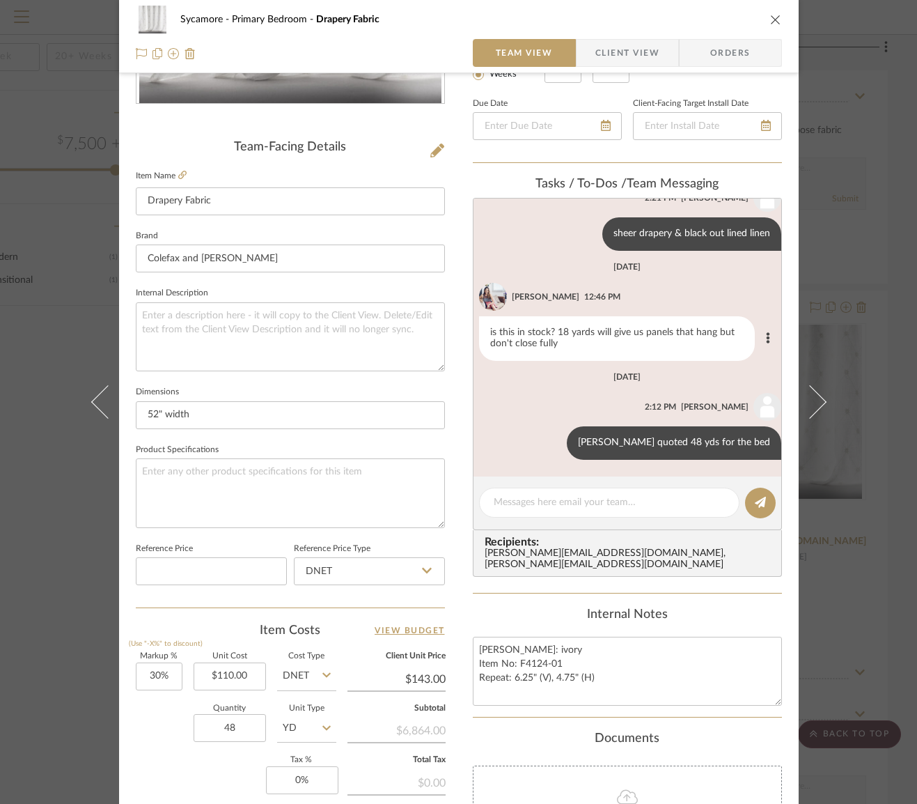
scroll to position [304, 0]
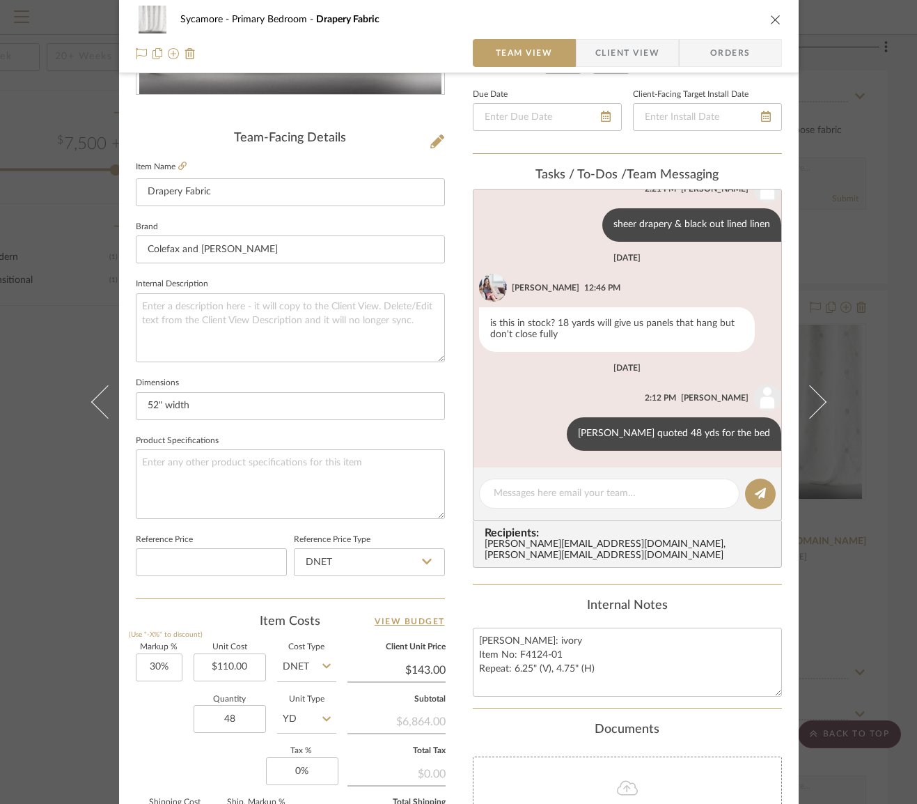
click at [761, 20] on div "Sycamore Primary Bedroom Drapery Fabric" at bounding box center [459, 20] width 646 height 28
click at [770, 20] on icon "close" at bounding box center [775, 19] width 11 height 11
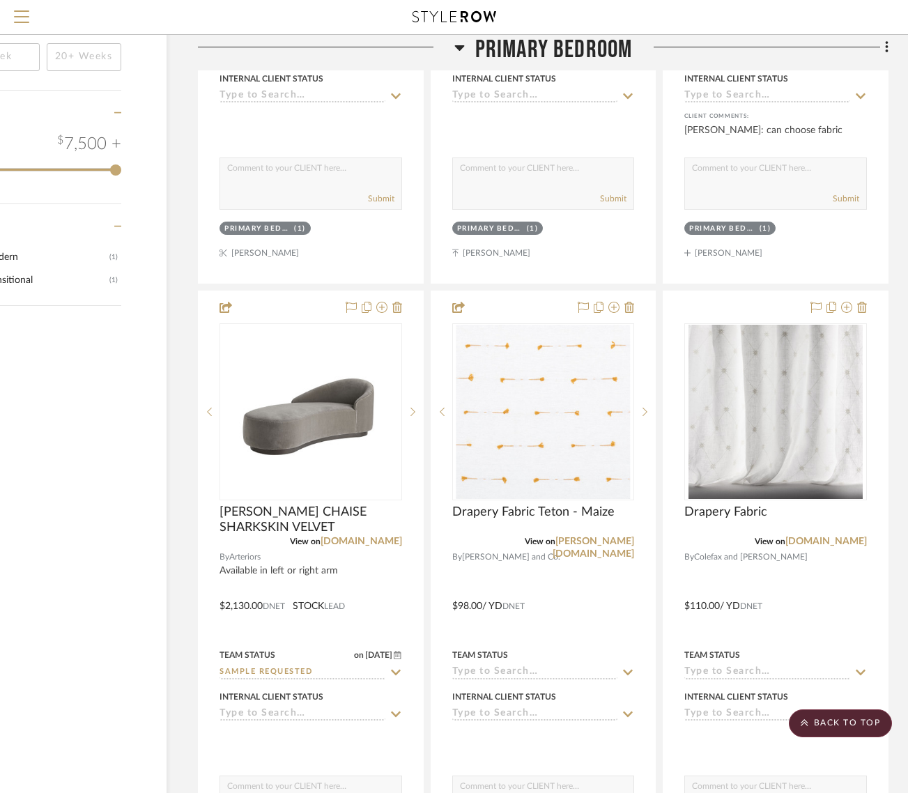
click at [588, 45] on span "Primary Bedroom" at bounding box center [553, 50] width 157 height 30
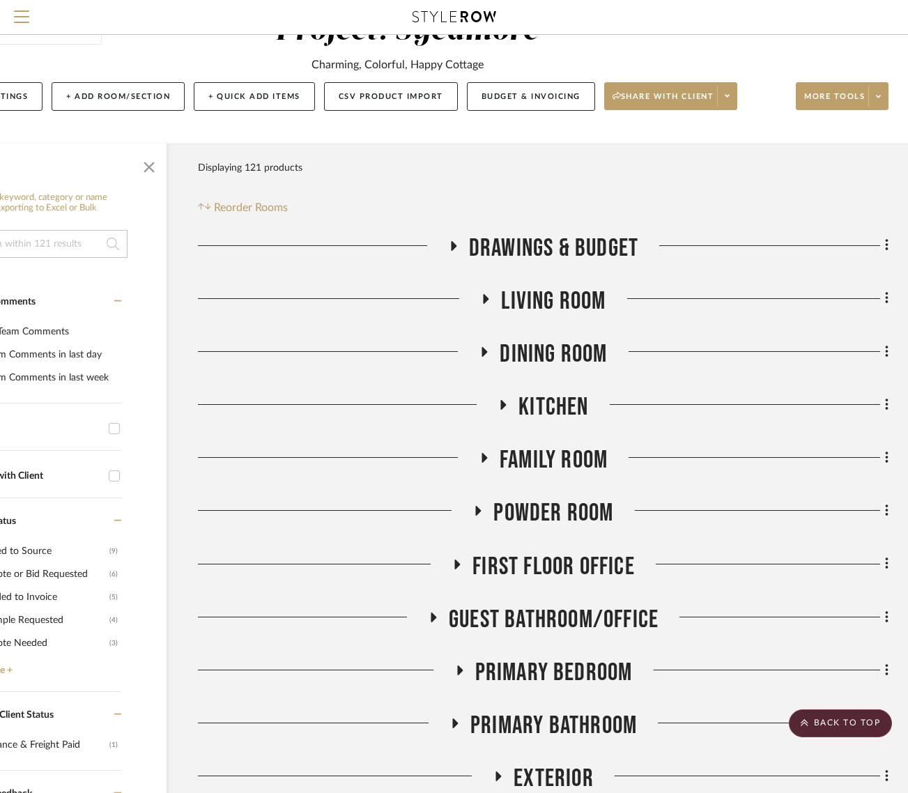
scroll to position [0, 95]
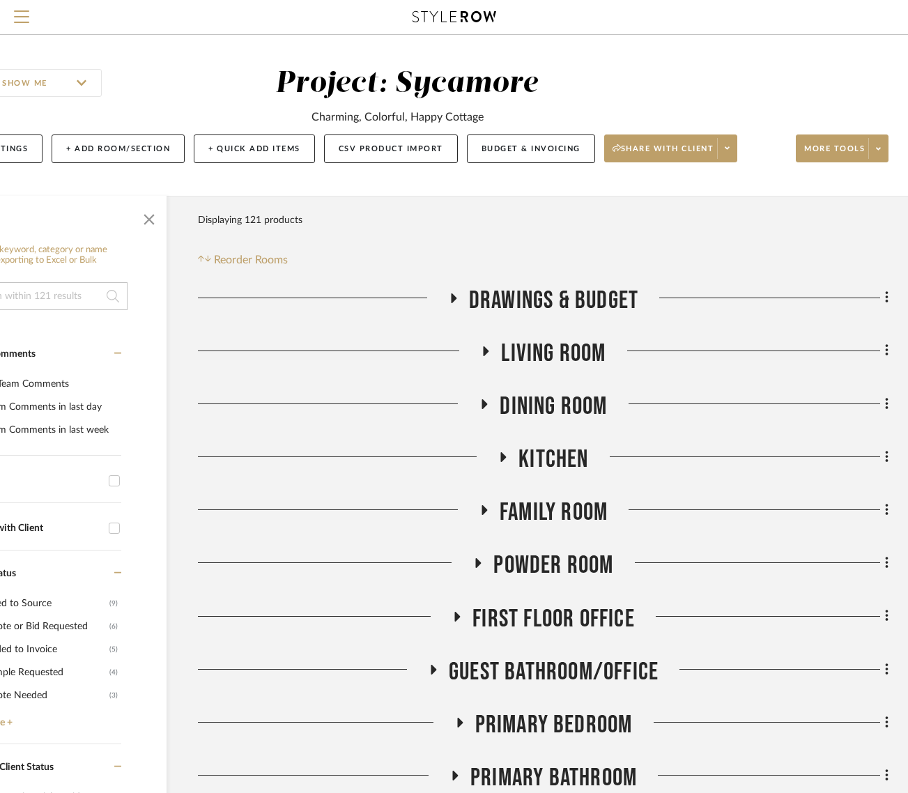
click at [576, 362] on span "Living Room" at bounding box center [553, 354] width 104 height 30
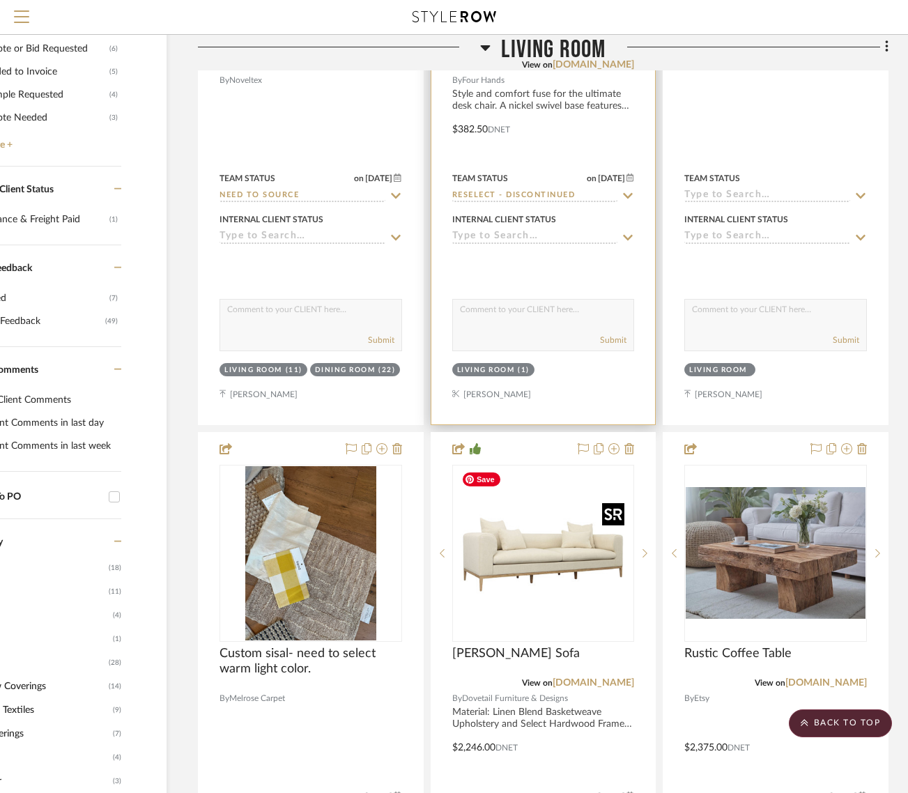
scroll to position [457, 95]
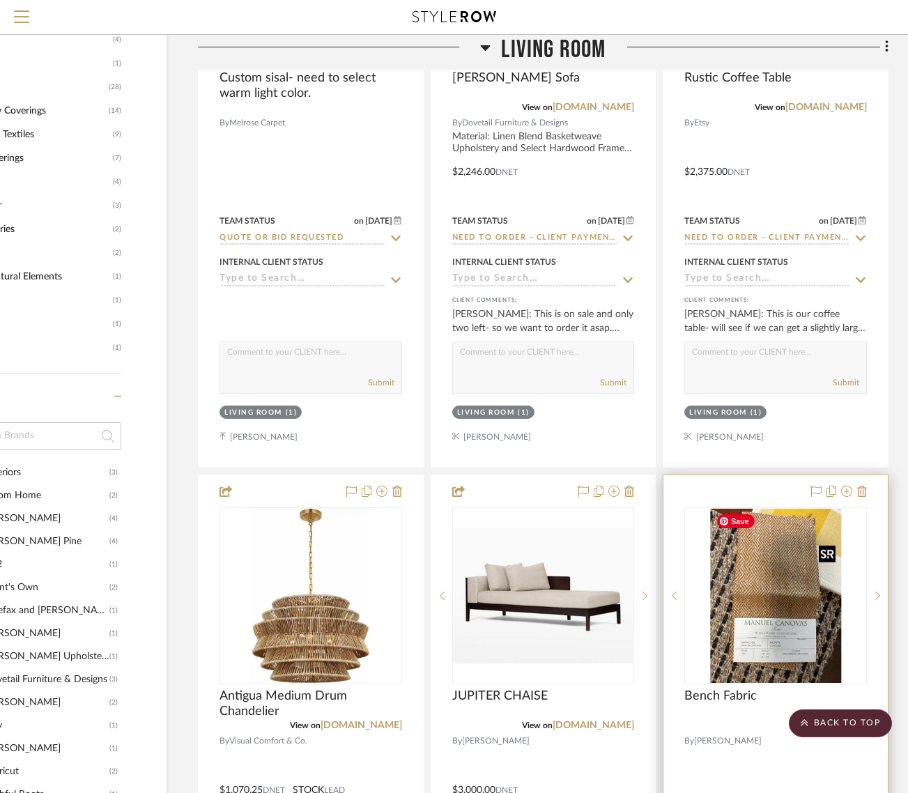
click at [0, 0] on img at bounding box center [0, 0] width 0 height 0
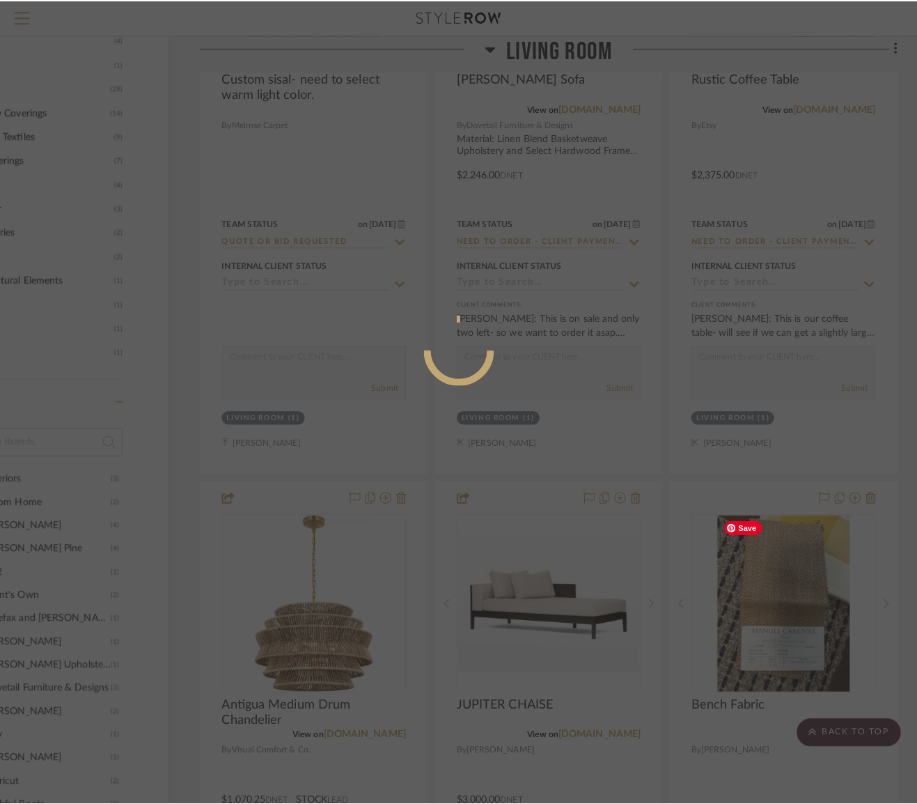
scroll to position [0, 0]
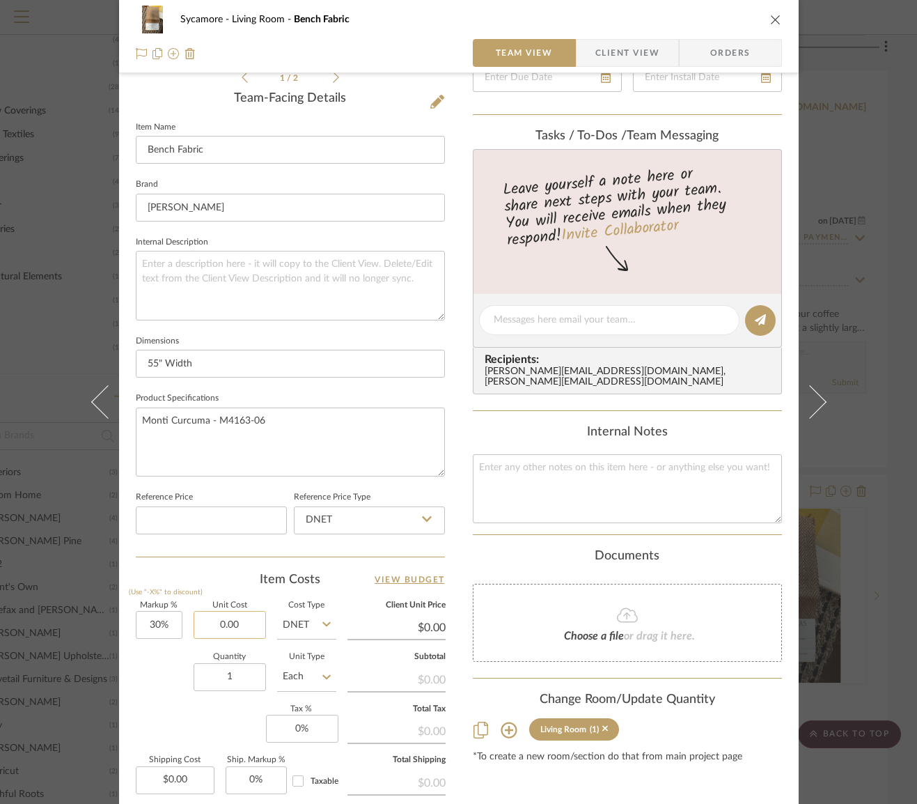
click at [219, 622] on input "0.00" at bounding box center [230, 625] width 72 height 28
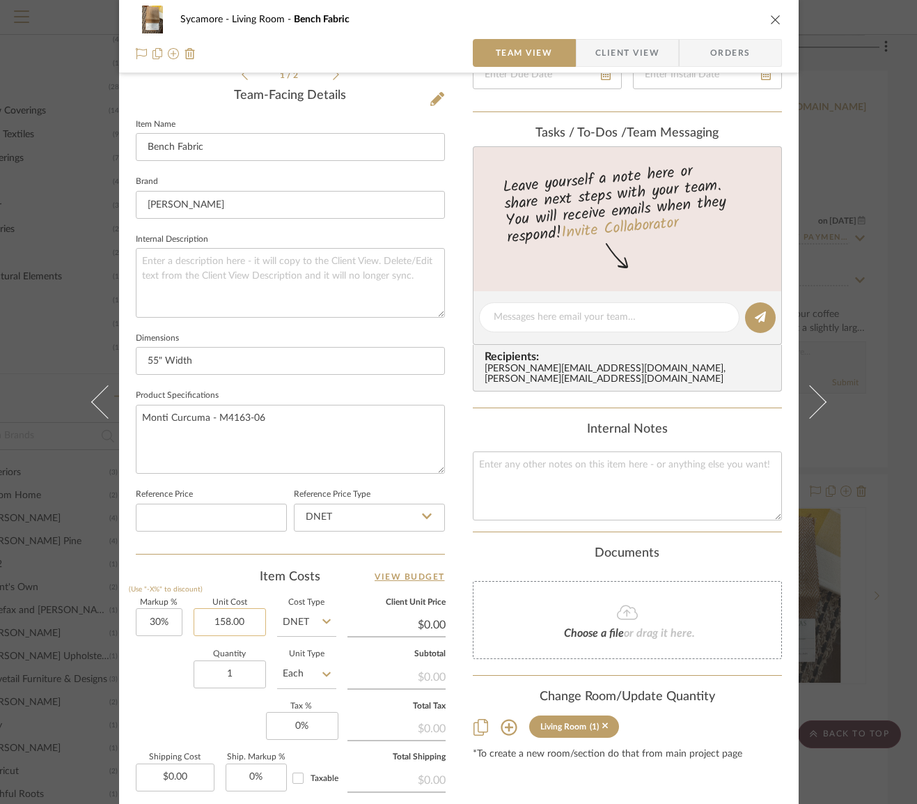
type input "$158.00"
type input "$205.40"
click at [296, 674] on input "Each" at bounding box center [306, 674] width 59 height 28
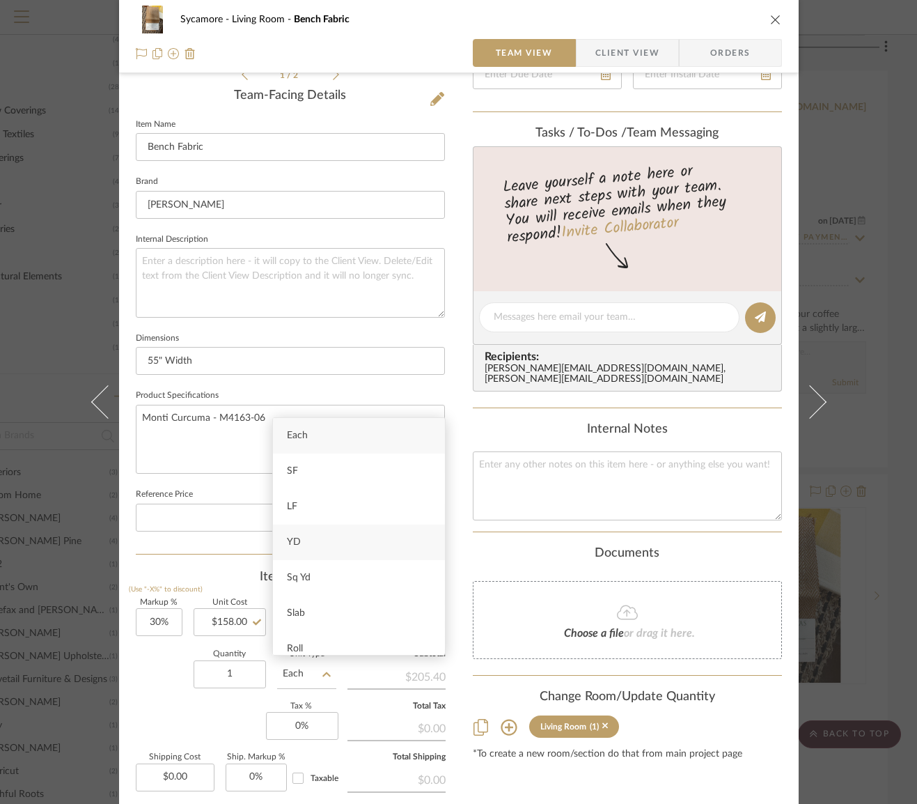
click at [310, 541] on div "YD" at bounding box center [359, 543] width 172 height 36
type input "YD"
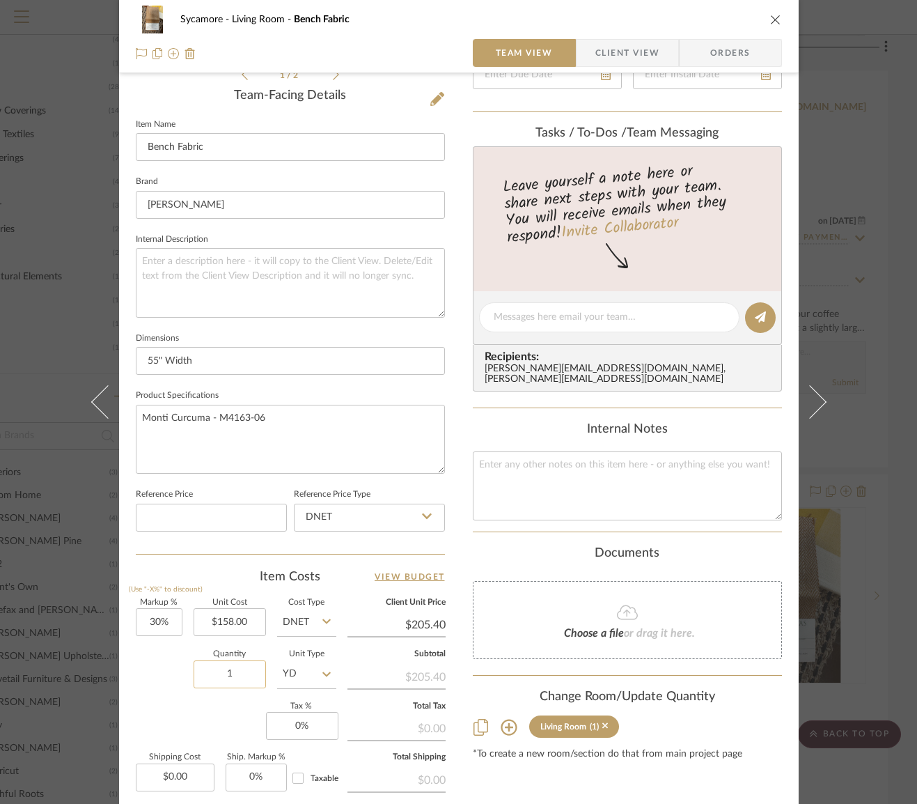
click at [226, 674] on input "1" at bounding box center [230, 674] width 72 height 28
type input "16"
drag, startPoint x: 479, startPoint y: 511, endPoint x: 491, endPoint y: 499, distance: 16.3
click at [480, 509] on summary-project-notes "Internal Notes" at bounding box center [627, 477] width 309 height 110
click at [513, 483] on textarea at bounding box center [627, 485] width 309 height 69
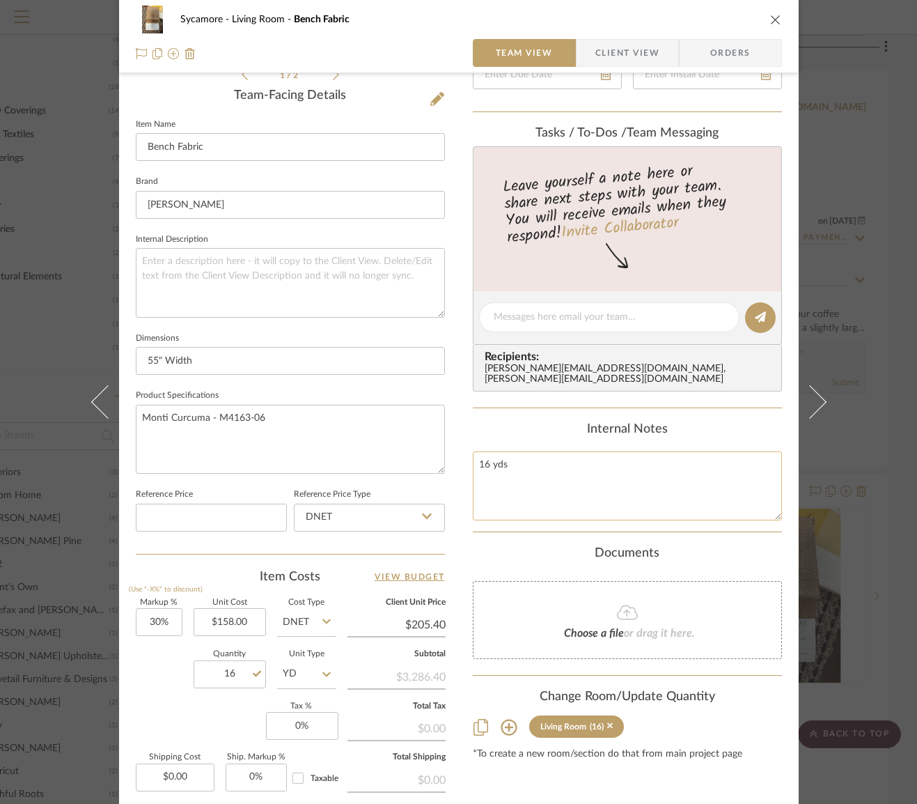
type textarea "16 yds"
drag, startPoint x: 624, startPoint y: 474, endPoint x: 633, endPoint y: 440, distance: 36.0
click at [623, 474] on textarea "16 yds" at bounding box center [627, 485] width 309 height 69
click at [772, 20] on icon "close" at bounding box center [775, 19] width 11 height 11
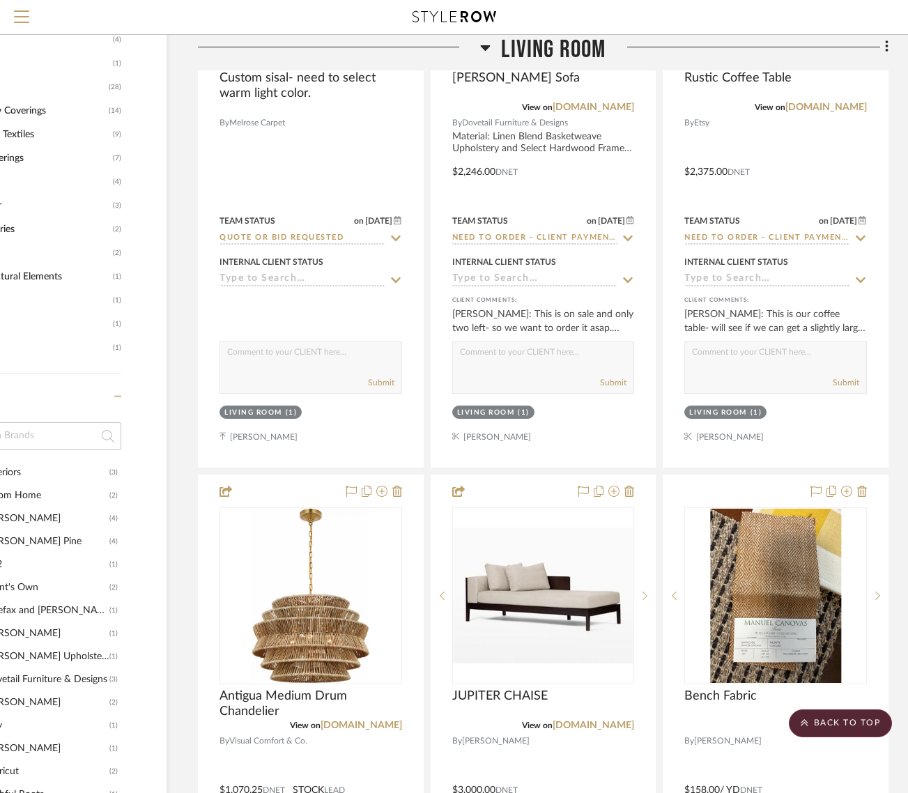
drag, startPoint x: 594, startPoint y: 46, endPoint x: 591, endPoint y: 58, distance: 12.2
click at [594, 46] on span "Living Room" at bounding box center [553, 50] width 104 height 30
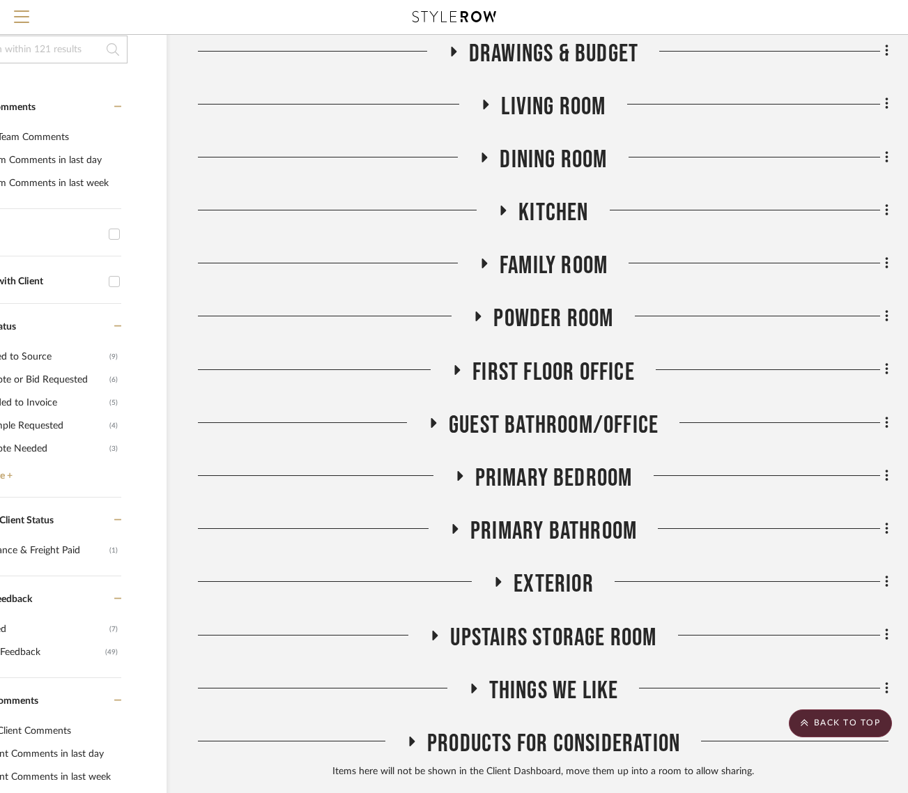
scroll to position [246, 95]
click at [566, 237] on div "Drawings & Budget Living Room Dining Room Kitchen Family Room Powder Room First…" at bounding box center [543, 413] width 690 height 746
click at [566, 266] on span "Family Room" at bounding box center [553, 266] width 108 height 30
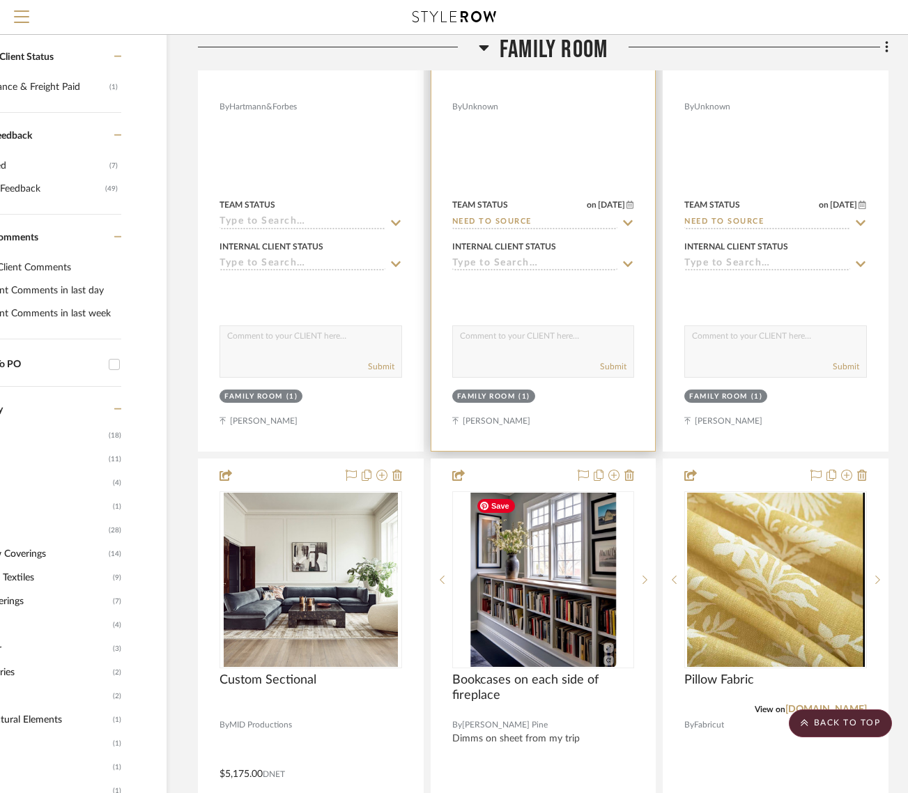
scroll to position [221, 95]
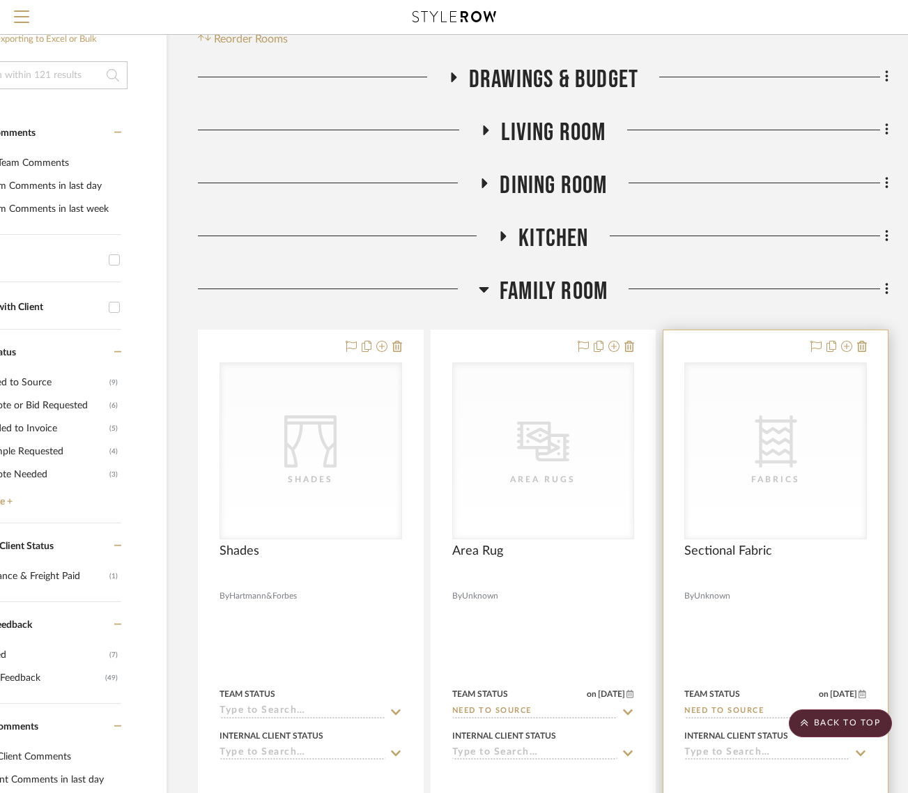
click at [0, 0] on div "CategoryIconFabric Created with Sketch. Fabrics" at bounding box center [0, 0] width 0 height 0
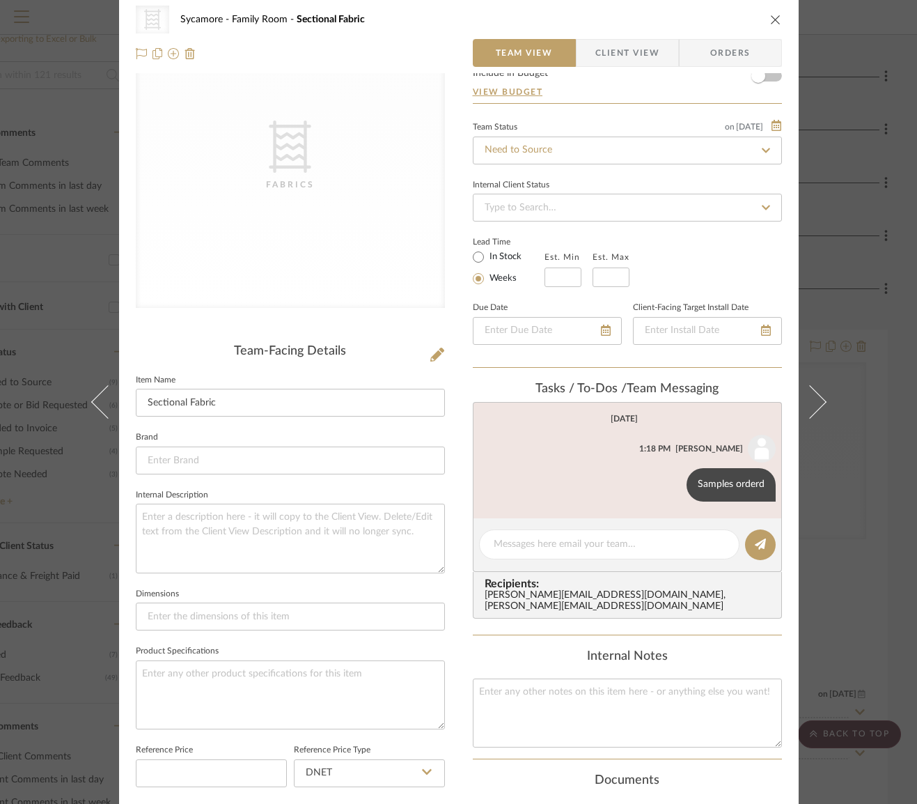
scroll to position [201, 0]
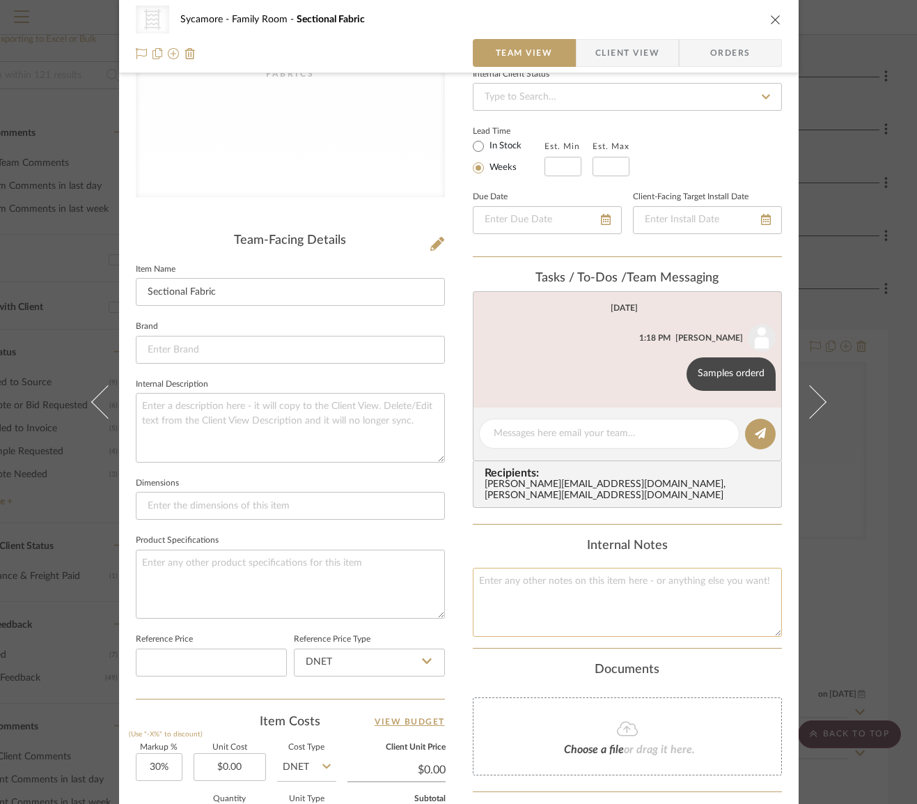
click at [541, 579] on textarea at bounding box center [627, 602] width 309 height 69
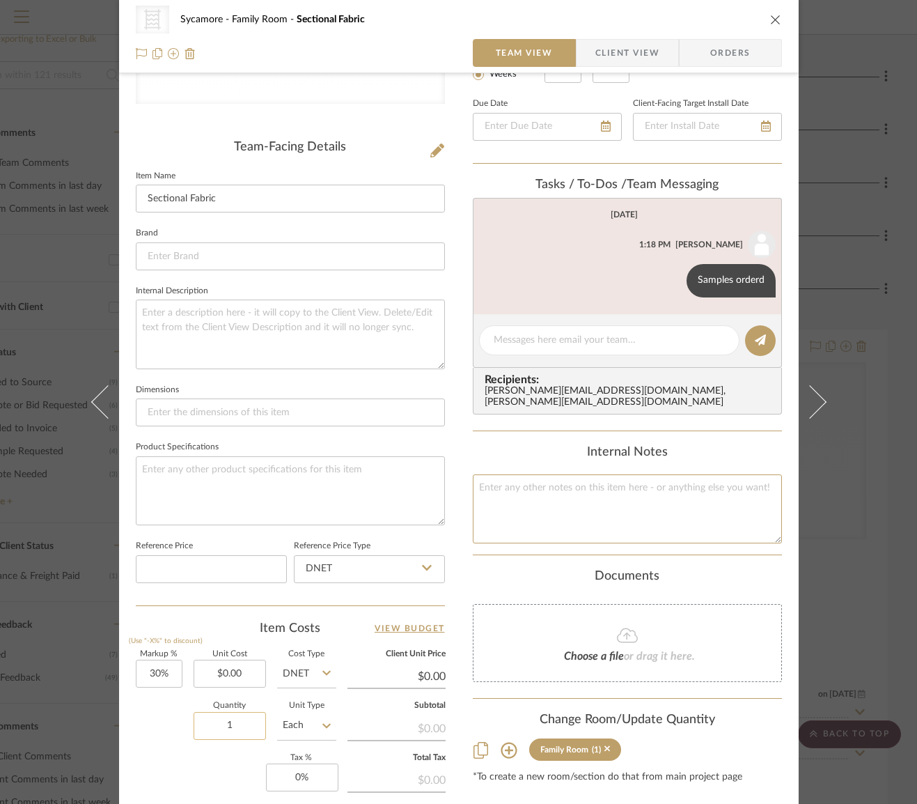
scroll to position [307, 0]
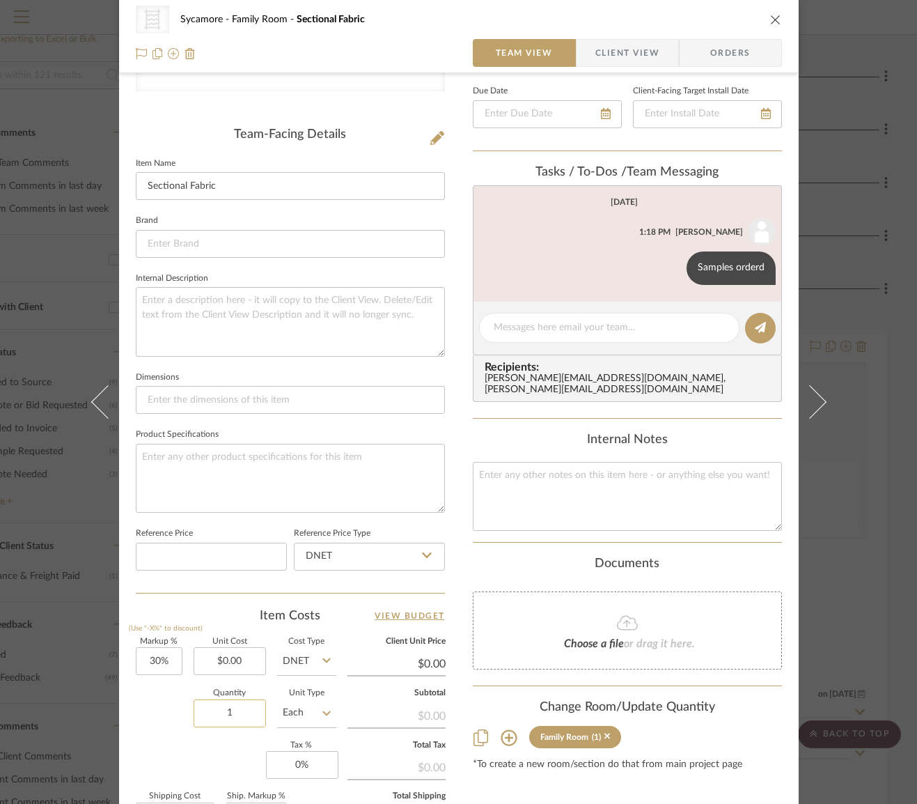
click at [233, 708] on input "1" at bounding box center [230, 713] width 72 height 28
type input "52"
click at [300, 718] on input "Each" at bounding box center [306, 713] width 59 height 28
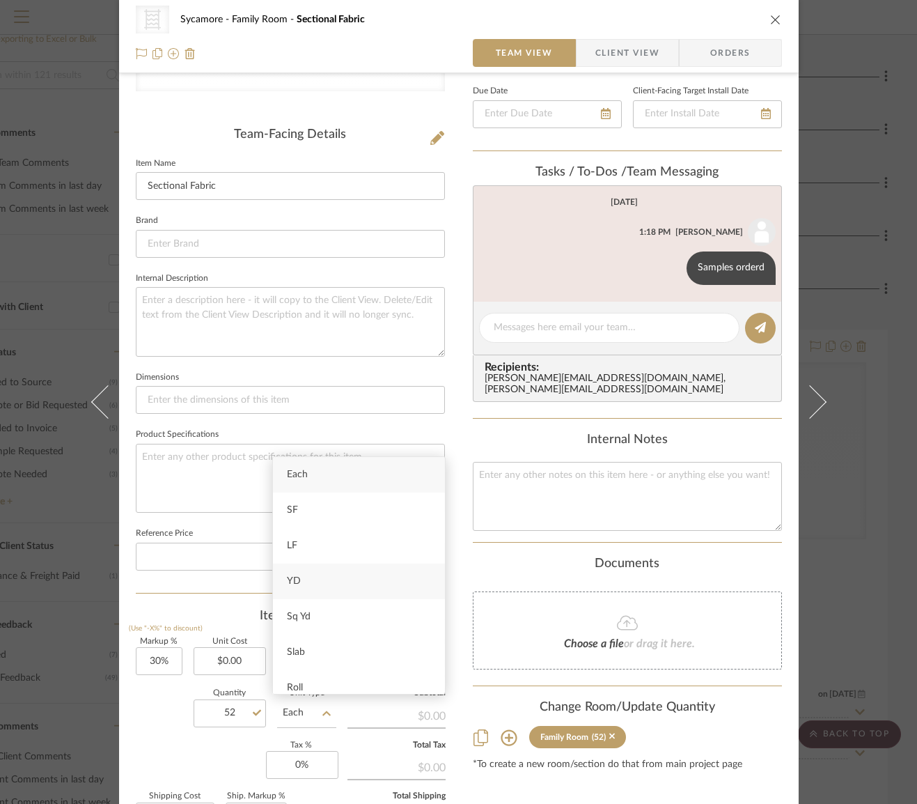
click at [314, 589] on div "YD" at bounding box center [359, 582] width 172 height 36
type input "YD"
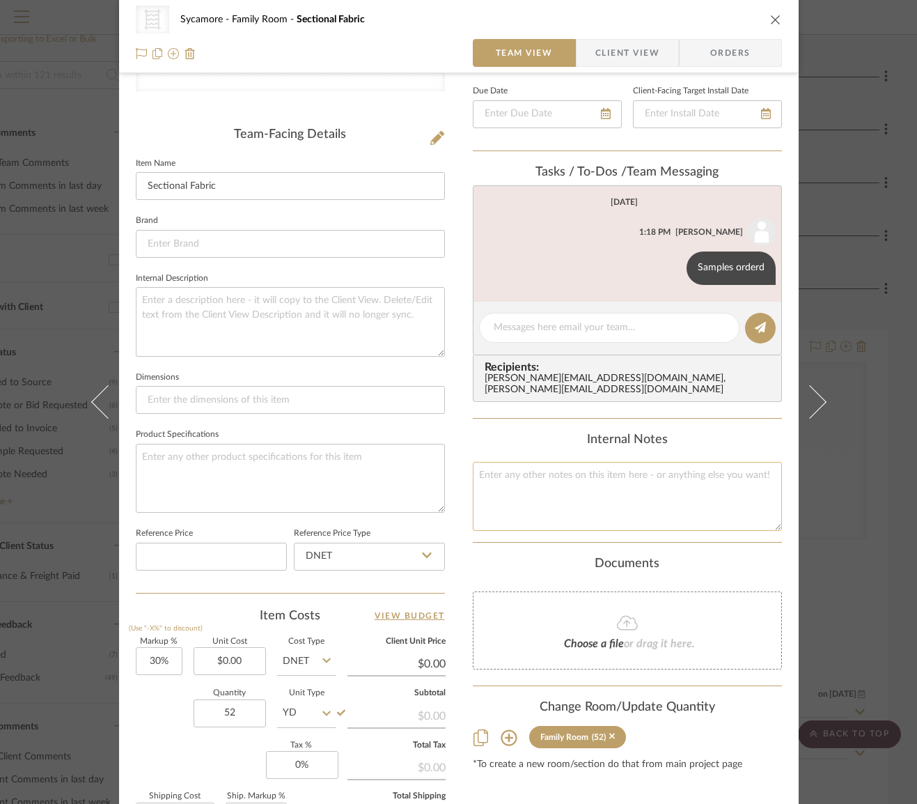
click at [561, 463] on textarea at bounding box center [627, 496] width 309 height 69
click at [771, 15] on icon "close" at bounding box center [775, 19] width 11 height 11
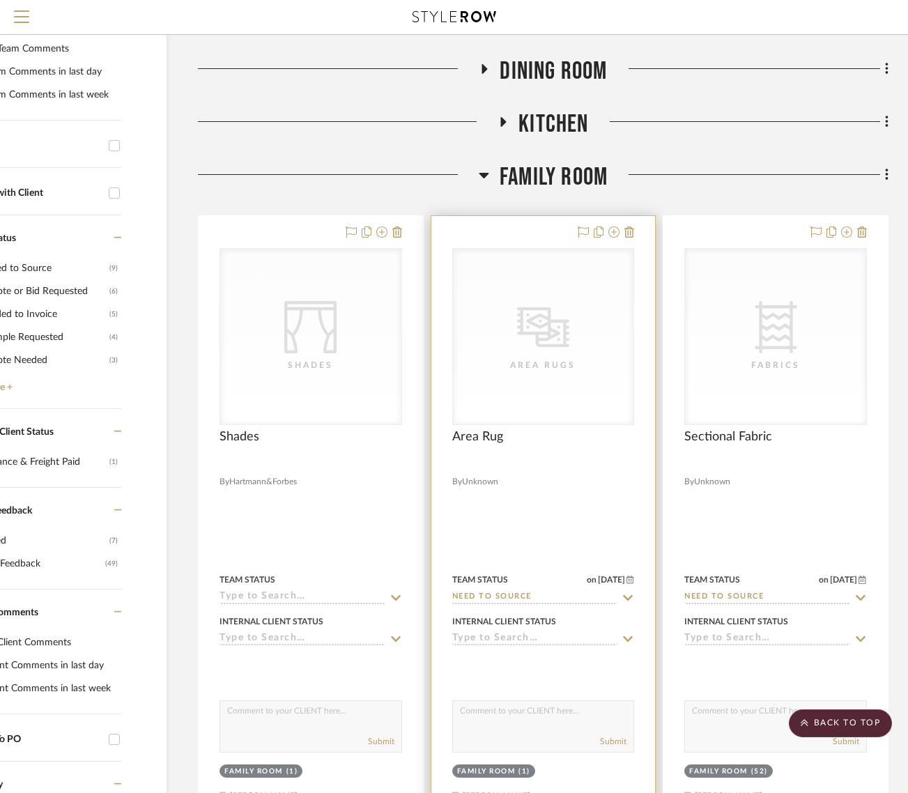
scroll to position [350, 95]
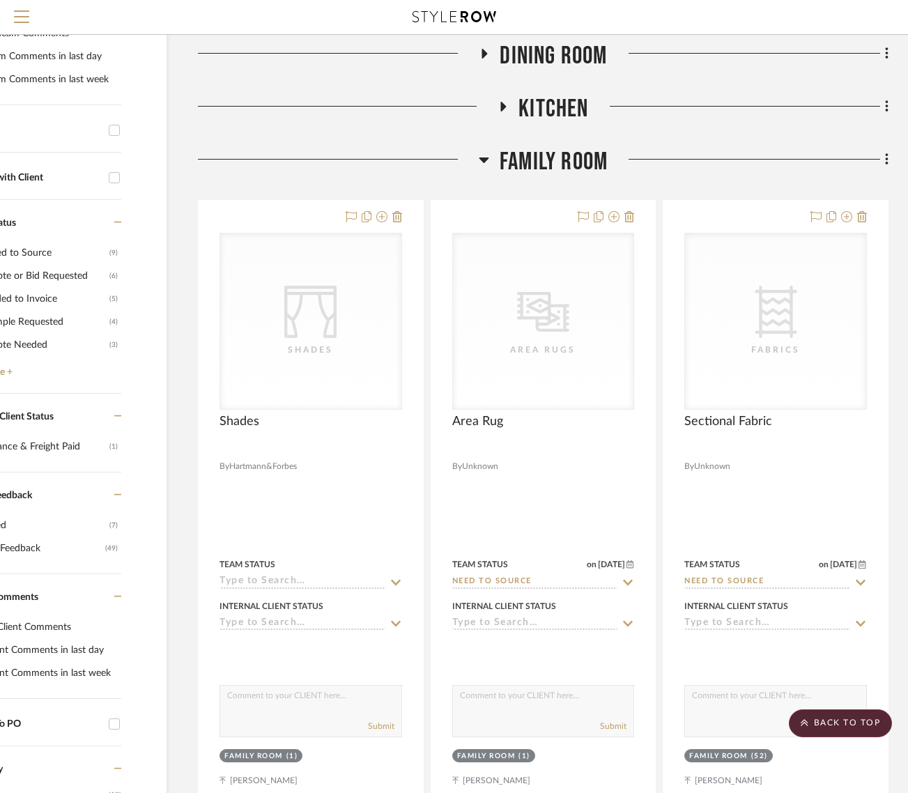
click at [556, 150] on span "Family Room" at bounding box center [553, 162] width 108 height 30
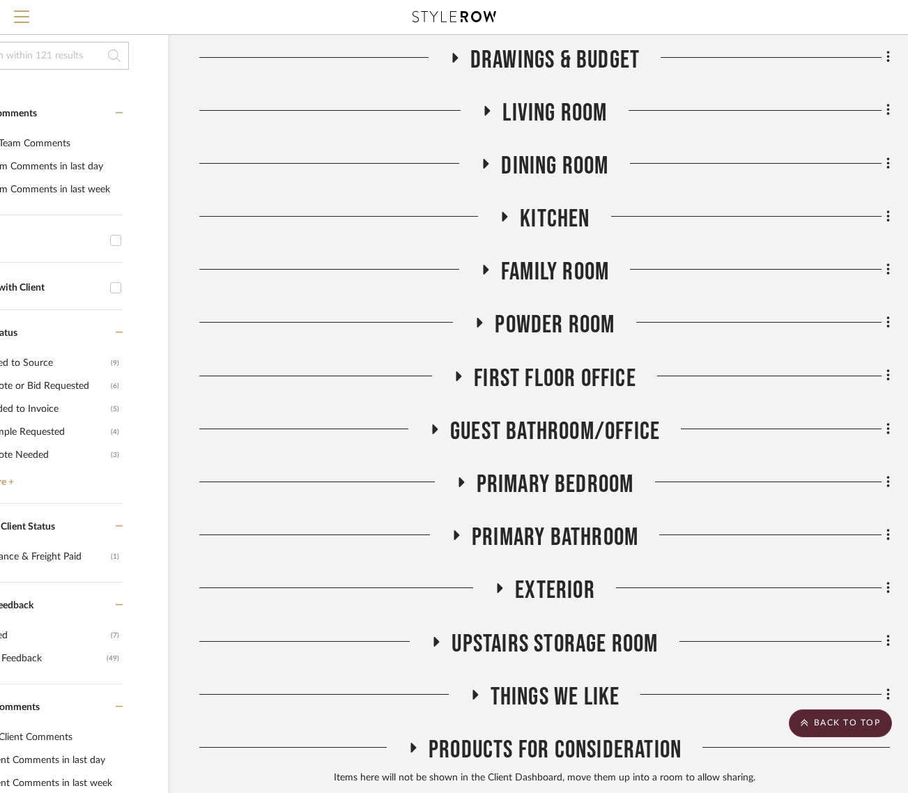
scroll to position [67, 94]
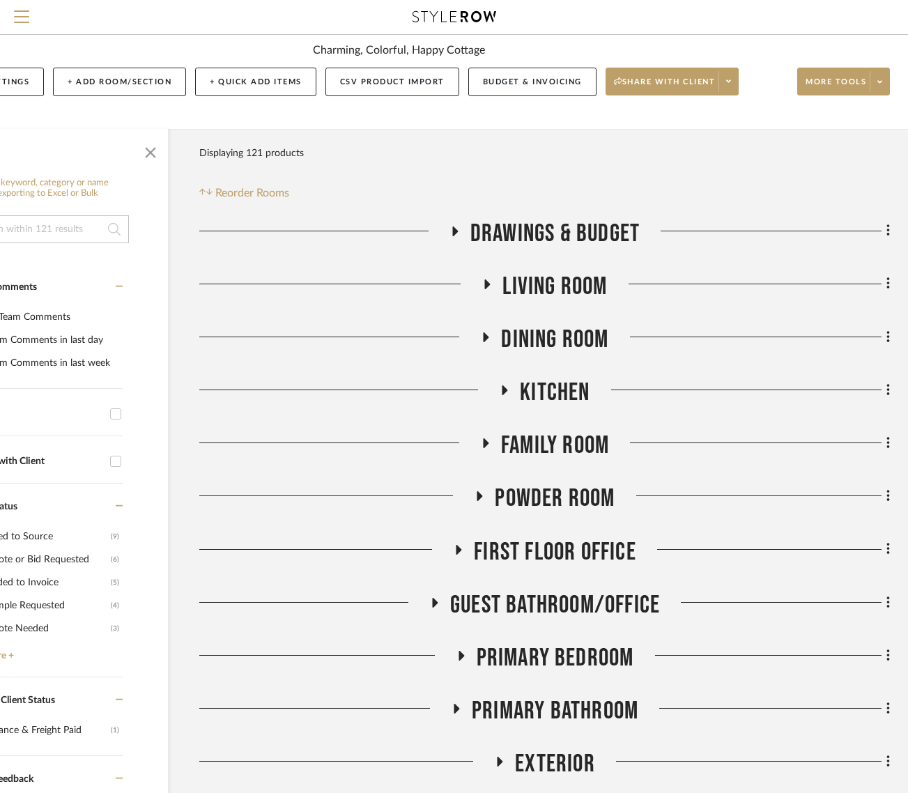
click at [559, 276] on span "Living Room" at bounding box center [554, 287] width 104 height 30
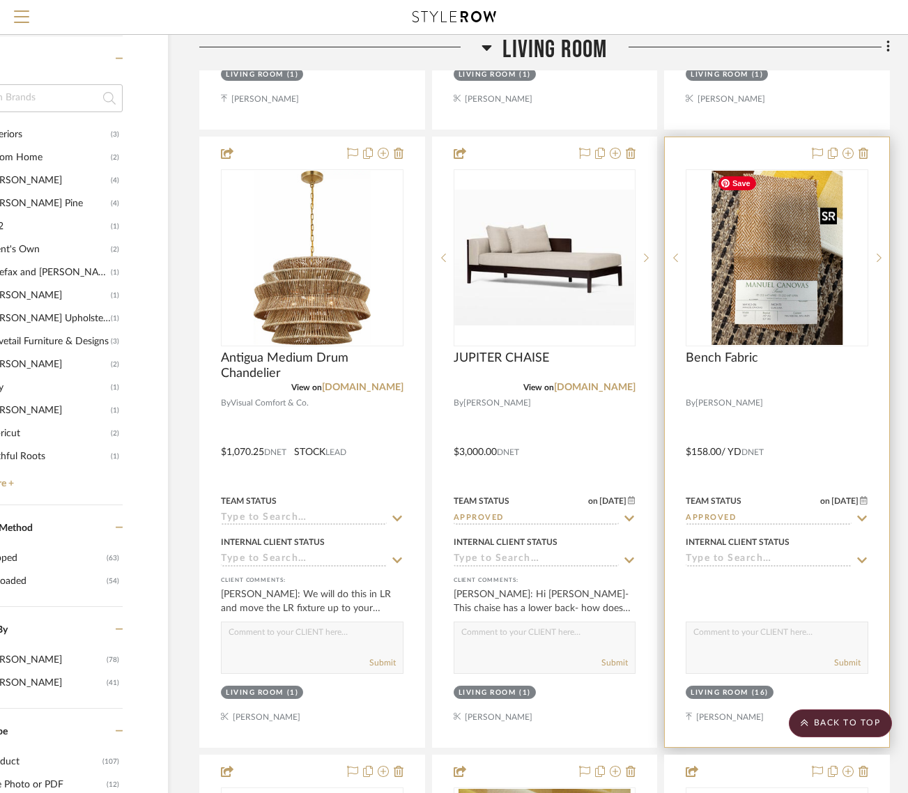
click at [765, 300] on img "0" at bounding box center [776, 258] width 131 height 174
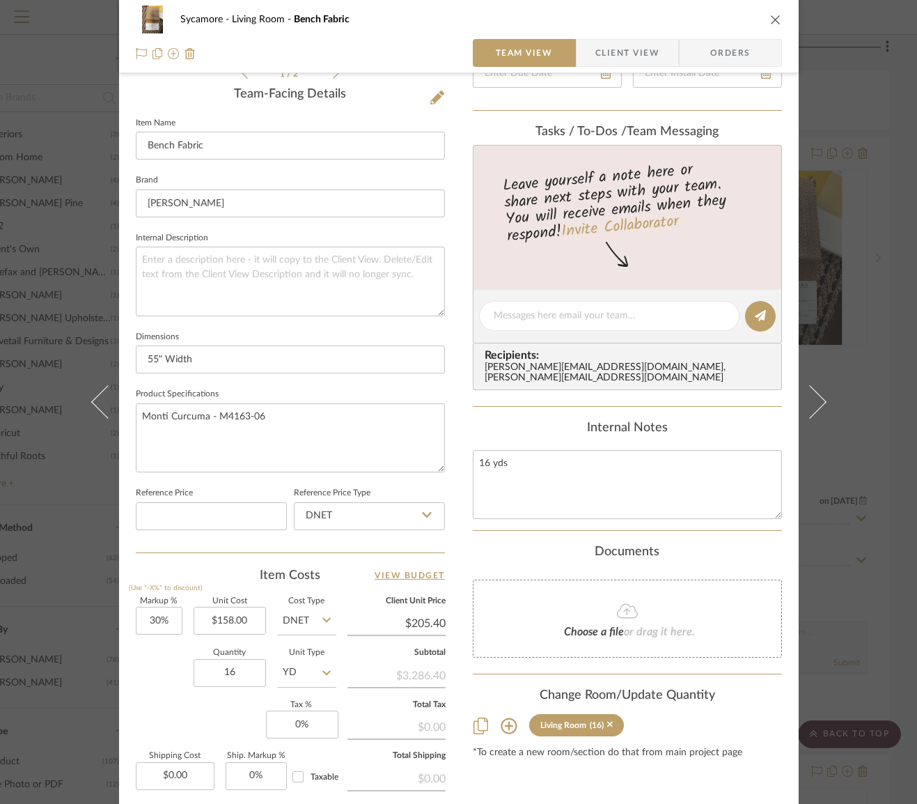
scroll to position [366, 0]
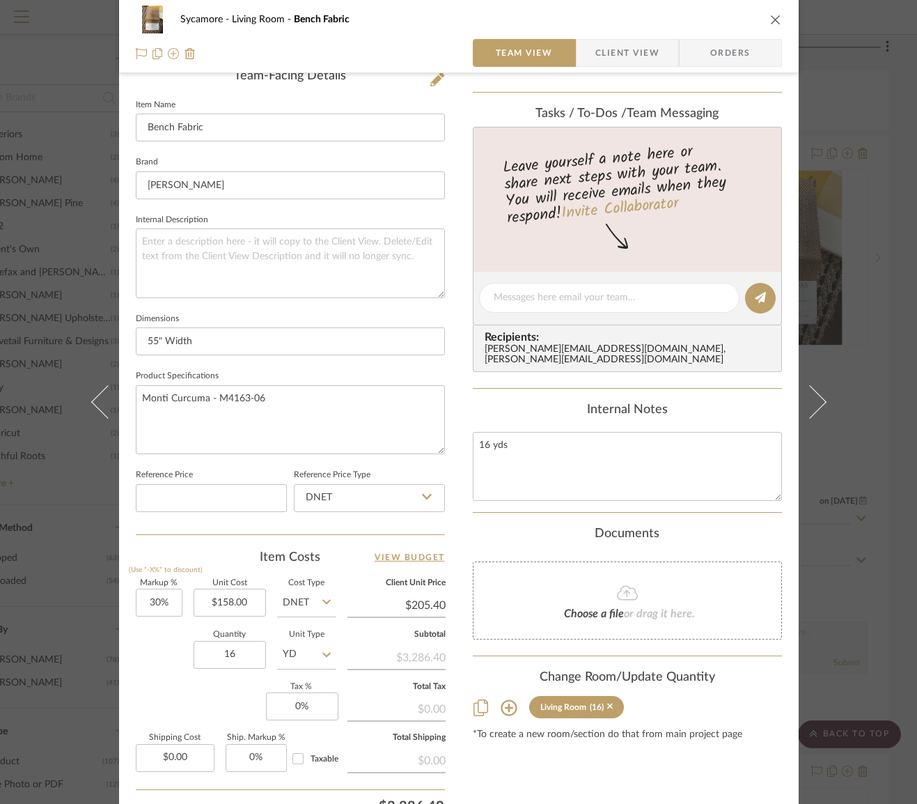
drag, startPoint x: 768, startPoint y: 21, endPoint x: 788, endPoint y: 21, distance: 20.2
click at [770, 21] on icon "close" at bounding box center [775, 19] width 11 height 11
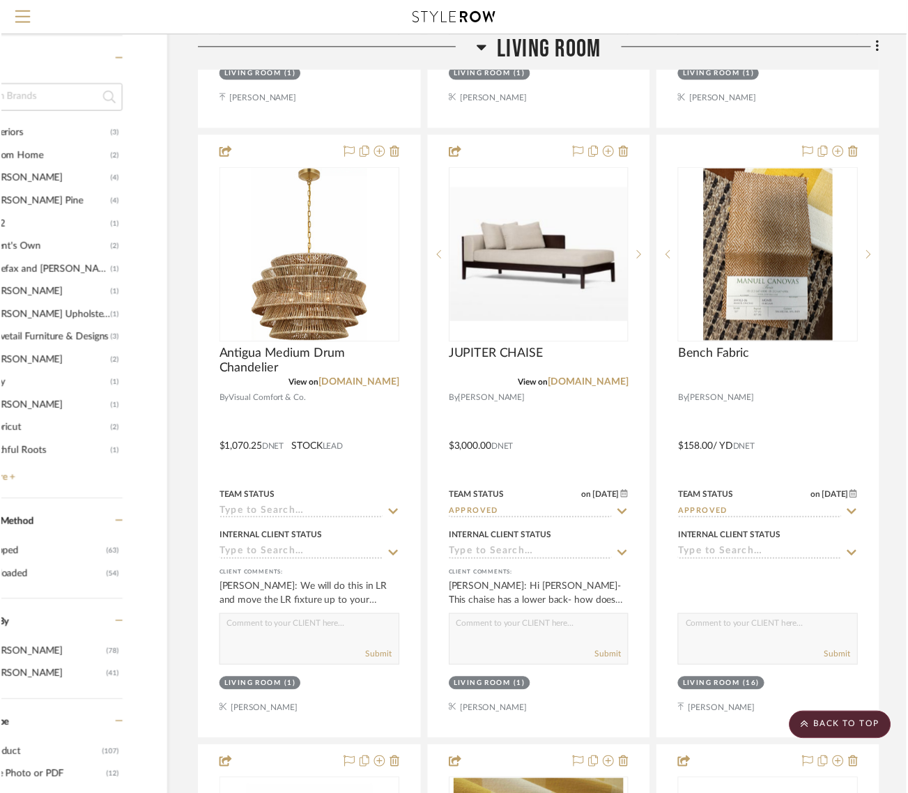
scroll to position [1491, 94]
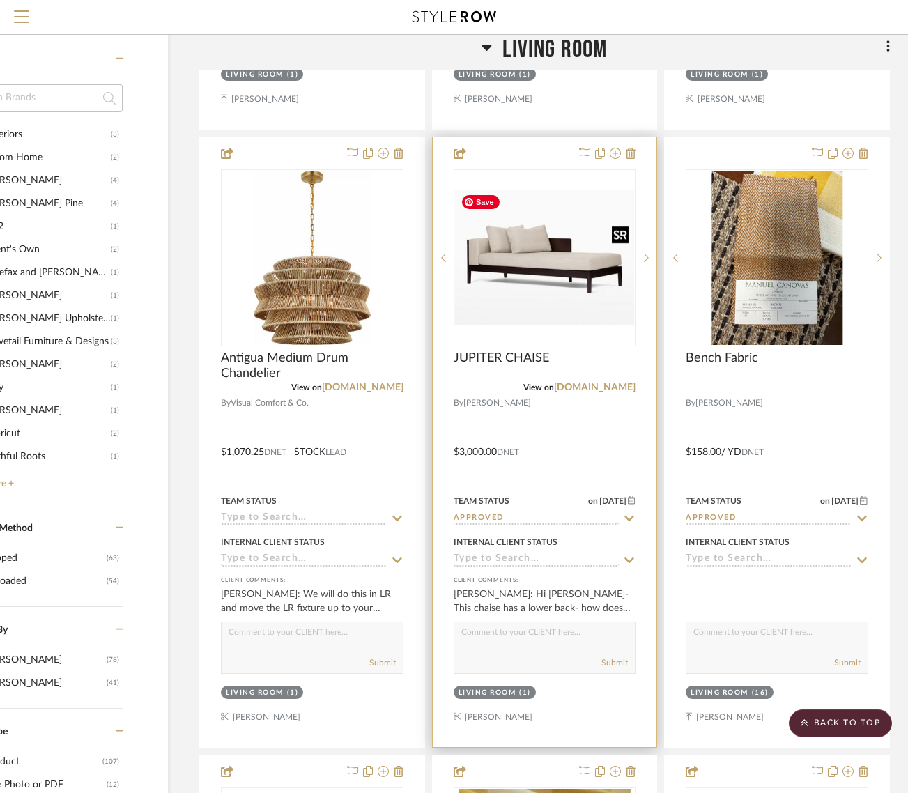
click at [569, 286] on img "0" at bounding box center [545, 257] width 180 height 136
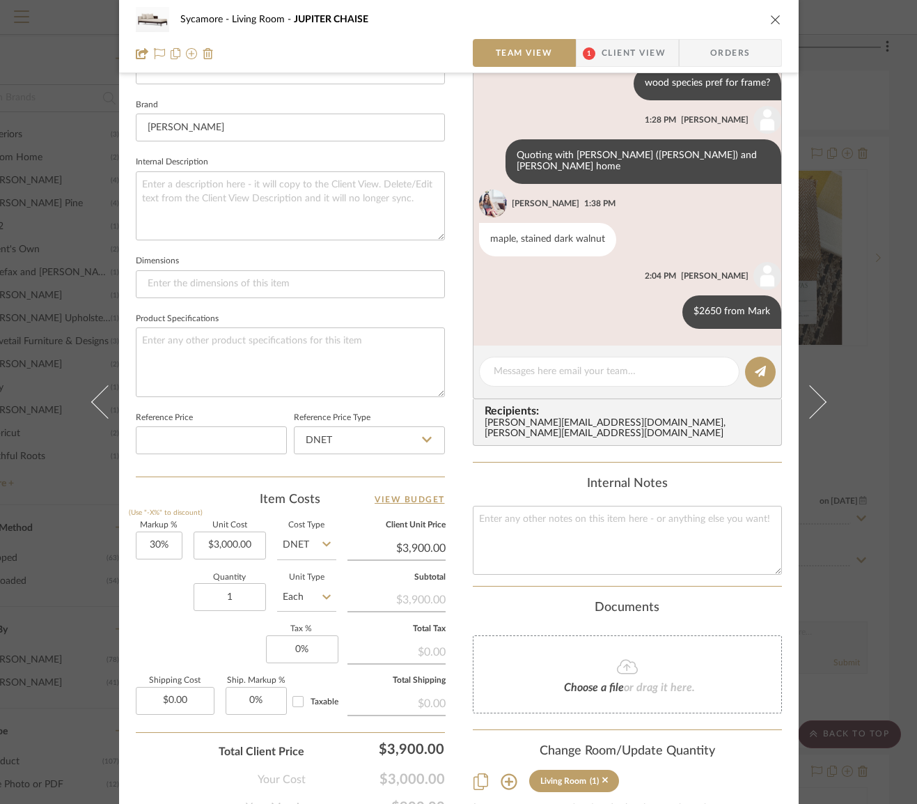
scroll to position [490, 0]
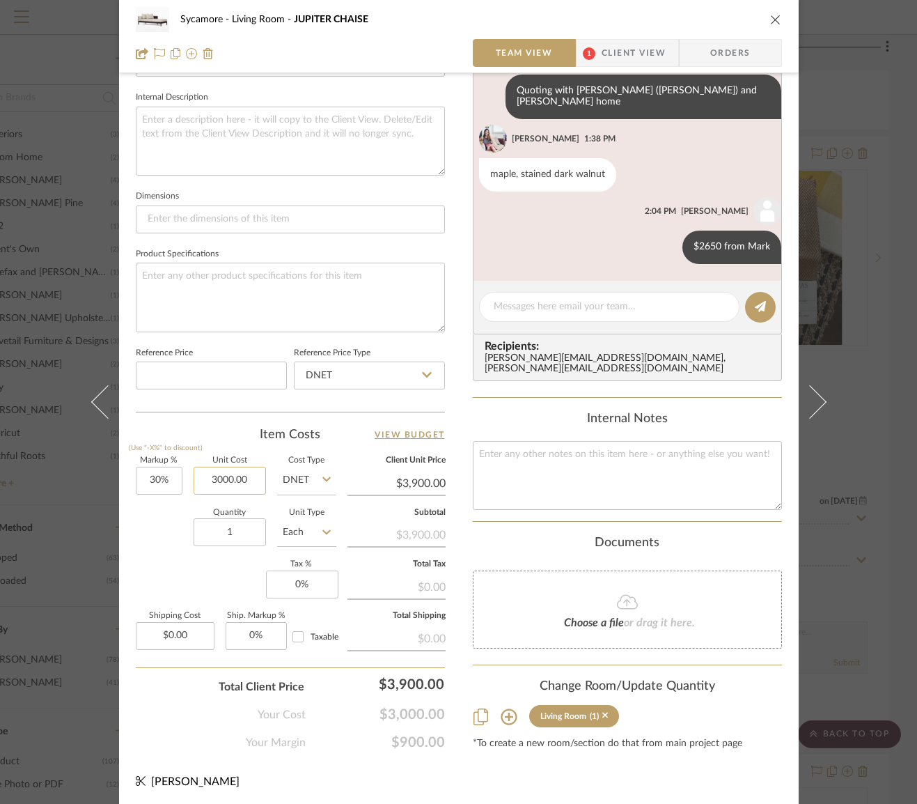
click at [212, 474] on input "3000.00" at bounding box center [230, 481] width 72 height 28
type input "$2,650.00"
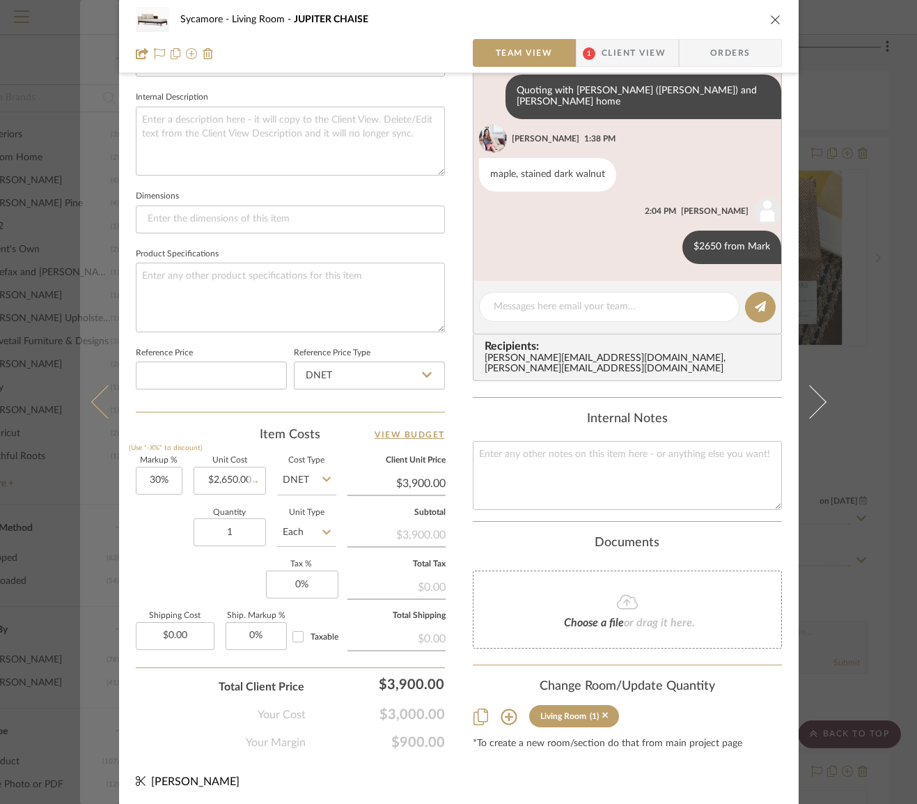
type input "$3,445.00"
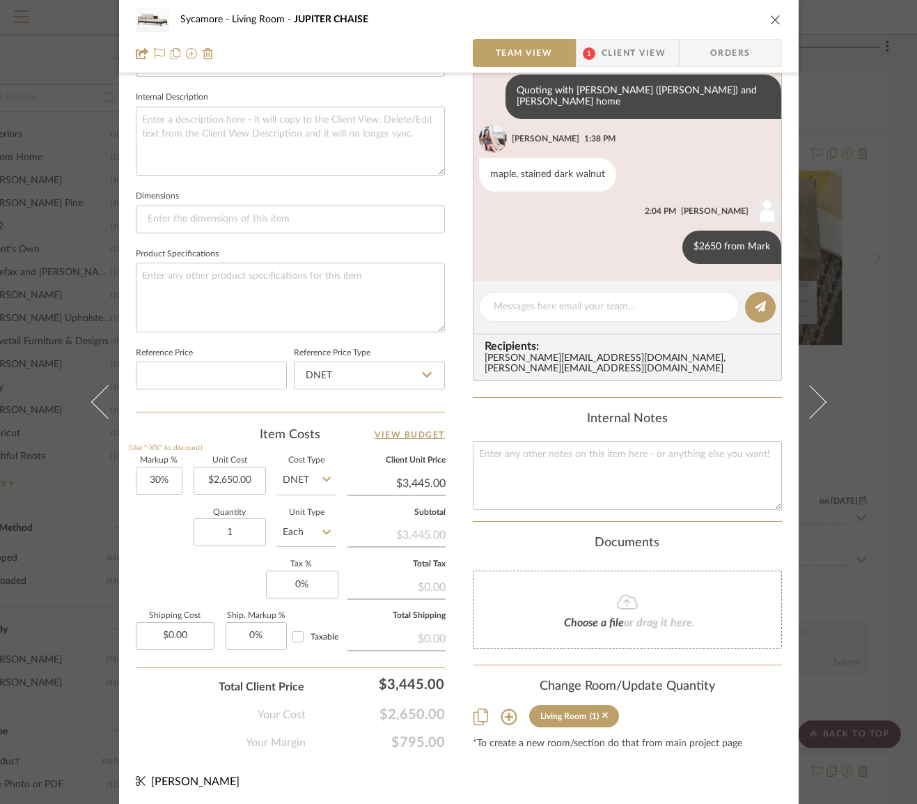
click at [777, 12] on div "Sycamore Living Room JUPITER CHAISE Team View 1 Client View Orders" at bounding box center [459, 36] width 680 height 73
drag, startPoint x: 775, startPoint y: 15, endPoint x: 775, endPoint y: 40, distance: 25.1
click at [775, 15] on icon "close" at bounding box center [775, 19] width 11 height 11
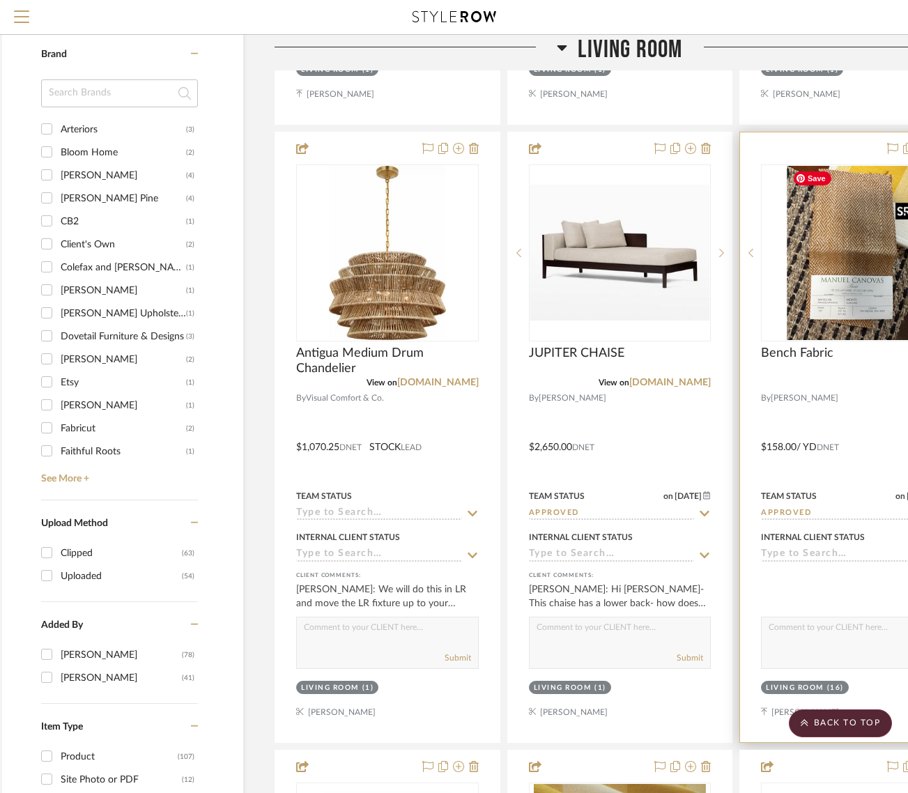
click at [775, 318] on div "0" at bounding box center [851, 253] width 181 height 176
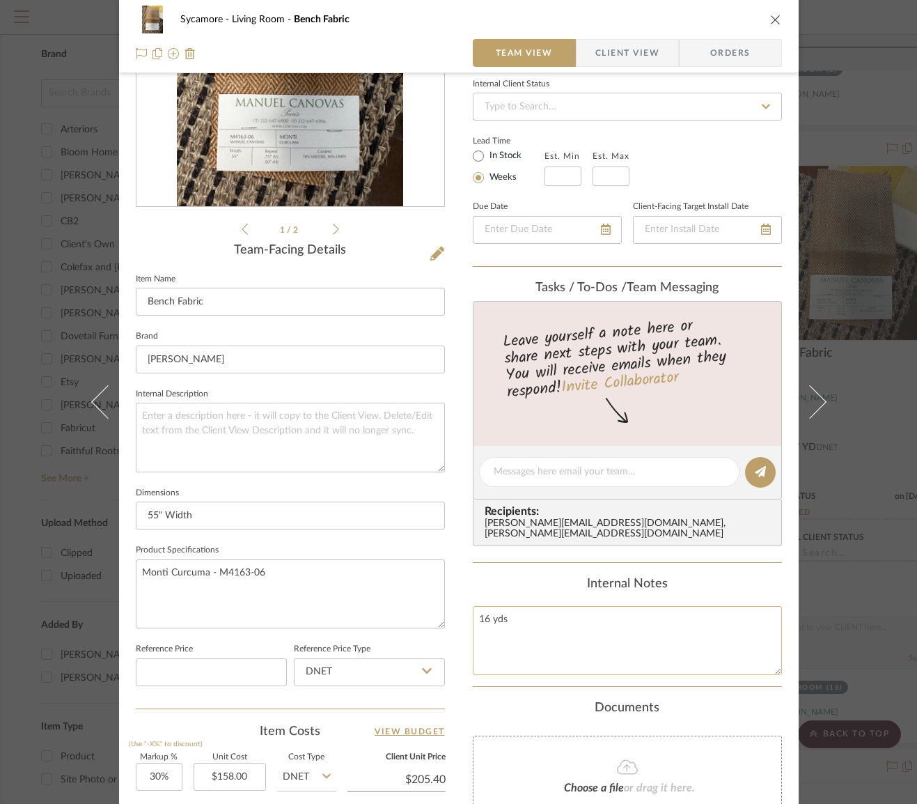
scroll to position [488, 0]
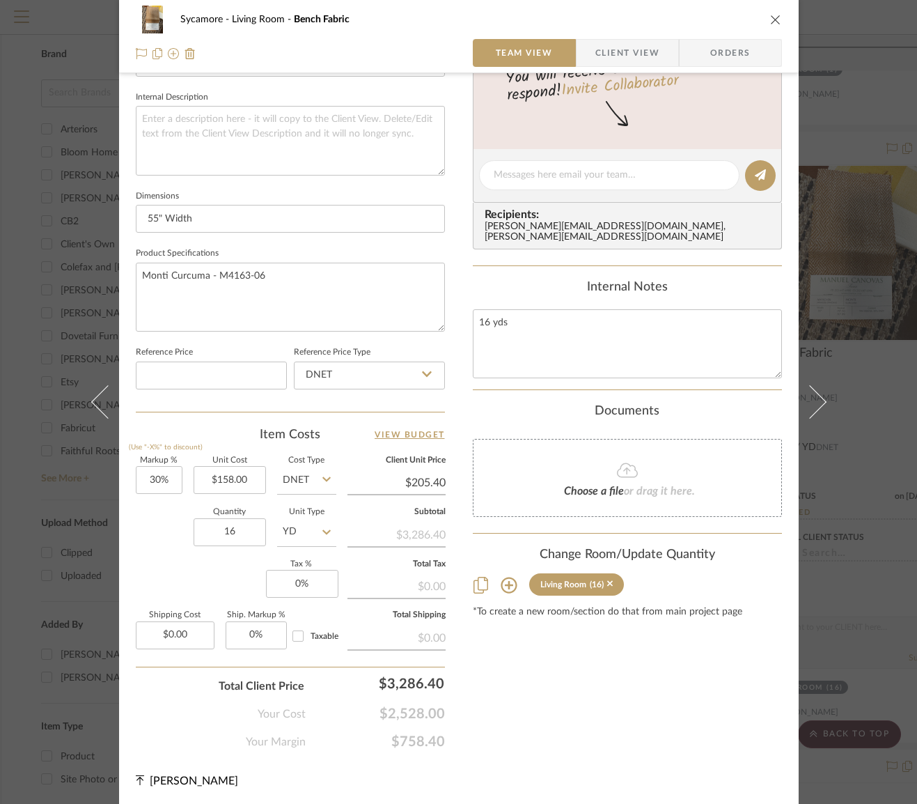
click at [770, 17] on icon "close" at bounding box center [775, 19] width 11 height 11
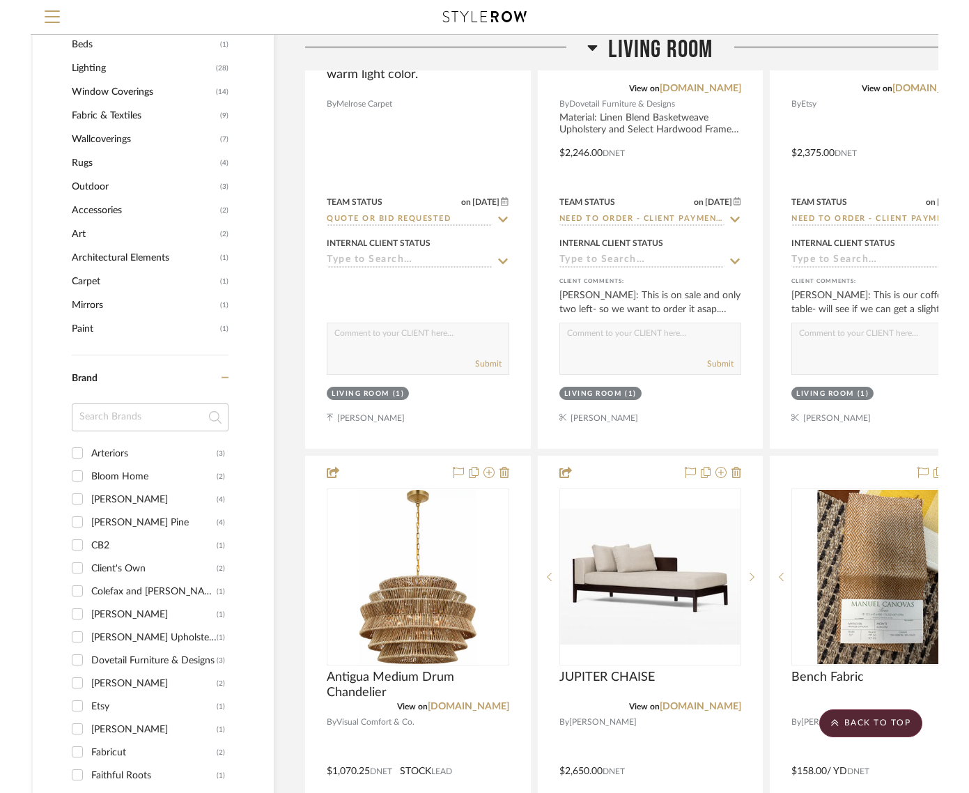
scroll to position [1085, 19]
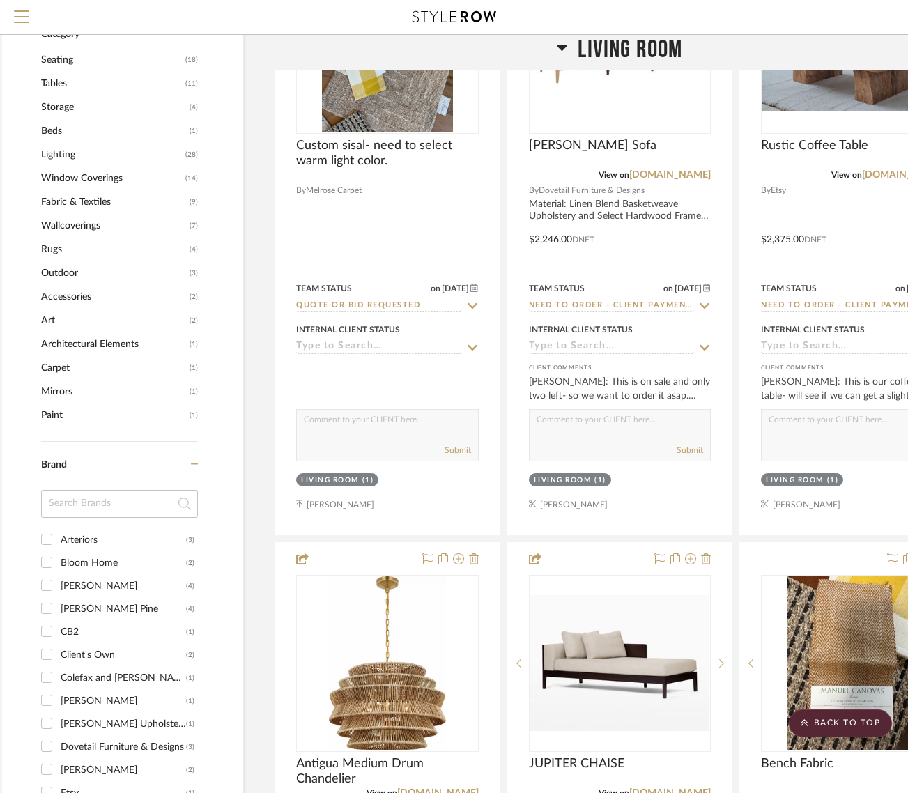
click at [620, 54] on span "Living Room" at bounding box center [630, 50] width 104 height 30
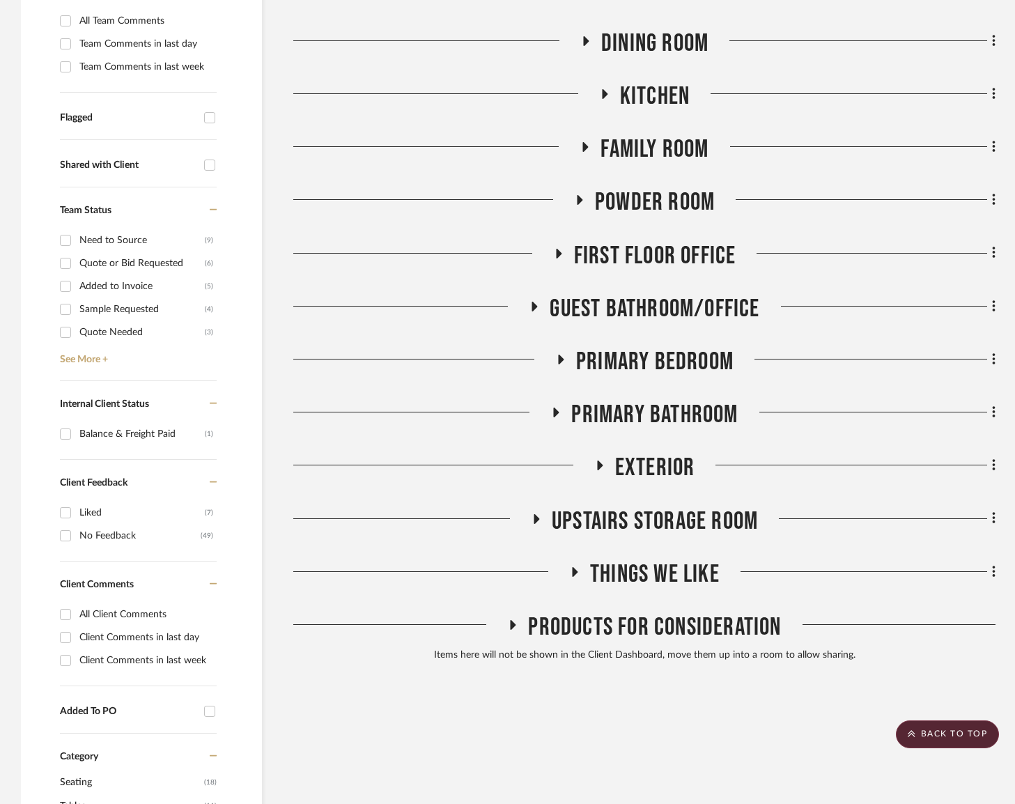
scroll to position [131, 0]
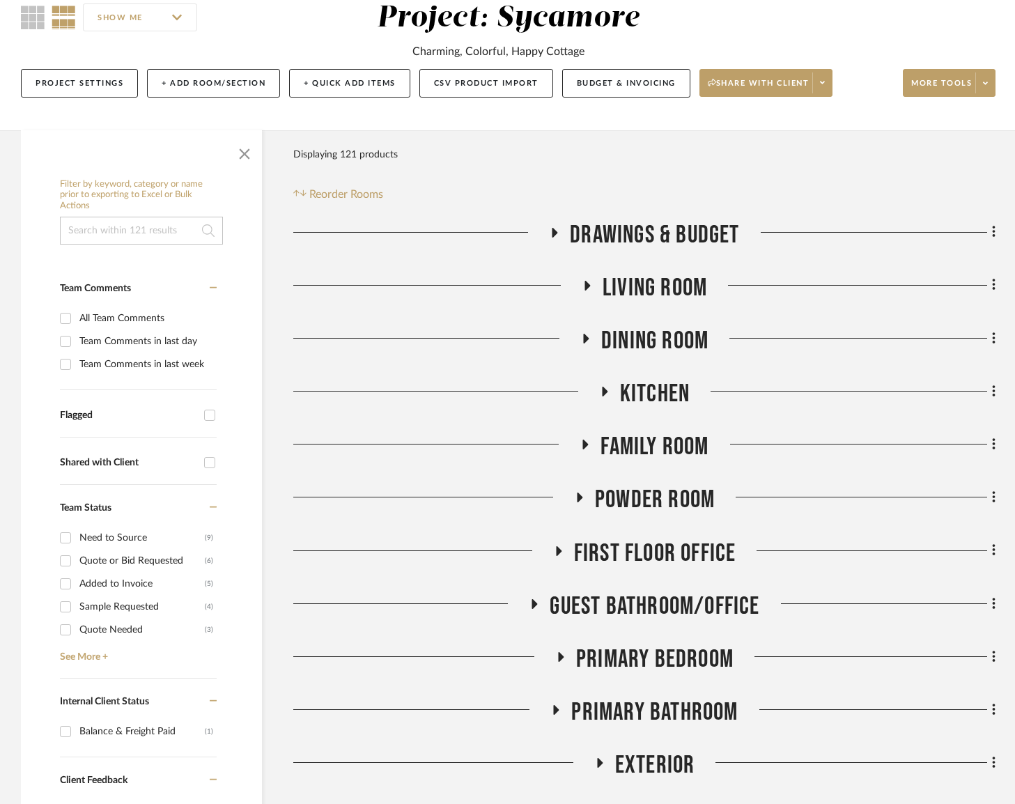
drag, startPoint x: 662, startPoint y: 663, endPoint x: 583, endPoint y: 649, distance: 80.1
click at [661, 662] on span "Primary Bedroom" at bounding box center [654, 659] width 157 height 30
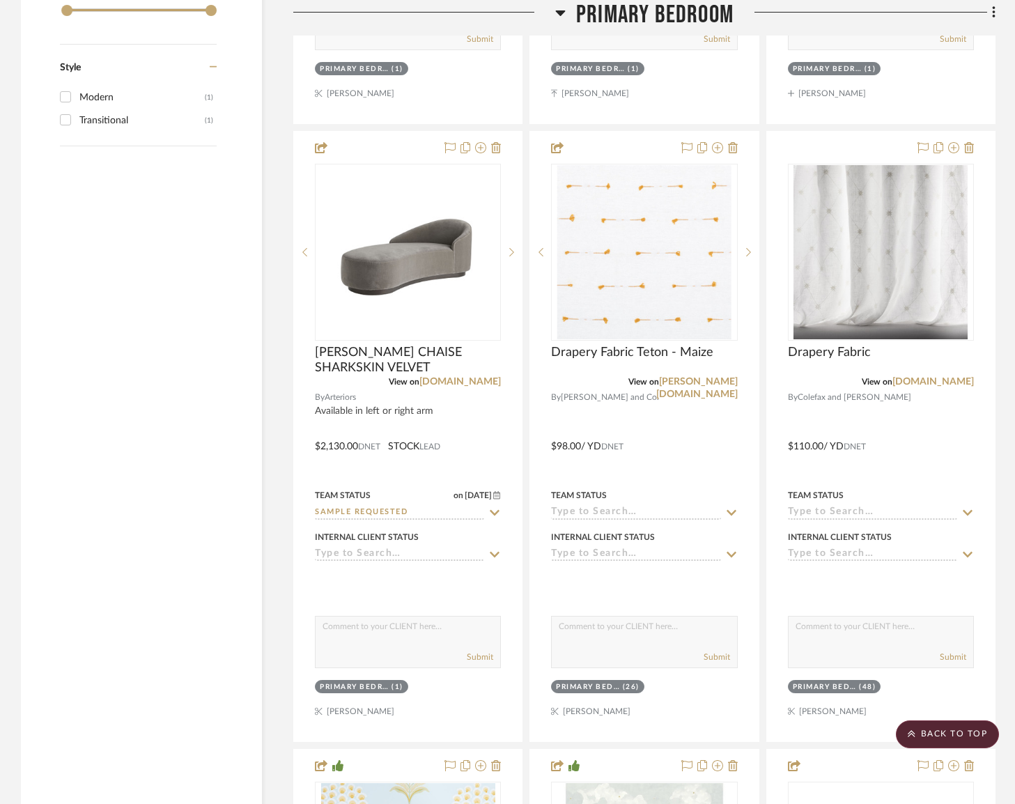
scroll to position [2509, 0]
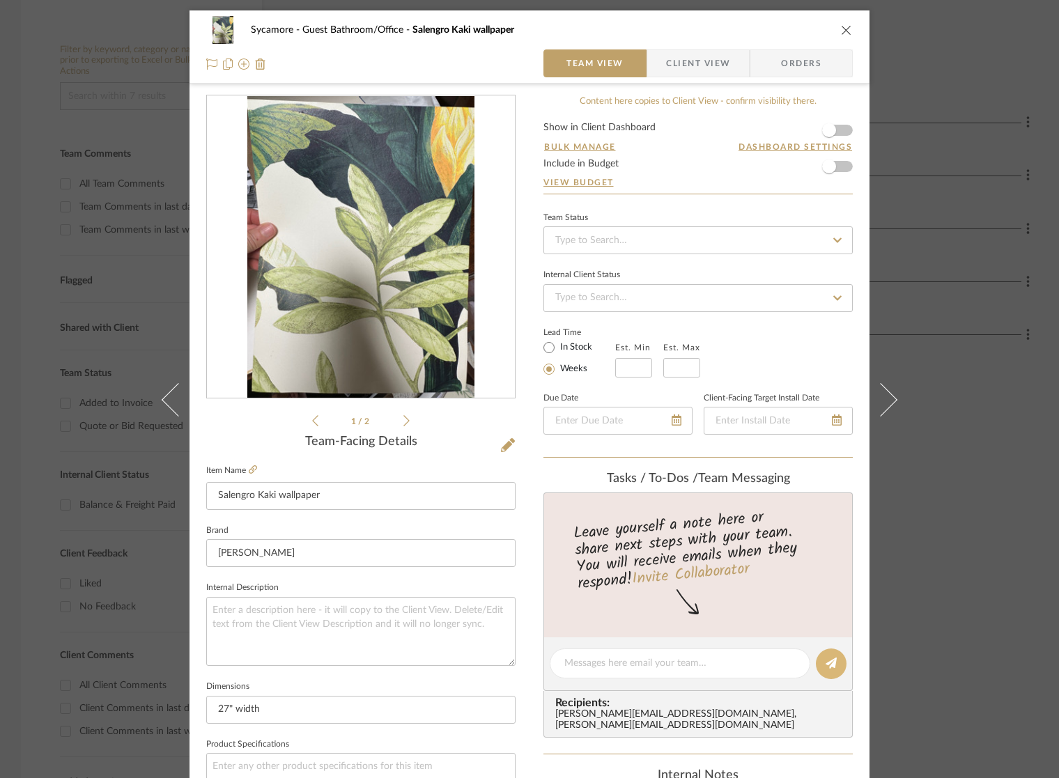
scroll to position [443, 0]
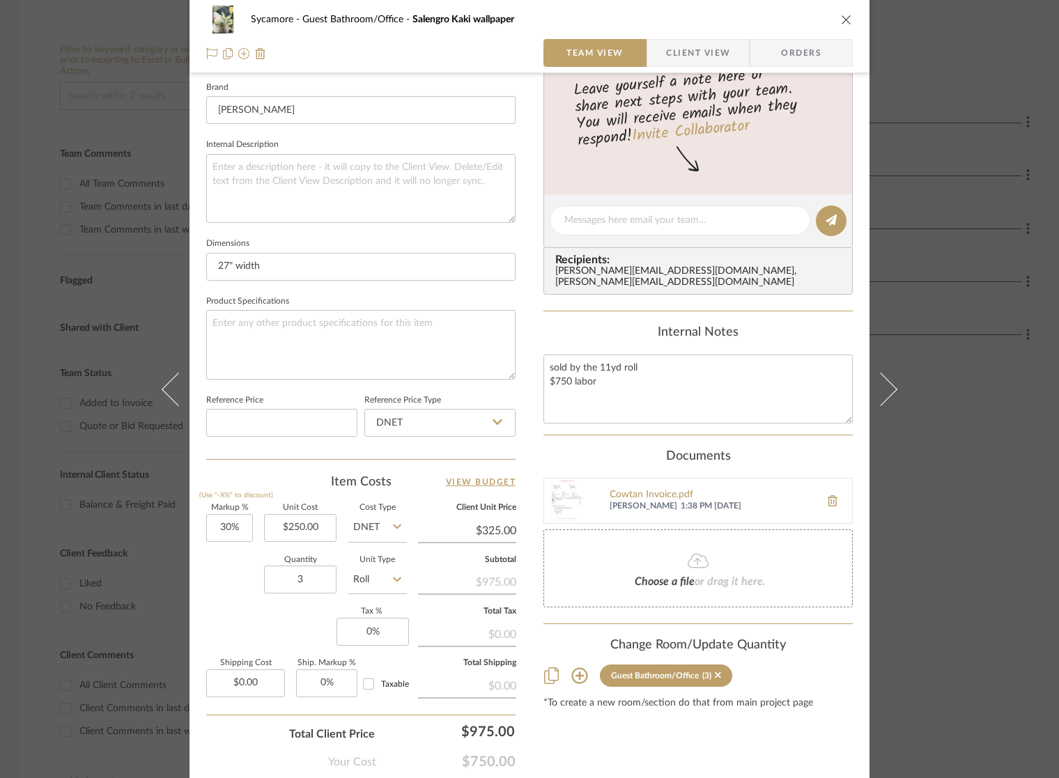
click at [835, 24] on div "Sycamore Guest Bathroom/Office Salengro Kaki wallpaper" at bounding box center [529, 20] width 646 height 28
drag, startPoint x: 841, startPoint y: 20, endPoint x: 853, endPoint y: 120, distance: 100.3
click at [841, 20] on icon "close" at bounding box center [846, 19] width 11 height 11
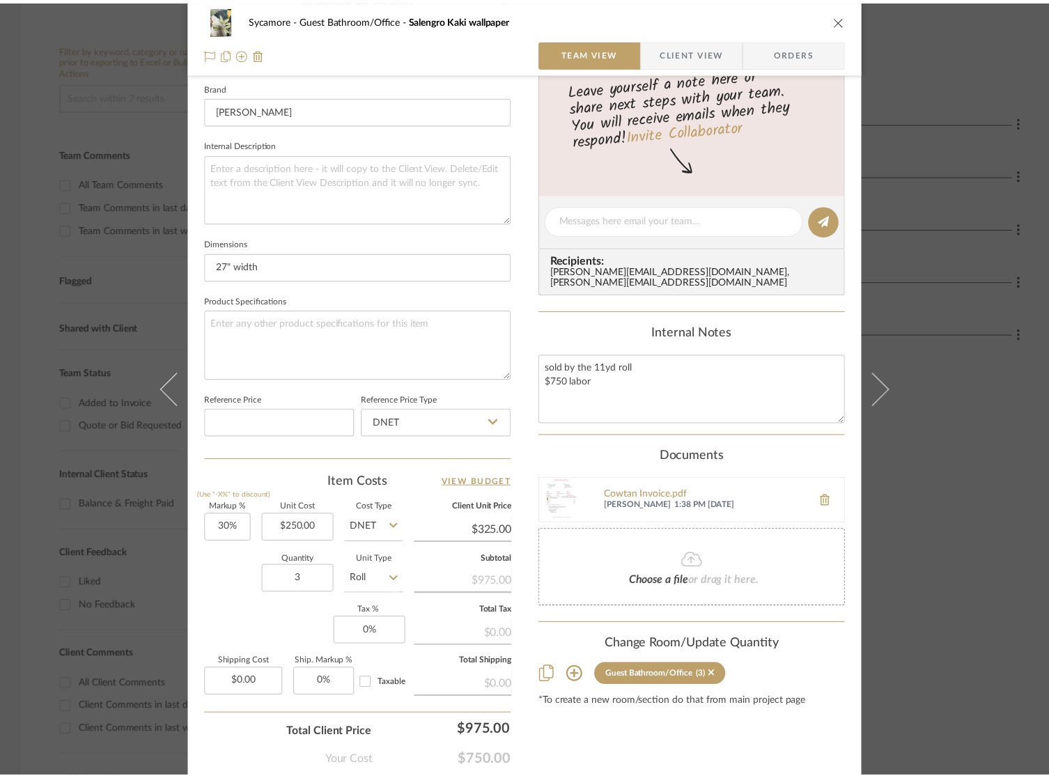
scroll to position [265, 0]
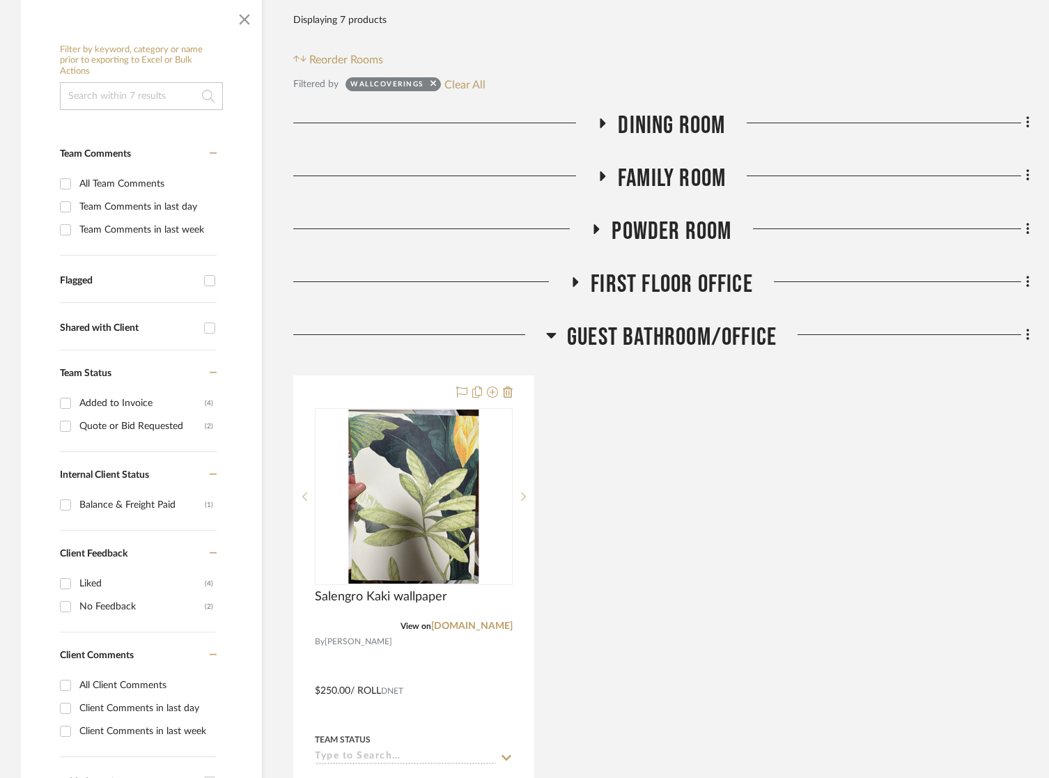
drag, startPoint x: 722, startPoint y: 340, endPoint x: 714, endPoint y: 325, distance: 16.8
click at [722, 339] on span "Guest Bathroom/Office" at bounding box center [672, 338] width 210 height 30
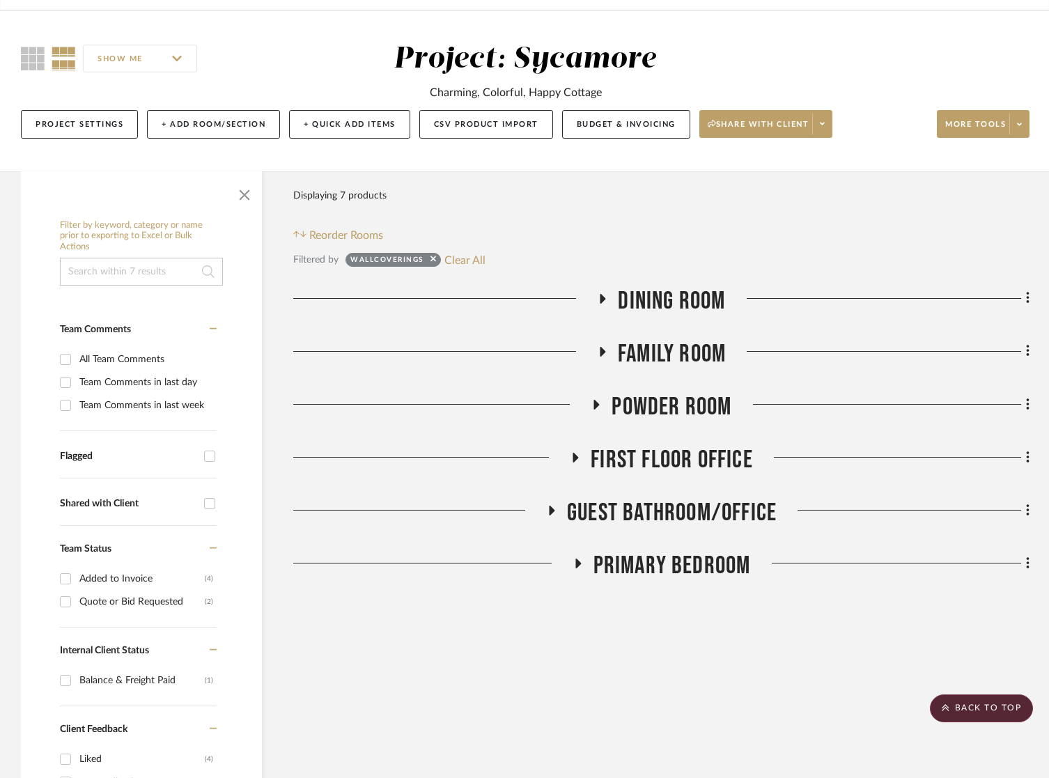
scroll to position [0, 0]
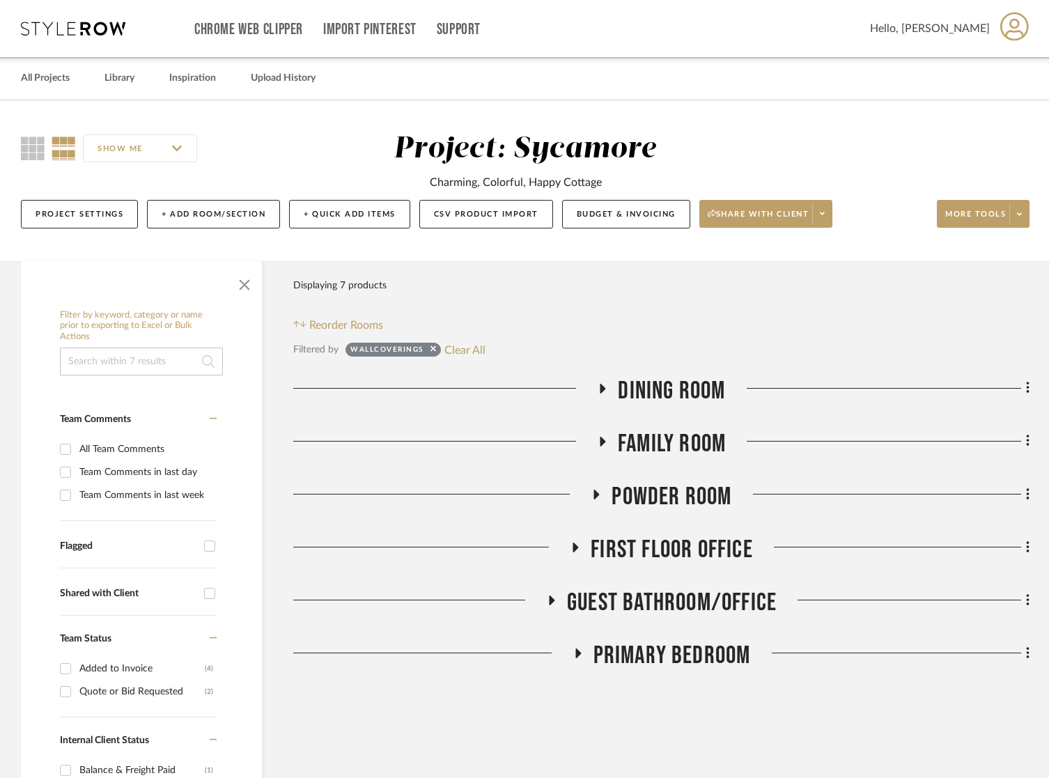
drag, startPoint x: 462, startPoint y: 350, endPoint x: 242, endPoint y: 454, distance: 243.4
click at [462, 351] on button "Clear All" at bounding box center [464, 350] width 41 height 18
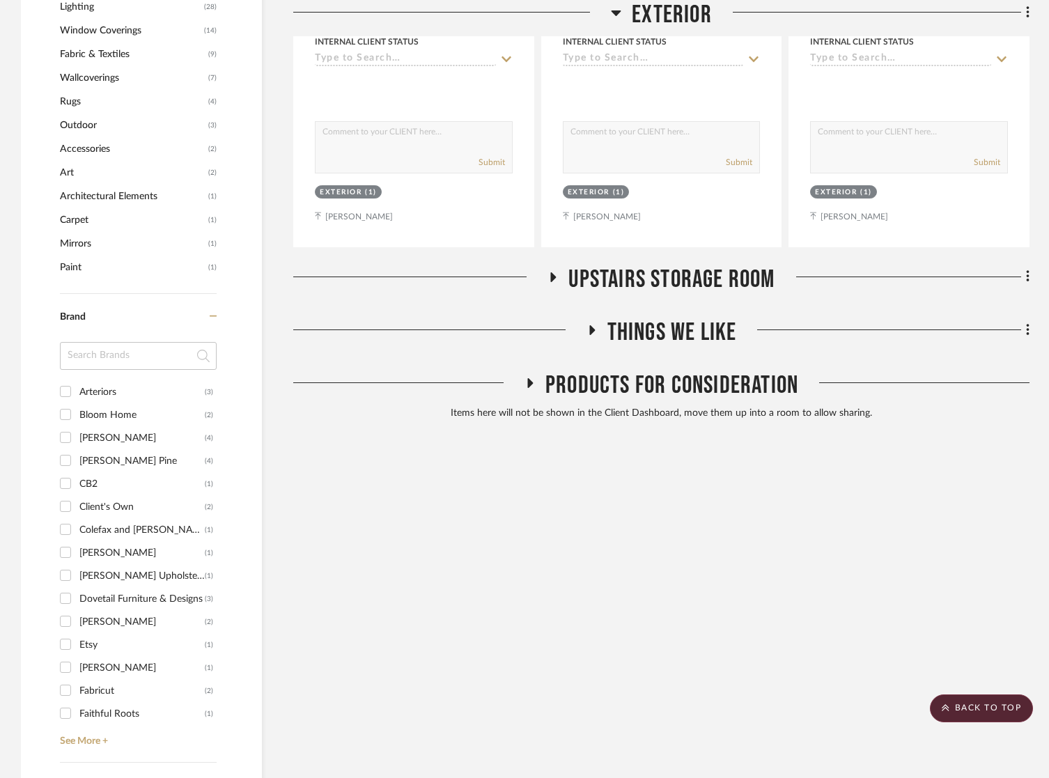
scroll to position [1342, 0]
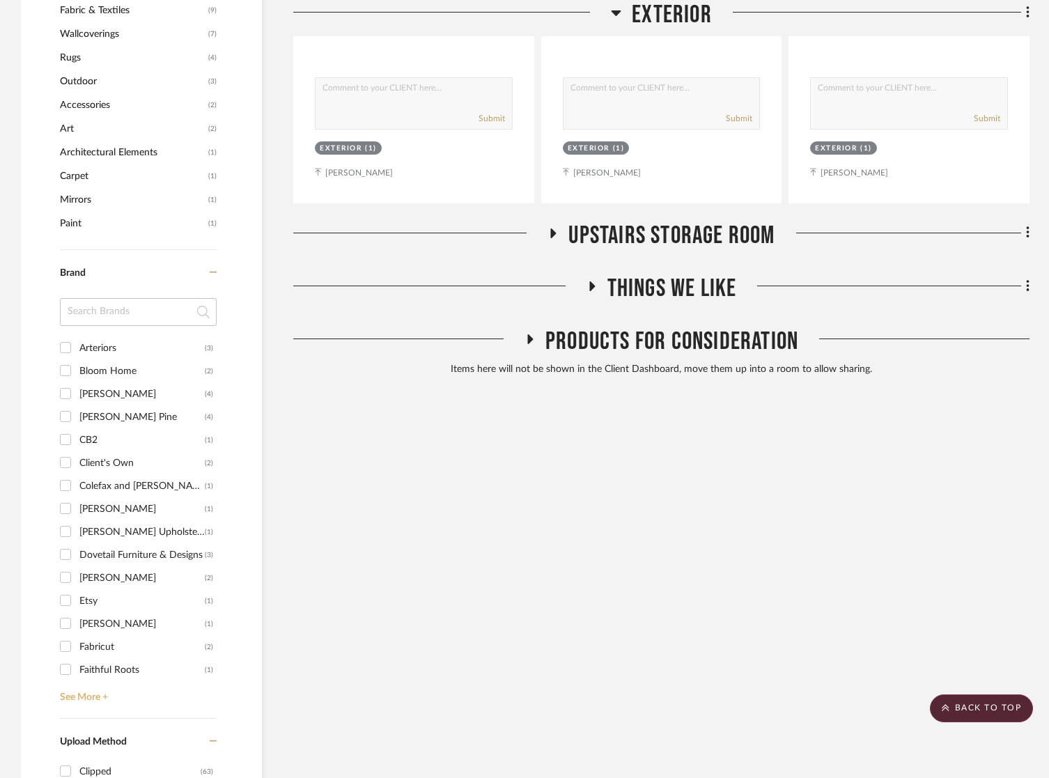
drag, startPoint x: 101, startPoint y: 694, endPoint x: 100, endPoint y: 676, distance: 18.1
click at [101, 694] on link "See More +" at bounding box center [136, 692] width 160 height 22
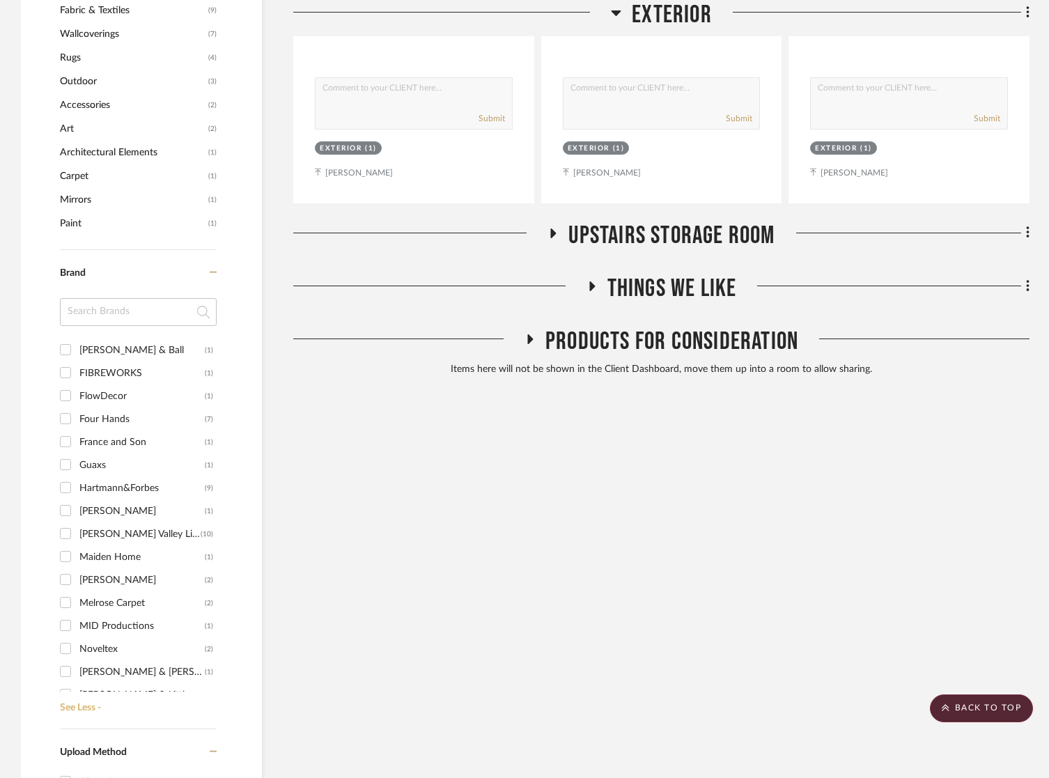
scroll to position [361, 0]
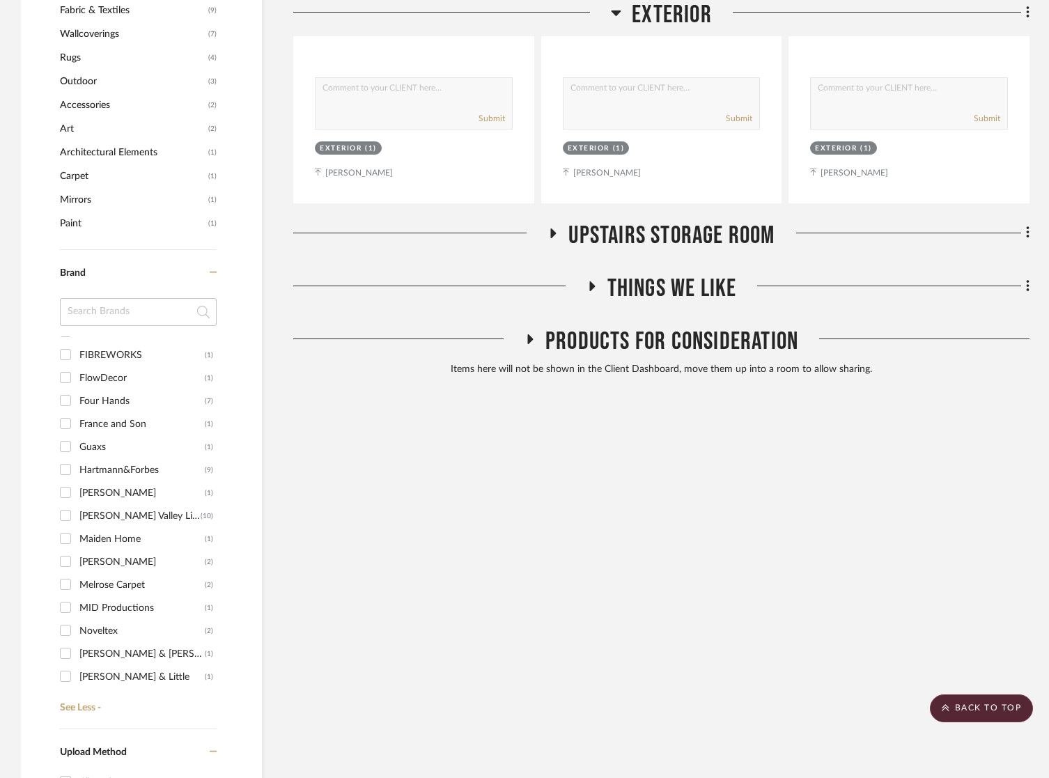
click at [116, 605] on div "MID Productions" at bounding box center [141, 608] width 125 height 22
click at [77, 605] on input "MID Productions (1)" at bounding box center [65, 607] width 22 height 22
checkbox input "true"
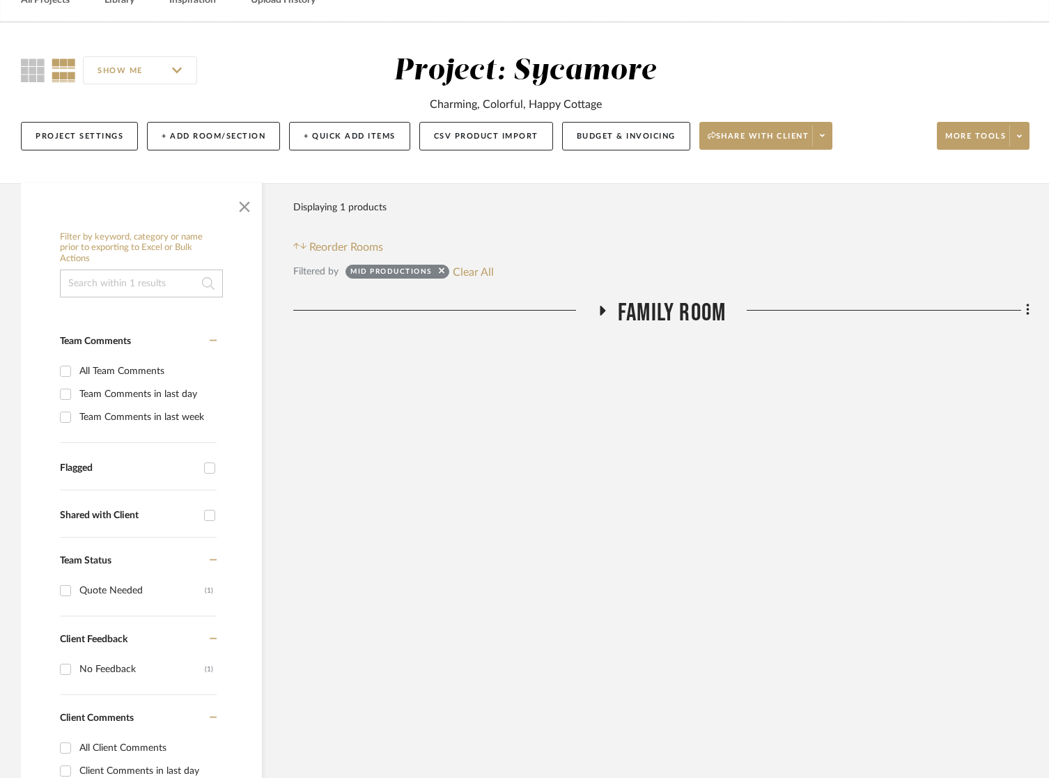
scroll to position [57, 0]
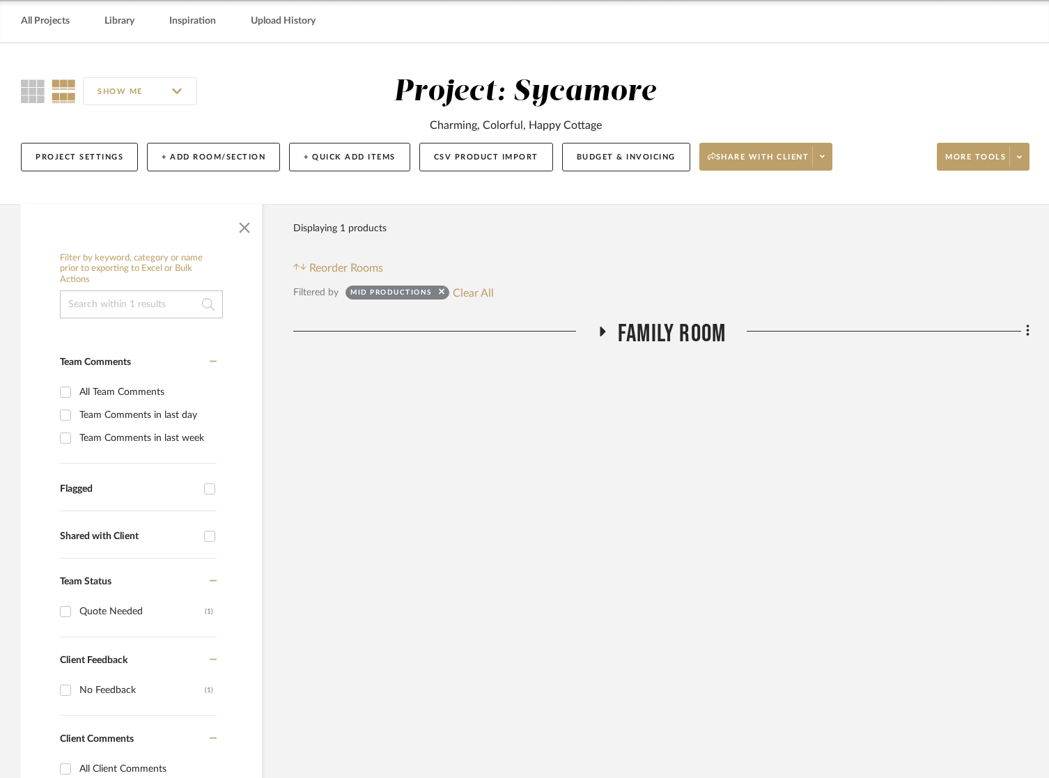
click at [683, 329] on span "Family Room" at bounding box center [672, 334] width 108 height 30
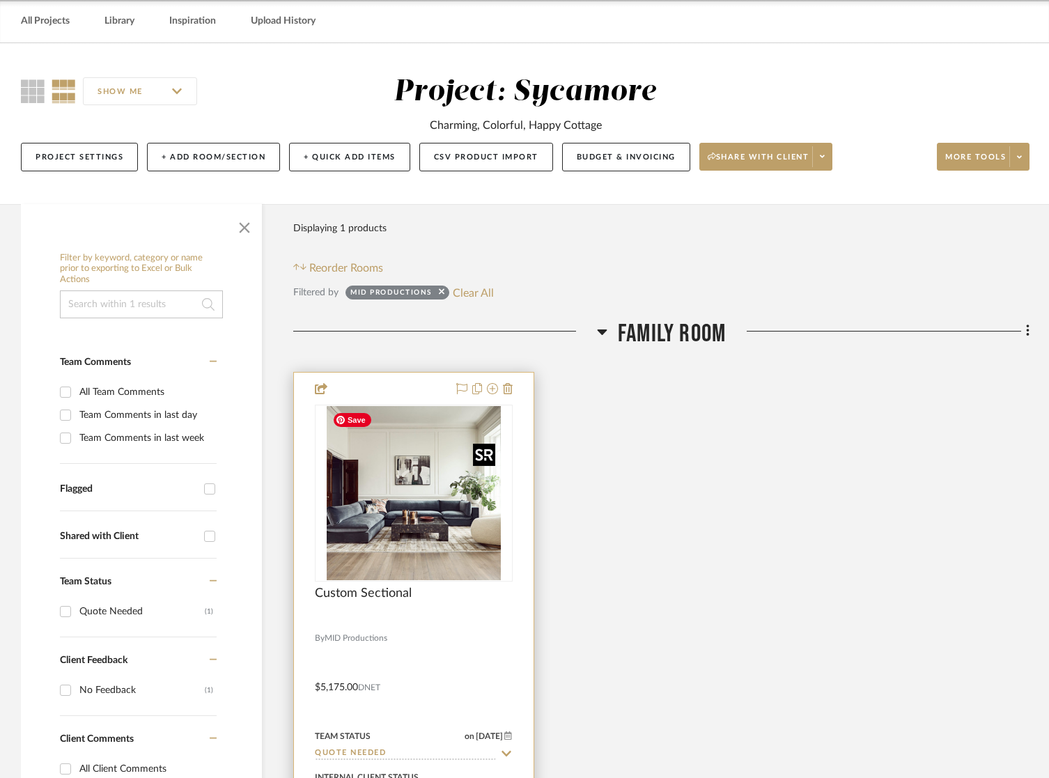
click at [0, 0] on img at bounding box center [0, 0] width 0 height 0
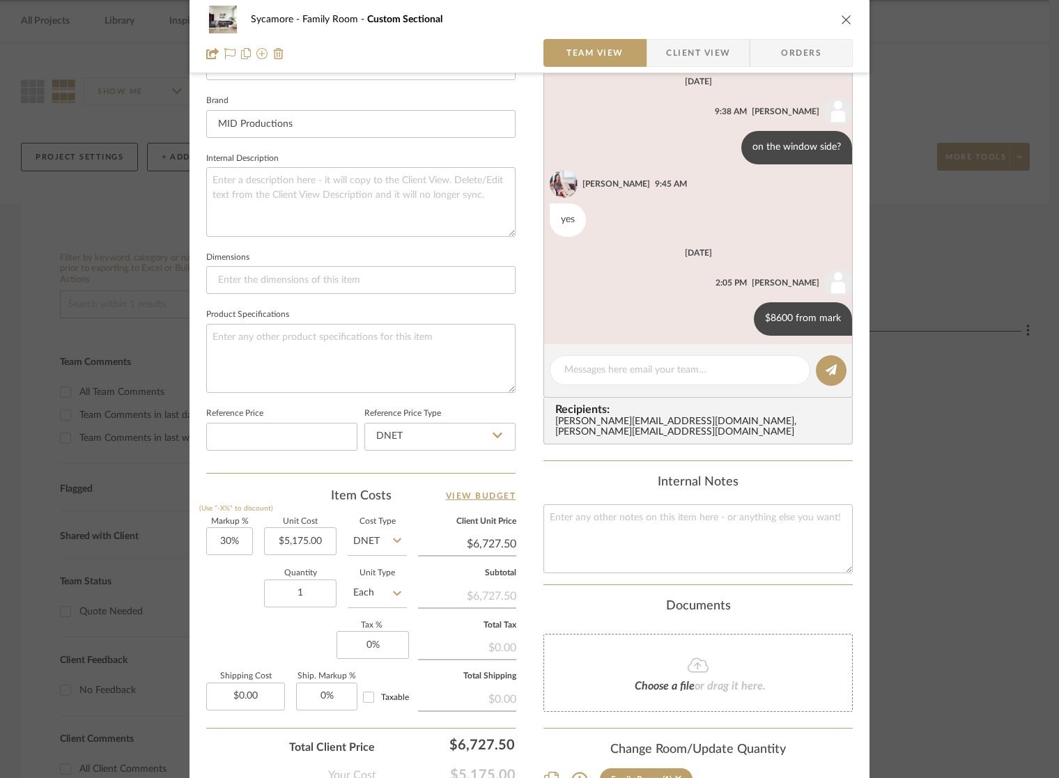
scroll to position [445, 0]
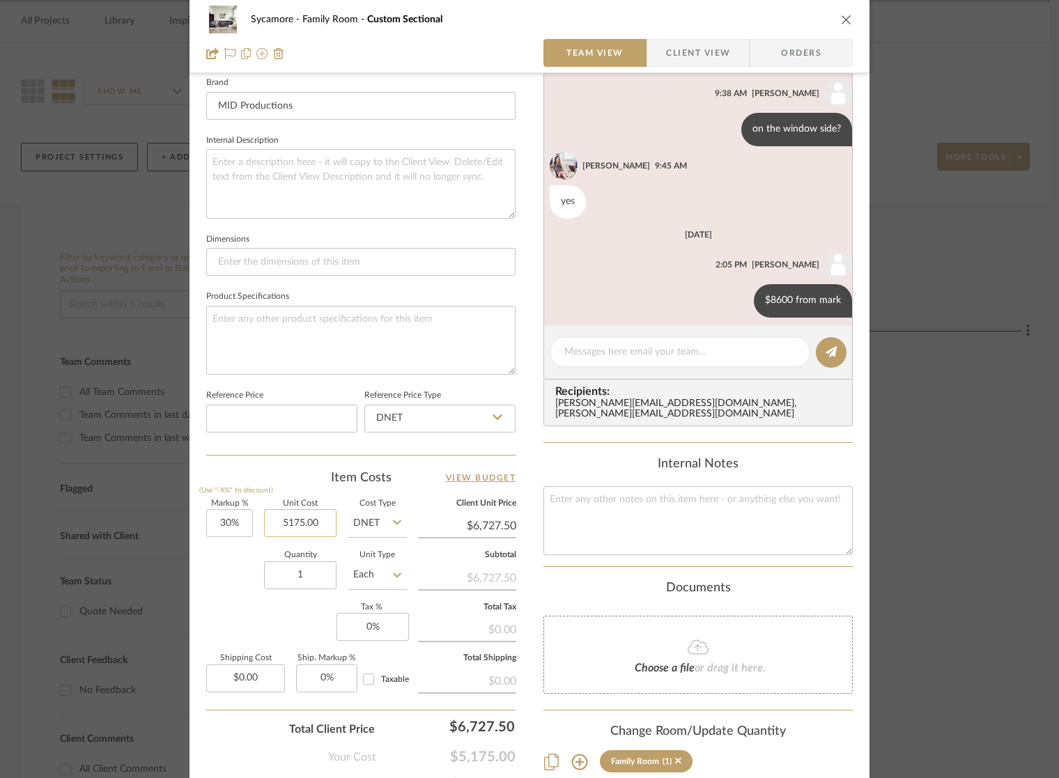
click at [306, 522] on input "5175.00" at bounding box center [300, 523] width 72 height 28
type input "$8,600.00"
type input "$11,180.00"
drag, startPoint x: 842, startPoint y: 15, endPoint x: 824, endPoint y: 38, distance: 28.8
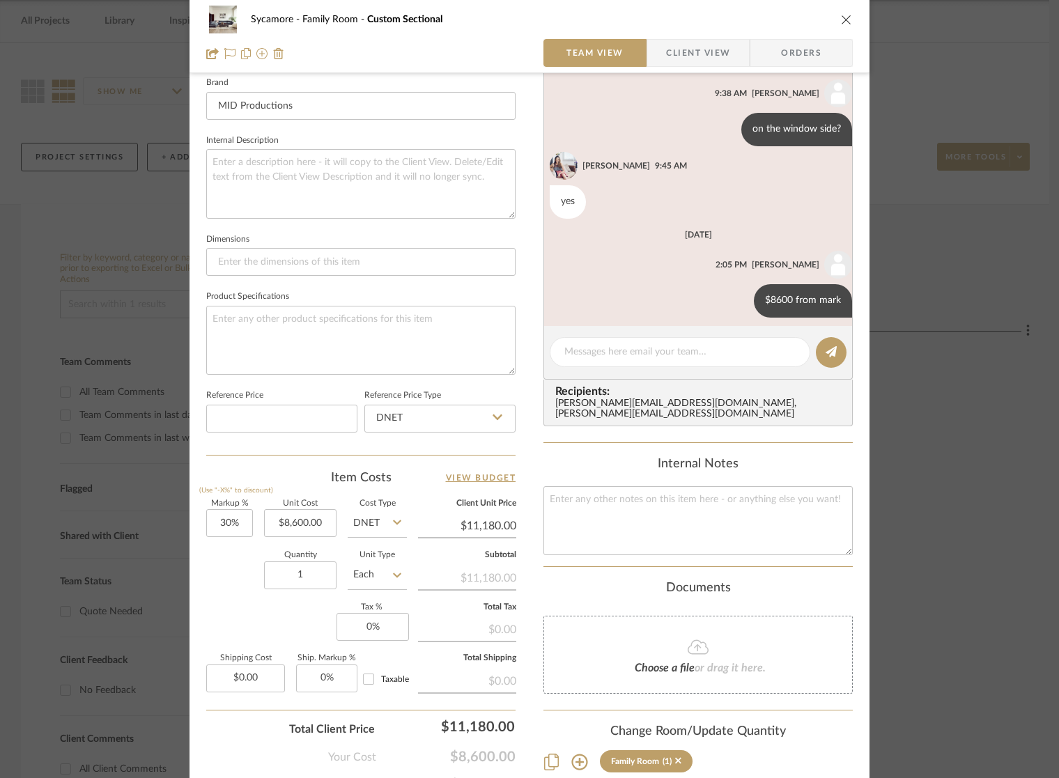
click at [842, 15] on icon "close" at bounding box center [846, 19] width 11 height 11
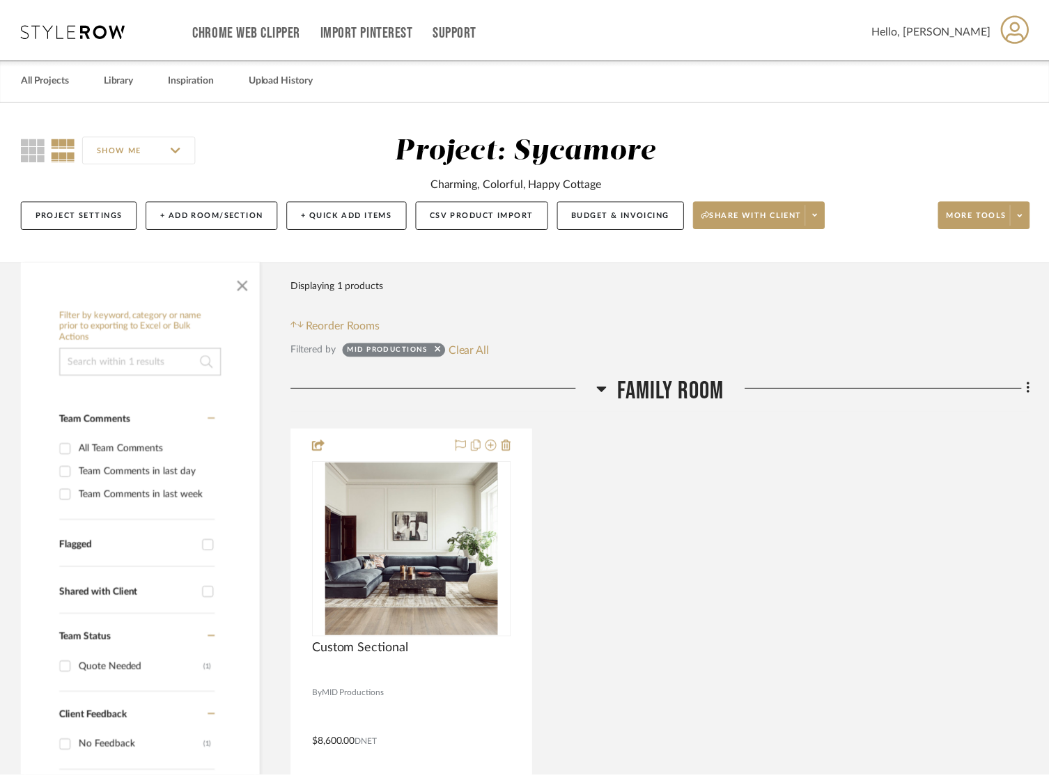
scroll to position [57, 0]
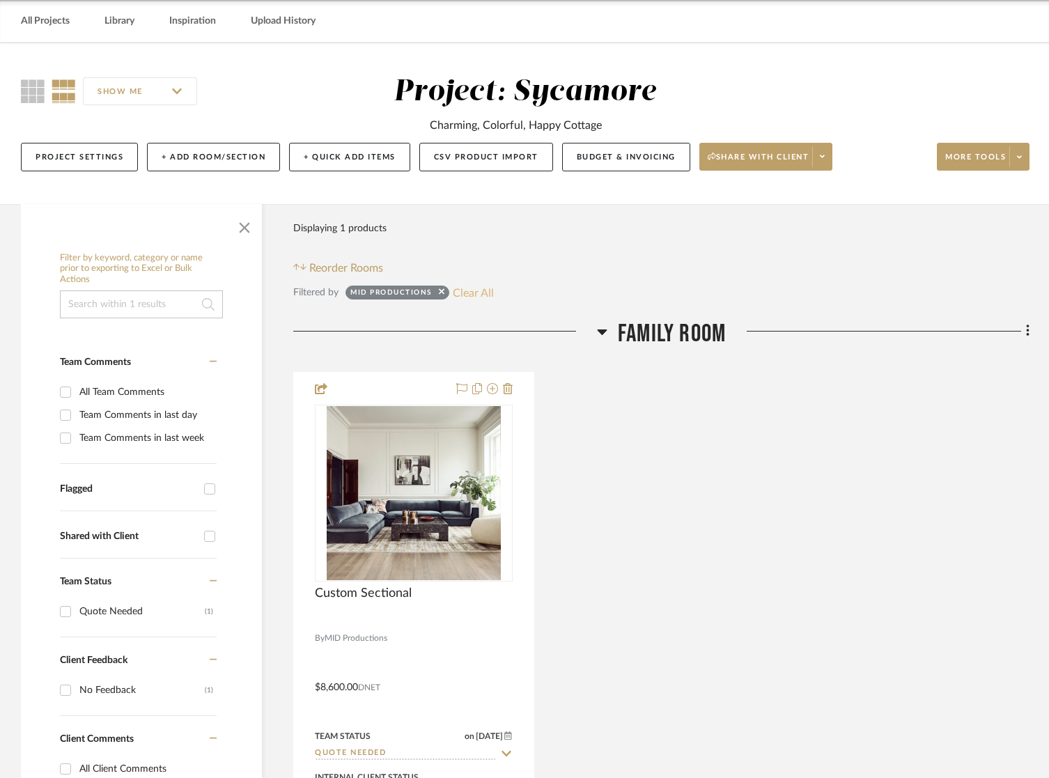
click at [479, 288] on button "Clear All" at bounding box center [473, 293] width 41 height 18
checkbox input "false"
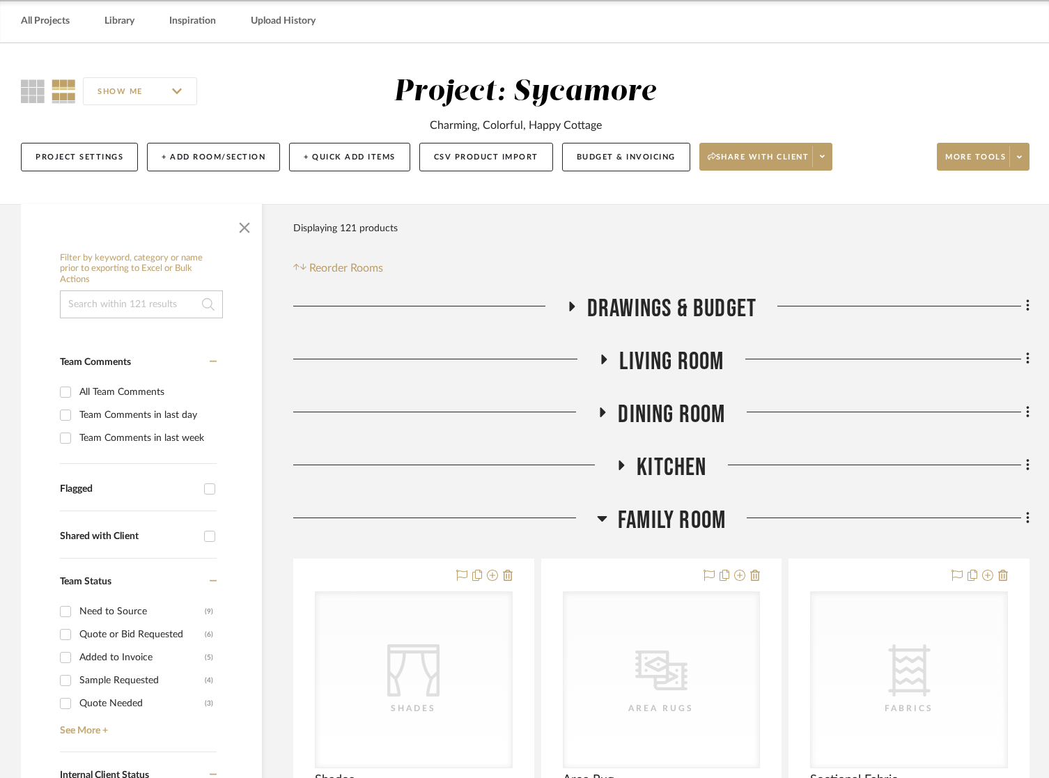
click at [679, 362] on span "Living Room" at bounding box center [671, 362] width 104 height 30
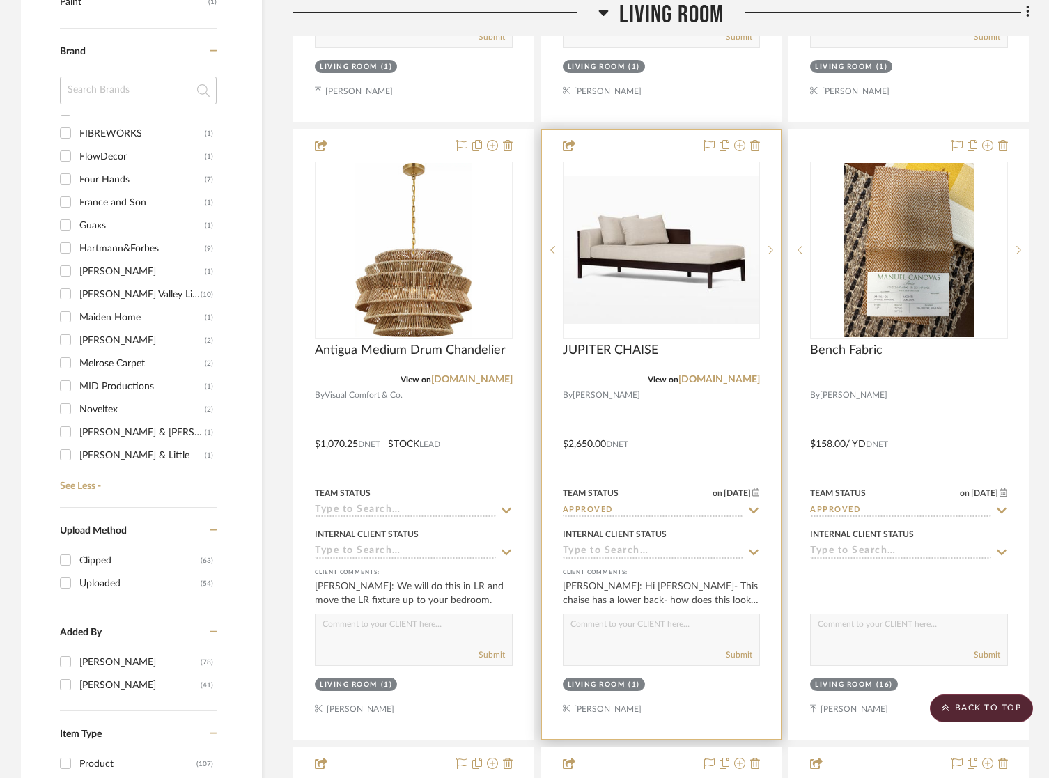
scroll to position [1611, 0]
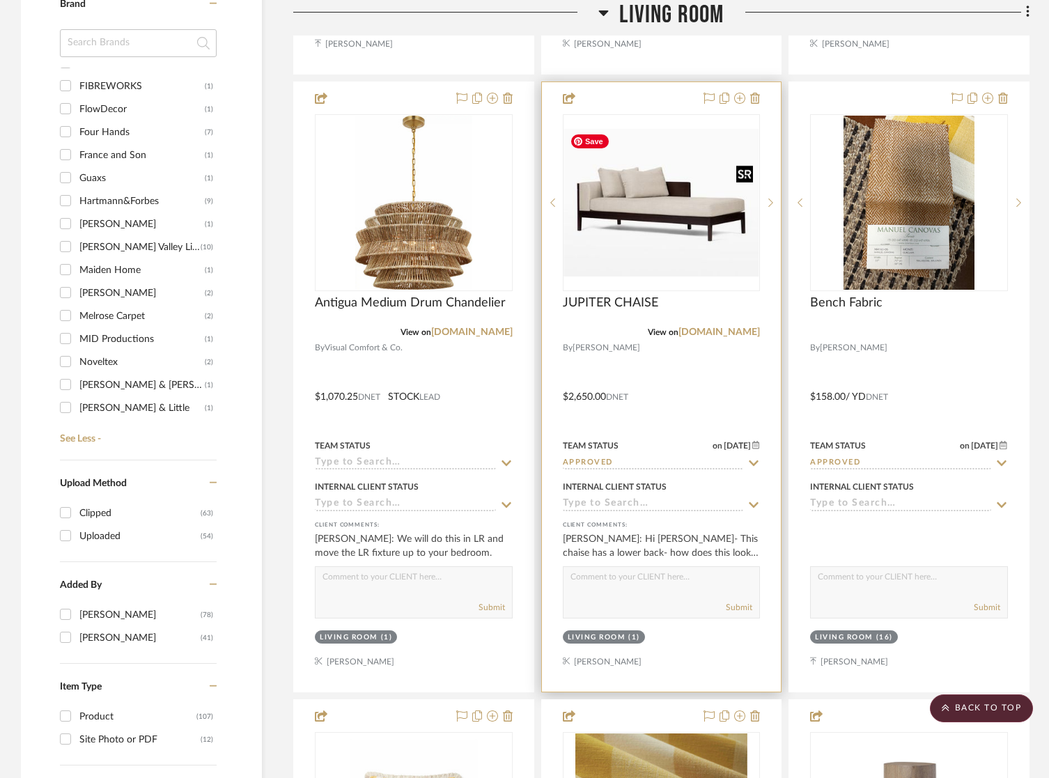
click at [0, 0] on img at bounding box center [0, 0] width 0 height 0
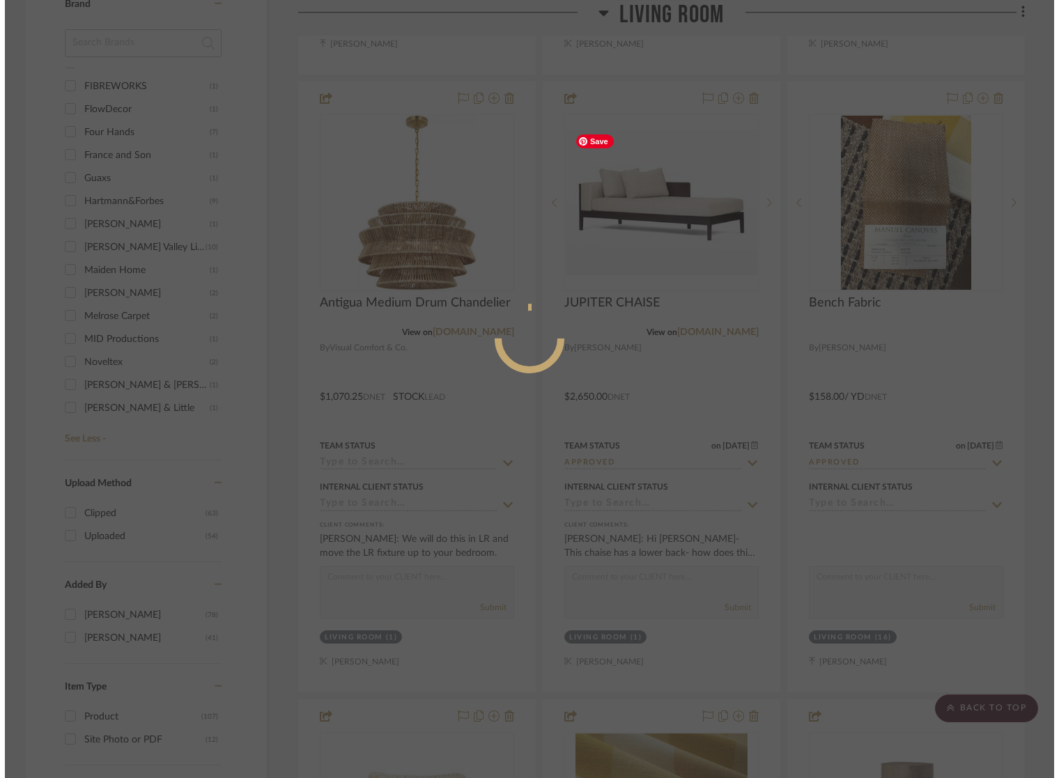
scroll to position [0, 0]
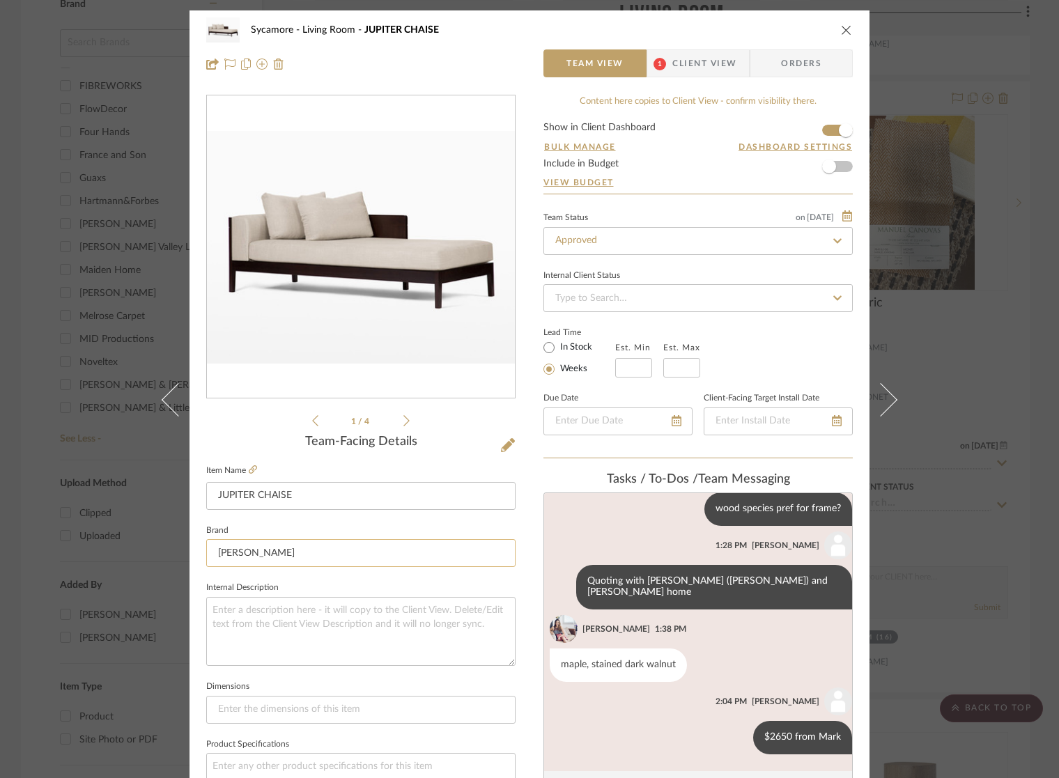
click at [270, 544] on input "[PERSON_NAME]" at bounding box center [360, 553] width 309 height 28
click at [270, 548] on input "[PERSON_NAME]" at bounding box center [360, 553] width 309 height 28
click at [270, 549] on input "[PERSON_NAME]" at bounding box center [360, 553] width 309 height 28
type input "H"
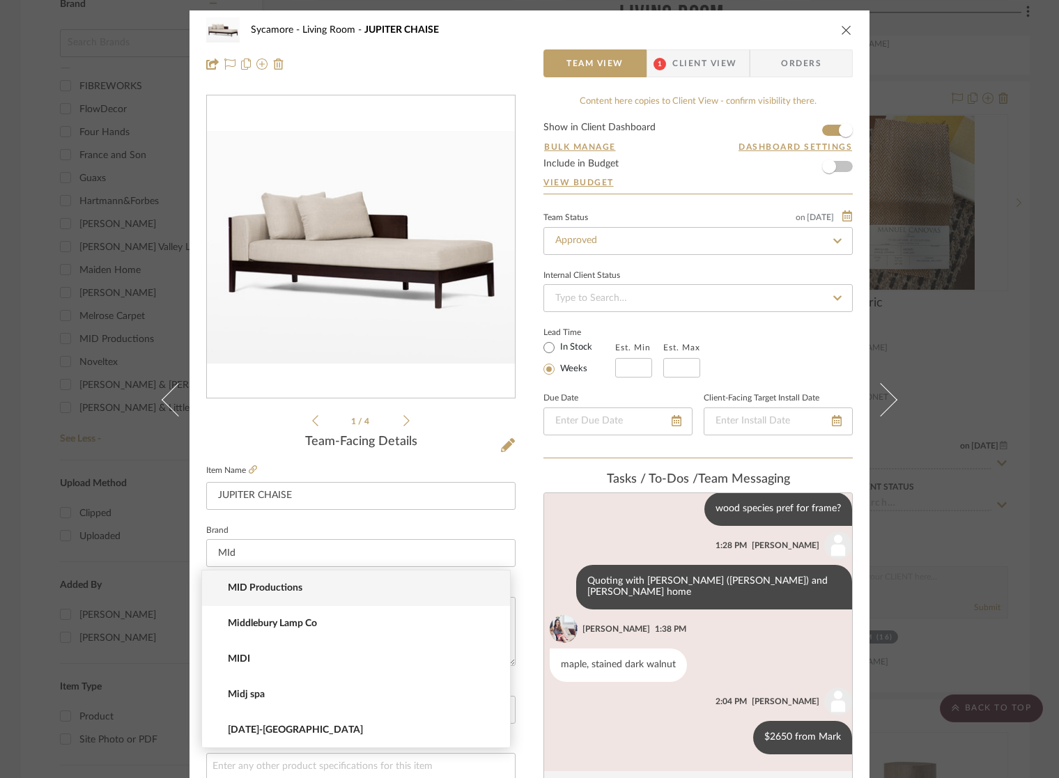
click at [286, 594] on span "MID Productions" at bounding box center [362, 588] width 268 height 12
type input "MID Productions"
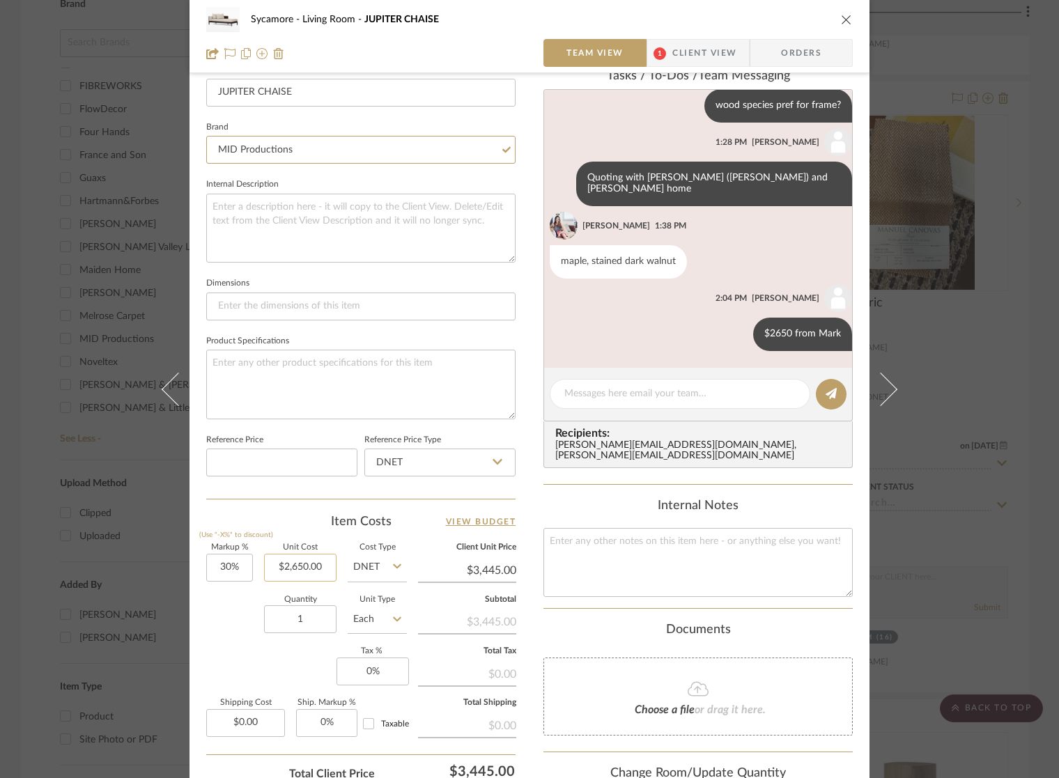
scroll to position [399, 0]
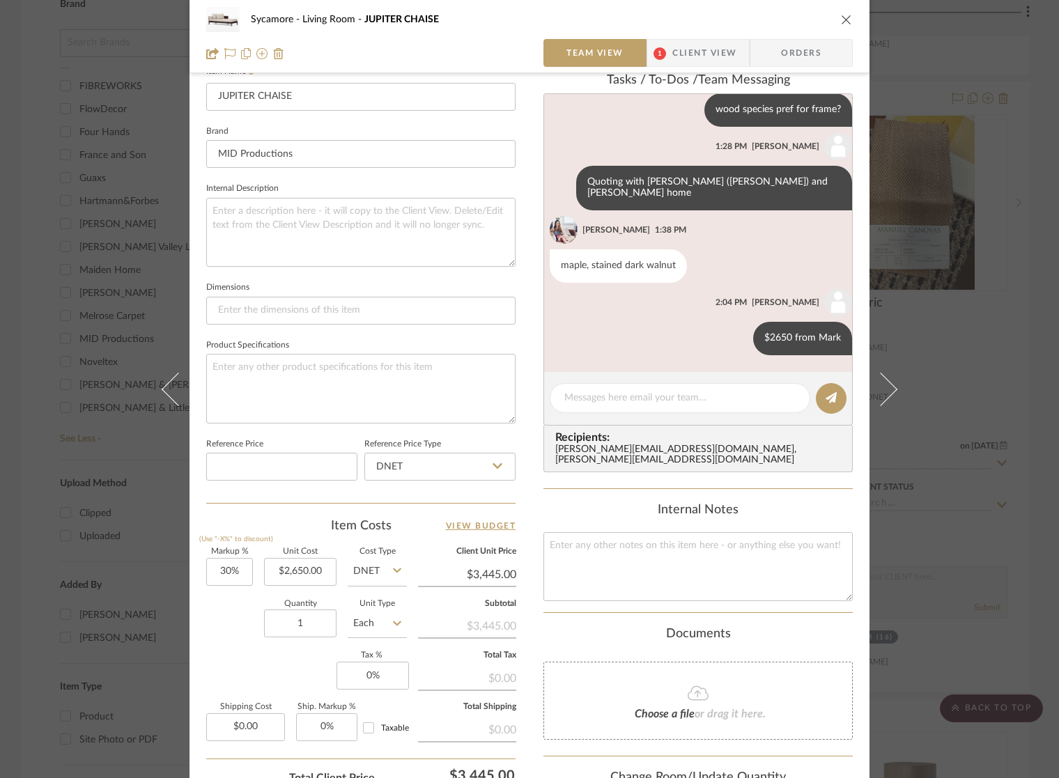
click at [842, 19] on icon "close" at bounding box center [846, 19] width 11 height 11
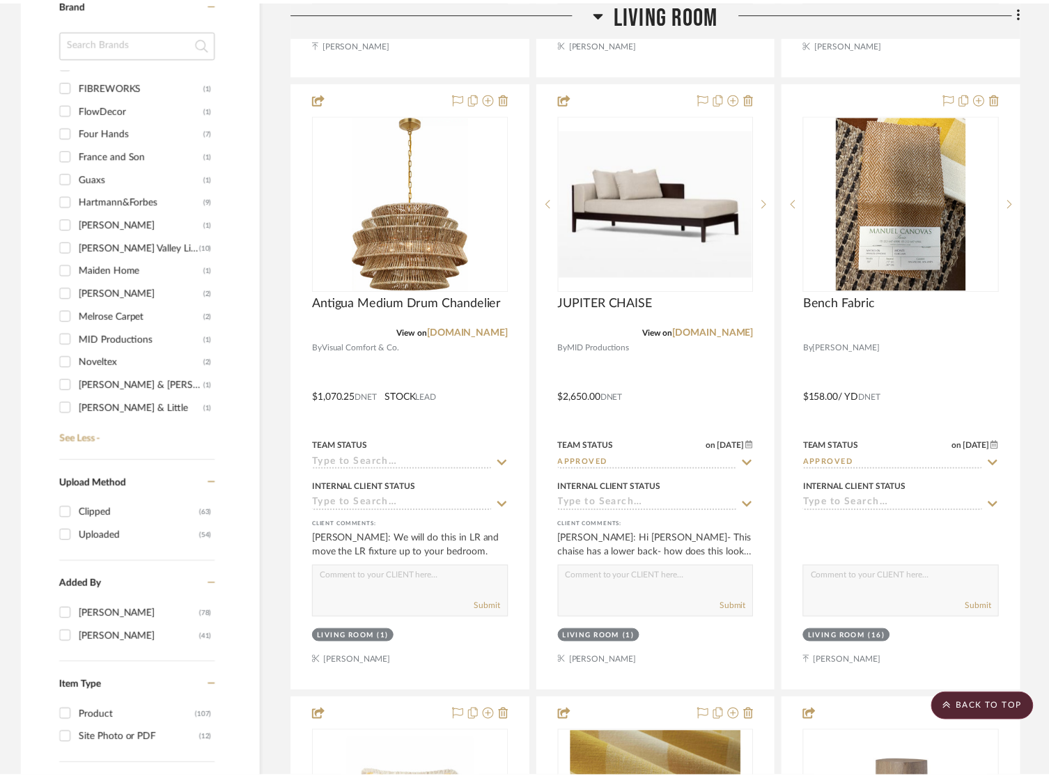
scroll to position [1611, 0]
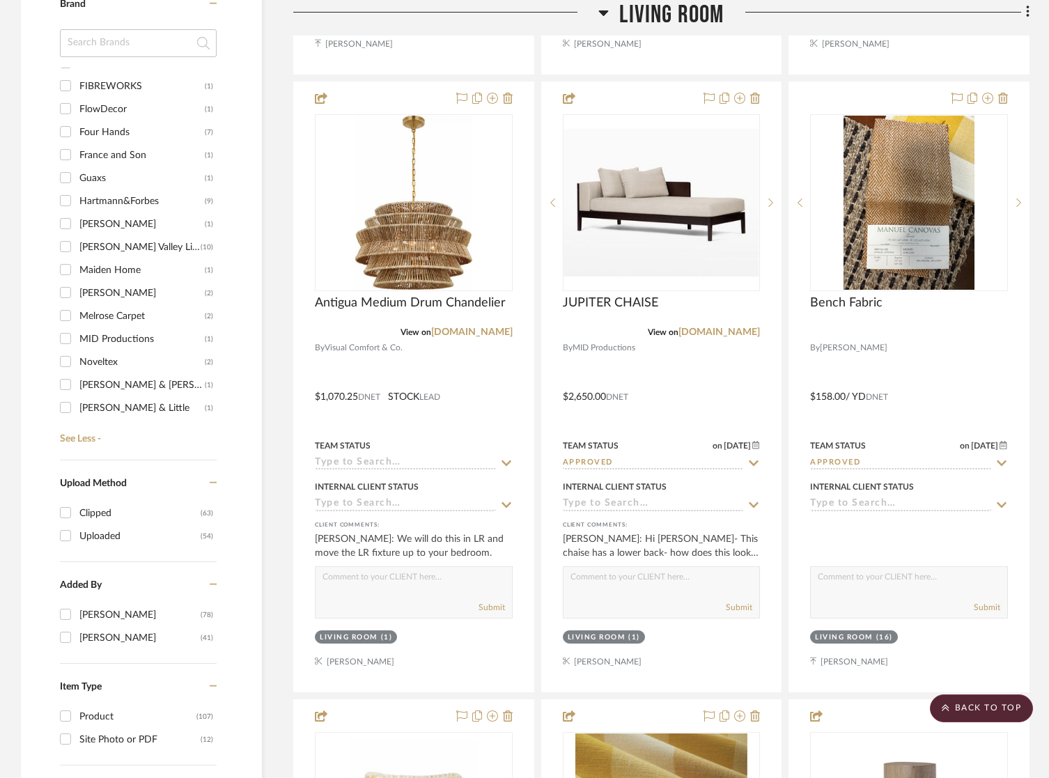
click at [694, 27] on span "Living Room" at bounding box center [671, 15] width 104 height 30
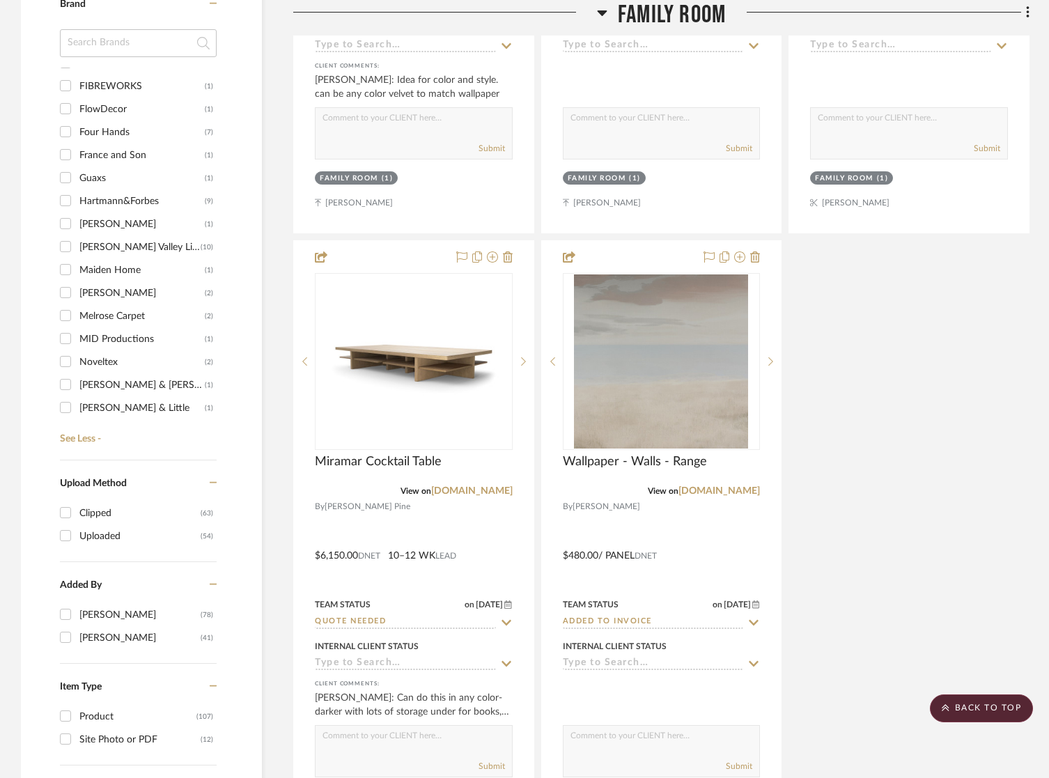
click at [695, 20] on span "Family Room" at bounding box center [672, 15] width 108 height 30
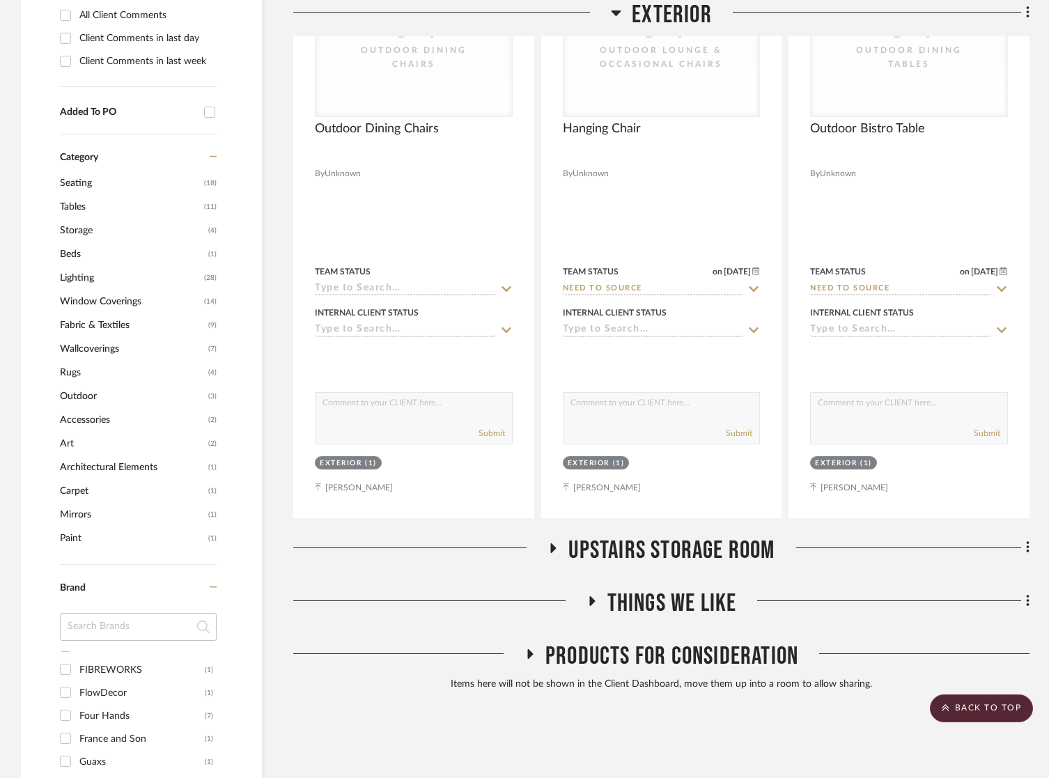
scroll to position [606, 0]
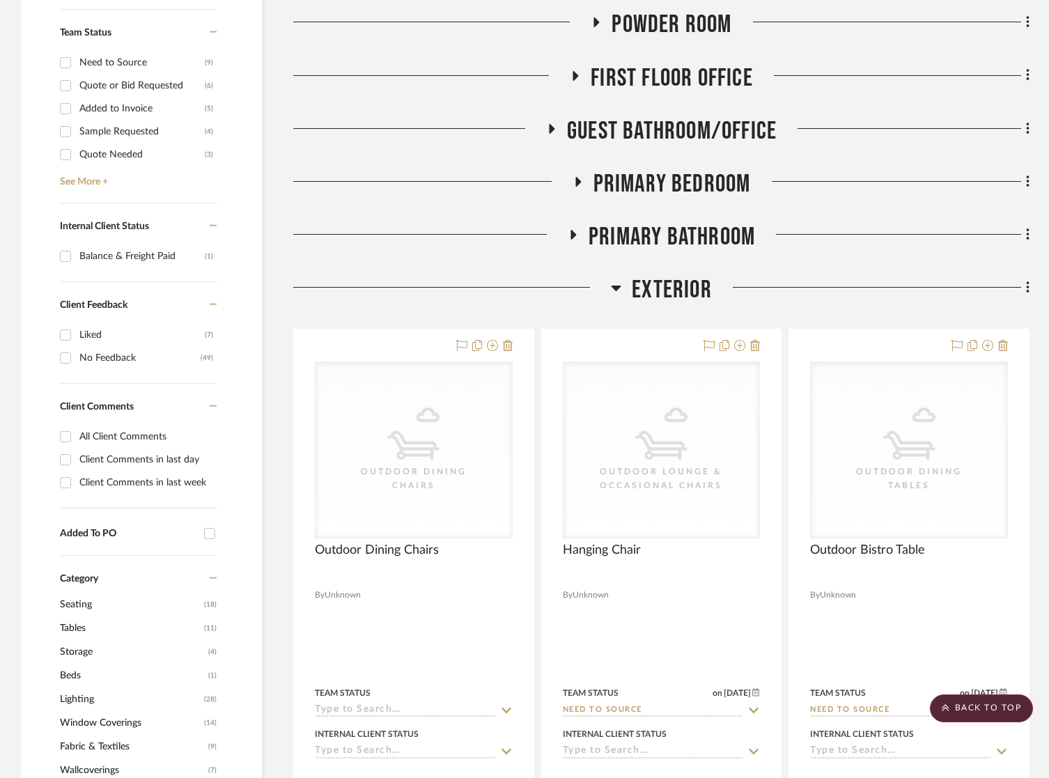
drag, startPoint x: 706, startPoint y: 277, endPoint x: 695, endPoint y: 244, distance: 34.6
click at [706, 277] on span "Exterior" at bounding box center [672, 290] width 80 height 30
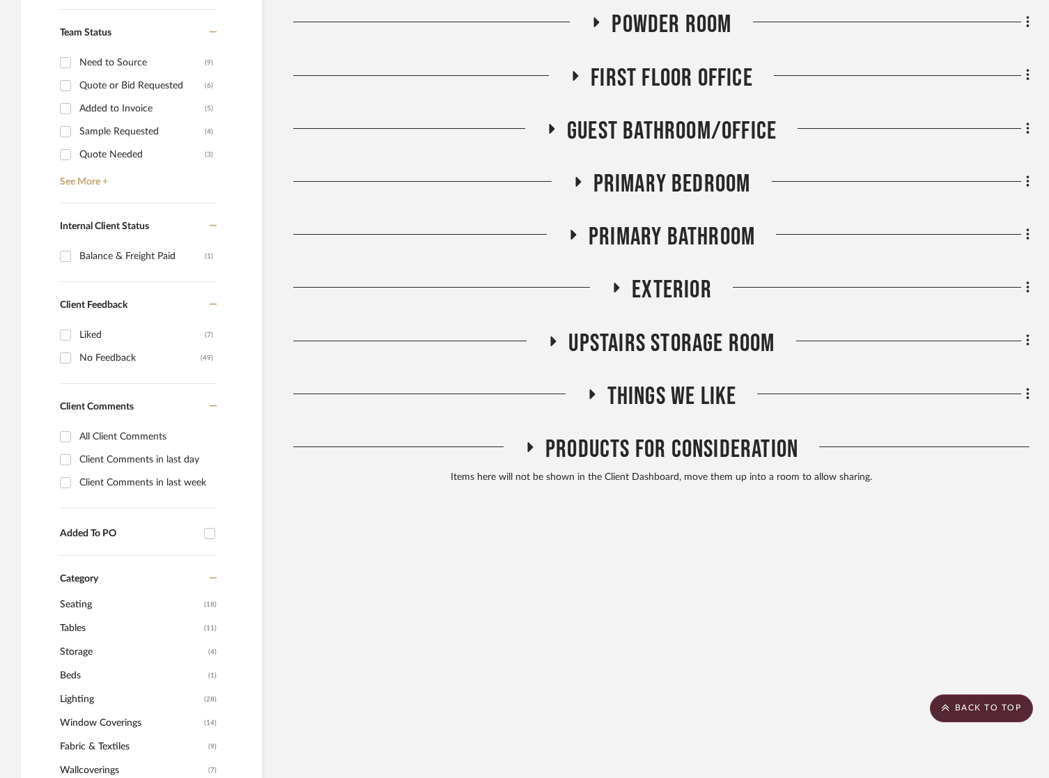
click at [692, 189] on span "Primary Bedroom" at bounding box center [672, 184] width 157 height 30
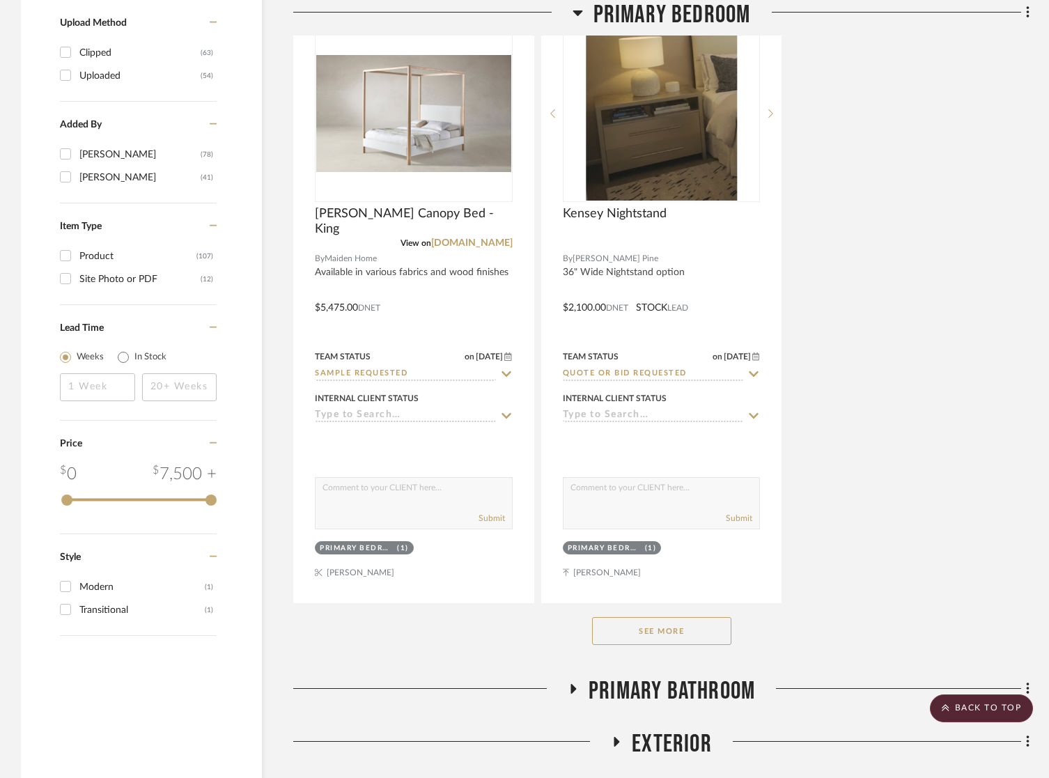
click at [686, 635] on button "See More" at bounding box center [661, 631] width 139 height 28
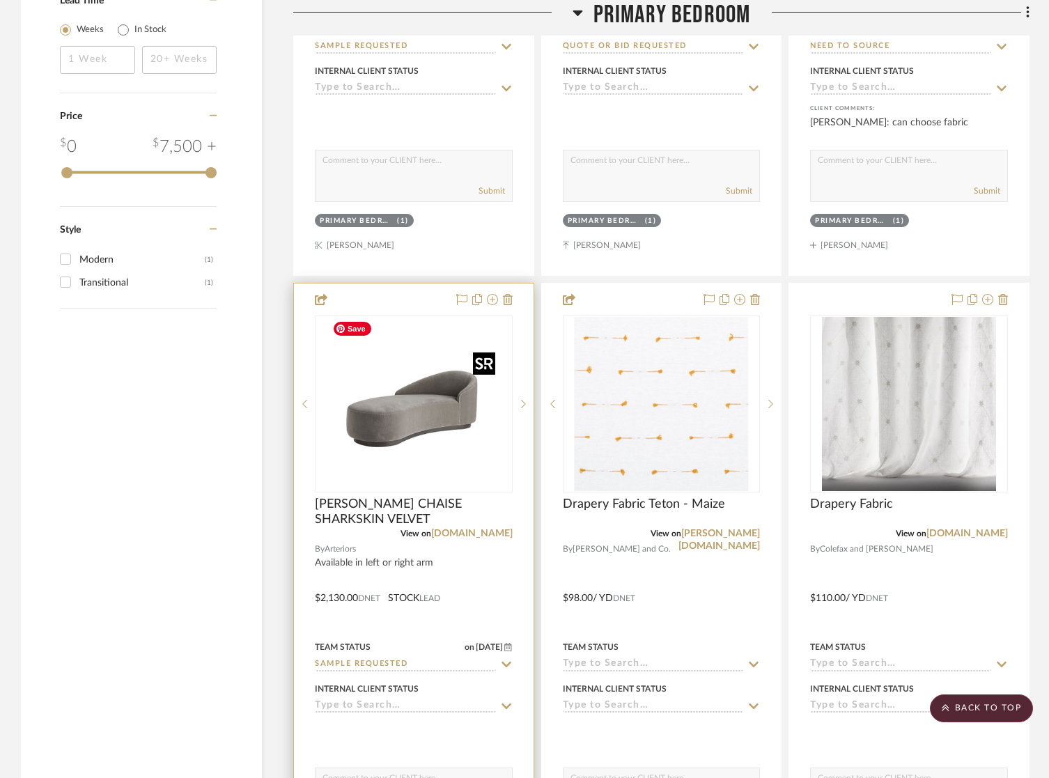
scroll to position [2405, 0]
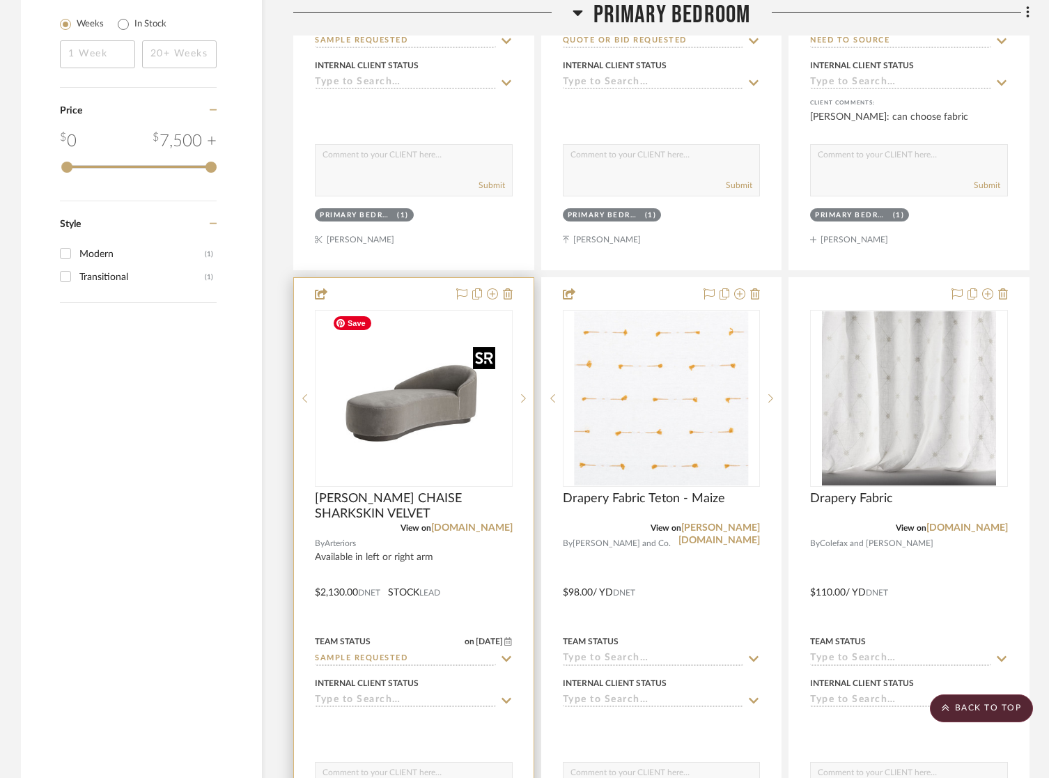
click at [428, 414] on img "0" at bounding box center [414, 398] width 174 height 174
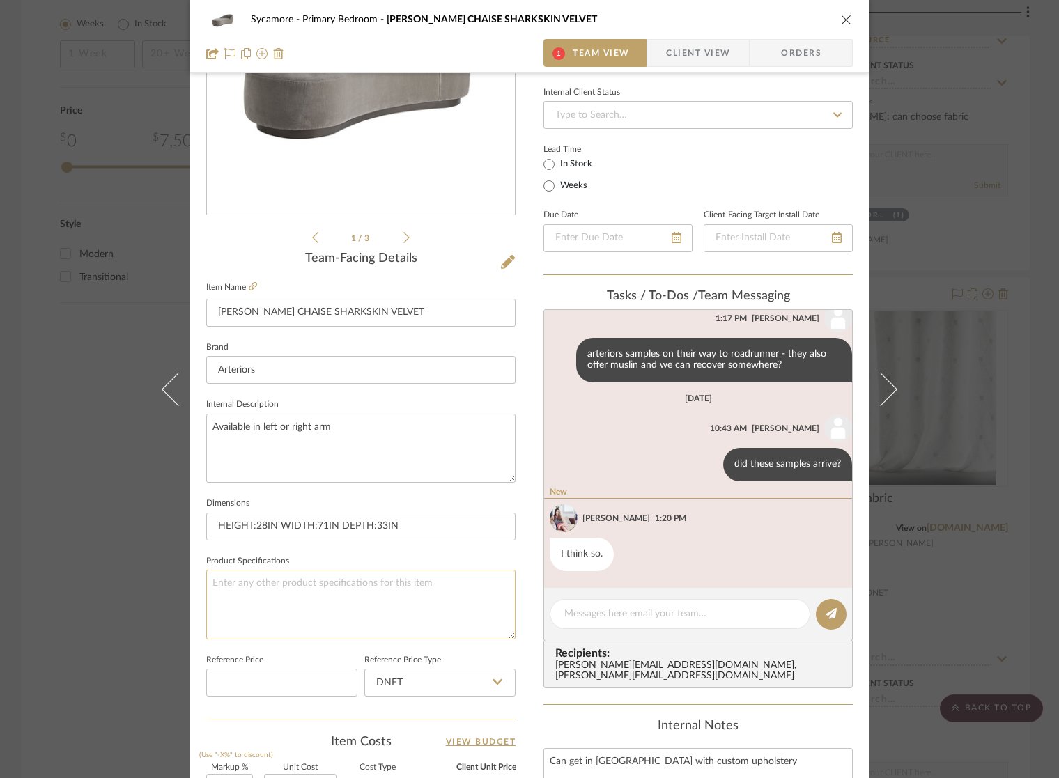
scroll to position [284, 0]
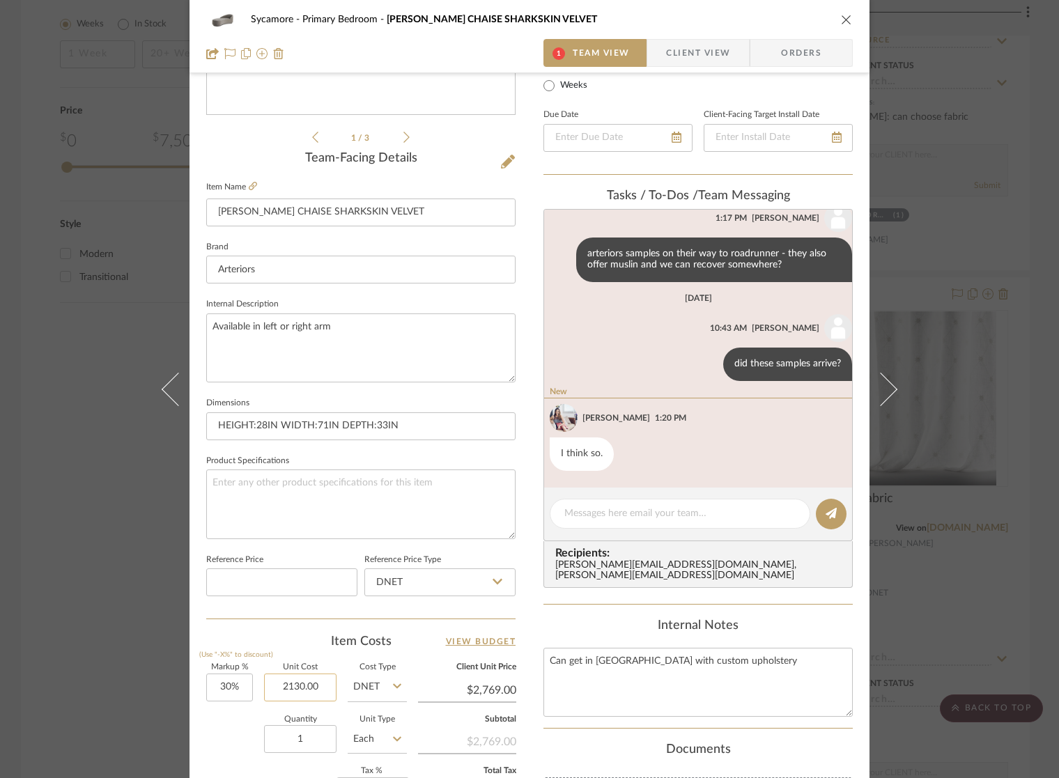
click at [288, 686] on input "2130.00" at bounding box center [300, 688] width 72 height 28
type input "$1,960.00"
type input "$2,548.00"
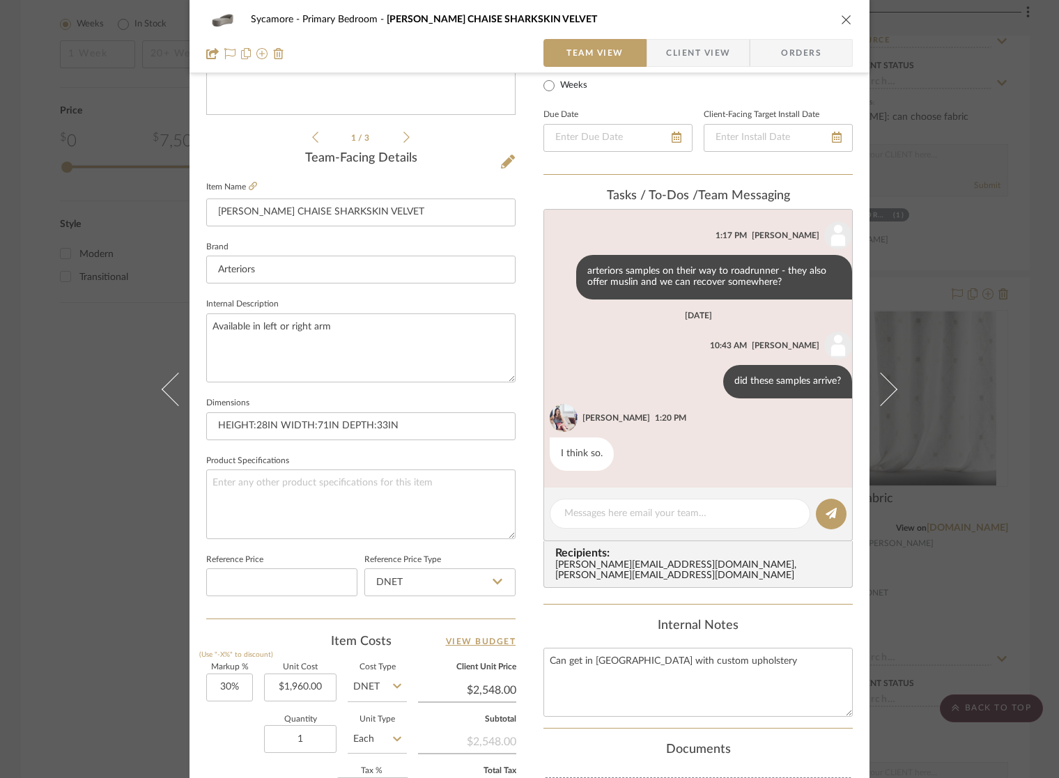
click at [843, 19] on icon "close" at bounding box center [846, 19] width 11 height 11
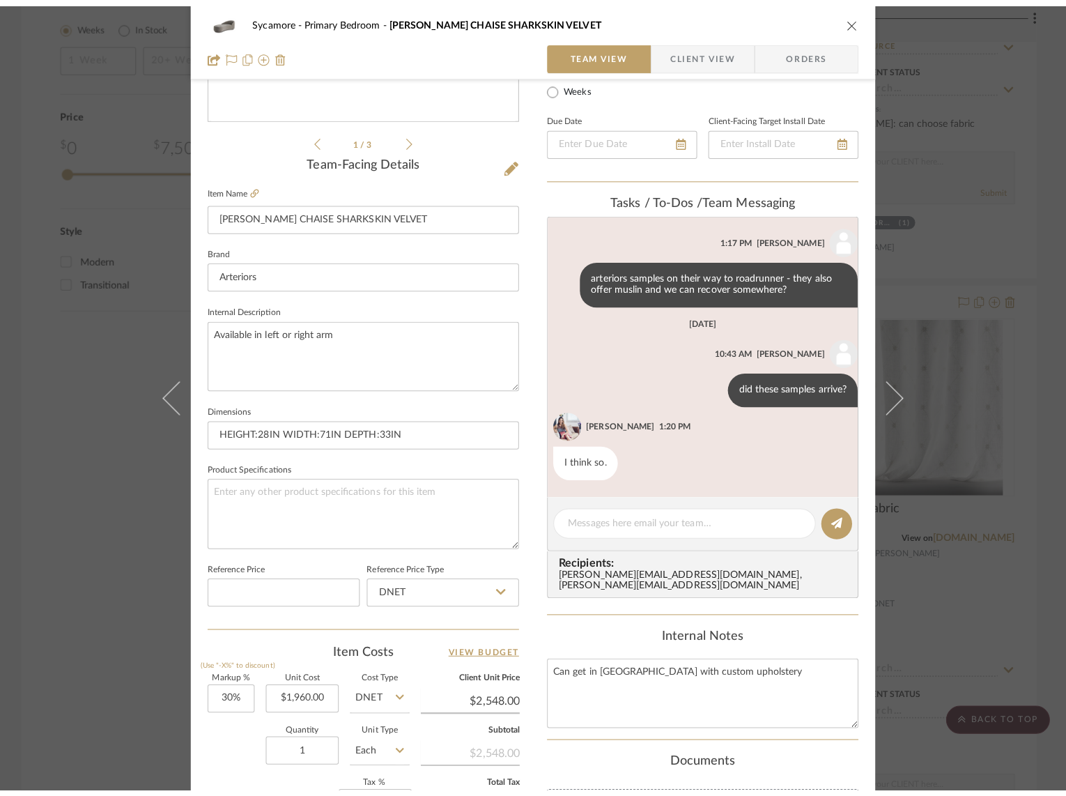
scroll to position [2405, 0]
